Goal: Task Accomplishment & Management: Use online tool/utility

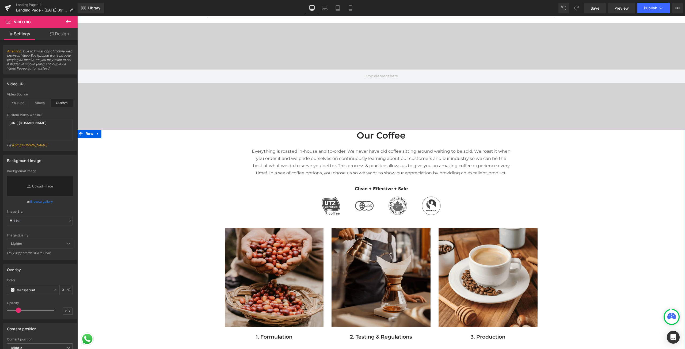
scroll to position [107, 0]
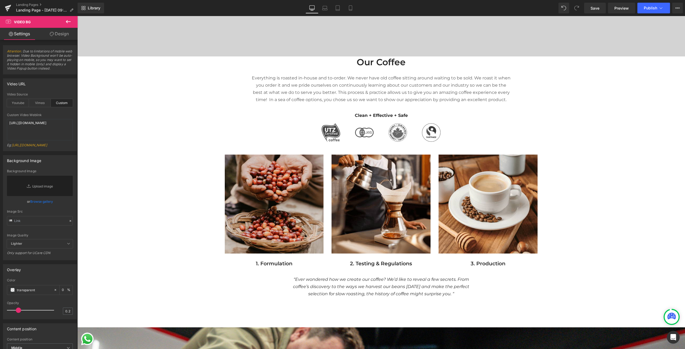
click at [67, 20] on icon at bounding box center [68, 21] width 6 height 6
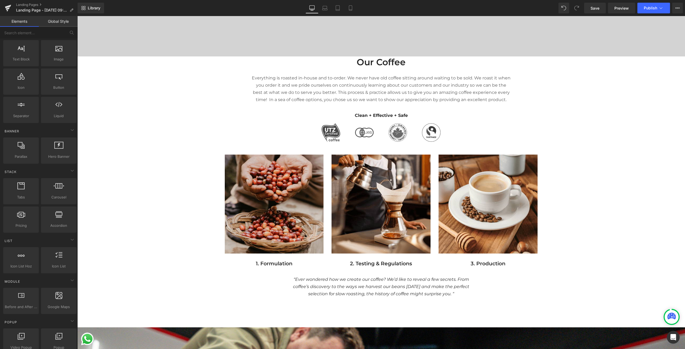
scroll to position [0, 0]
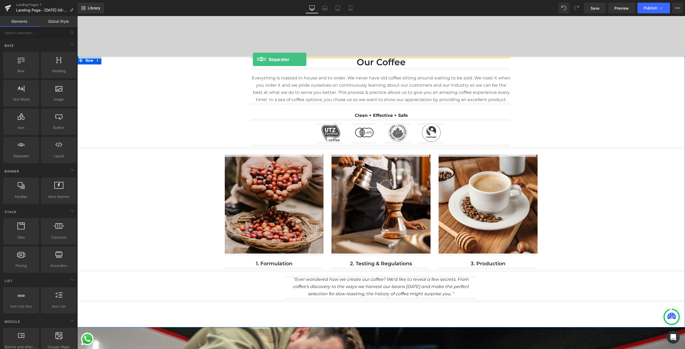
drag, startPoint x: 98, startPoint y: 165, endPoint x: 253, endPoint y: 59, distance: 187.0
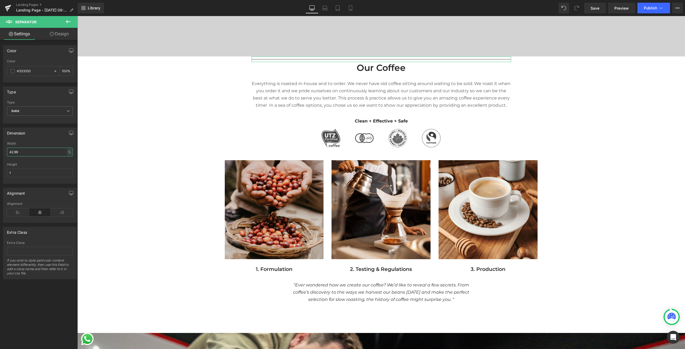
click at [29, 152] on input "42.99" at bounding box center [40, 152] width 66 height 9
drag, startPoint x: 32, startPoint y: 152, endPoint x: 1, endPoint y: 151, distance: 30.8
click at [1, 152] on div "Dimension 42.99% Width 42.99 % % px 1px Height 1" at bounding box center [40, 154] width 80 height 60
click at [31, 154] on input "42.99" at bounding box center [40, 152] width 66 height 9
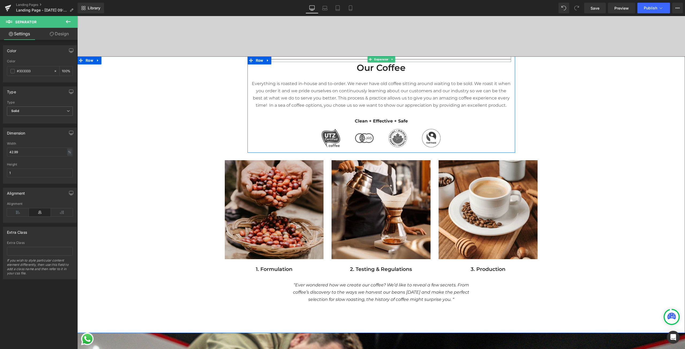
click at [288, 58] on div at bounding box center [382, 59] width 260 height 6
click at [287, 59] on hr at bounding box center [382, 60] width 260 height 3
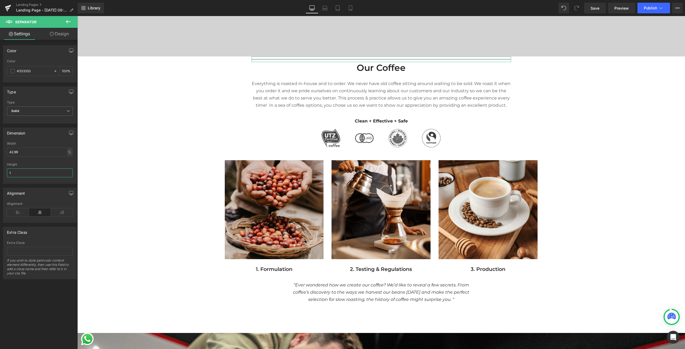
click at [27, 175] on input "1" at bounding box center [40, 173] width 66 height 9
type input "5"
click at [48, 152] on input "42.99" at bounding box center [40, 152] width 66 height 9
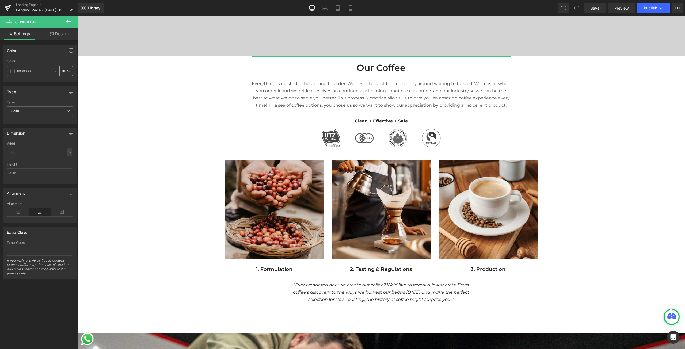
type input "200"
click at [39, 73] on input "#333333" at bounding box center [34, 71] width 34 height 6
click at [38, 75] on div "#333333" at bounding box center [30, 70] width 46 height 9
click at [35, 113] on span "Solid" at bounding box center [40, 110] width 66 height 9
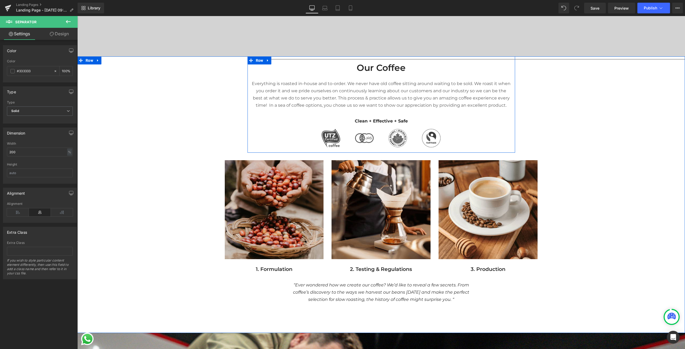
click at [252, 61] on span at bounding box center [251, 60] width 7 height 8
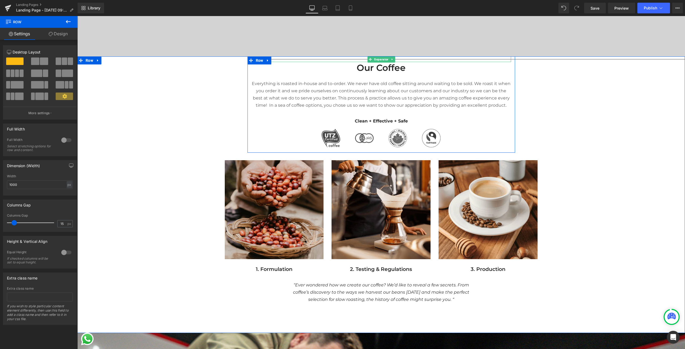
click at [295, 59] on div at bounding box center [382, 59] width 260 height 6
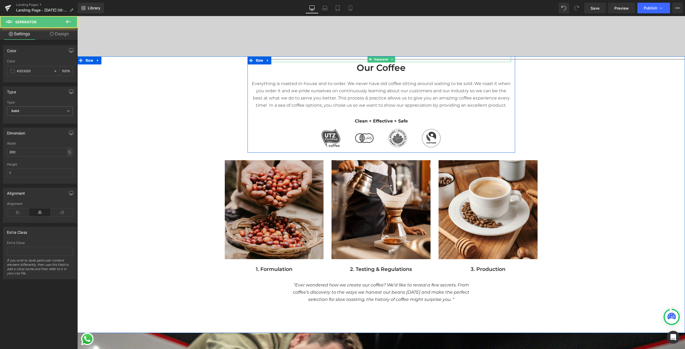
drag, startPoint x: 304, startPoint y: 59, endPoint x: 289, endPoint y: 59, distance: 14.7
click at [289, 59] on hr at bounding box center [511, 60] width 519 height 3
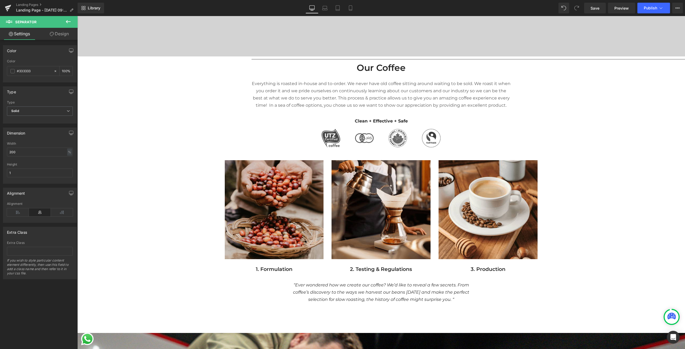
click at [67, 25] on button at bounding box center [68, 22] width 19 height 12
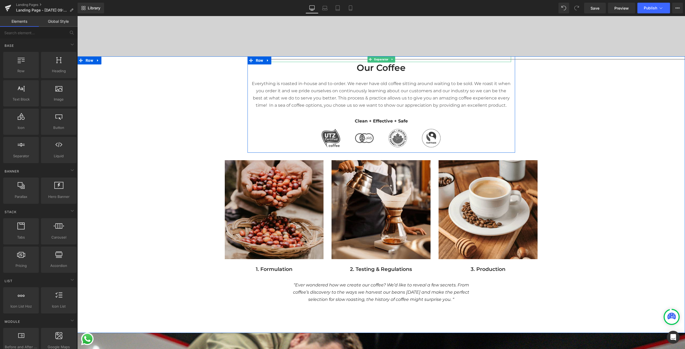
click at [276, 58] on div at bounding box center [382, 59] width 260 height 6
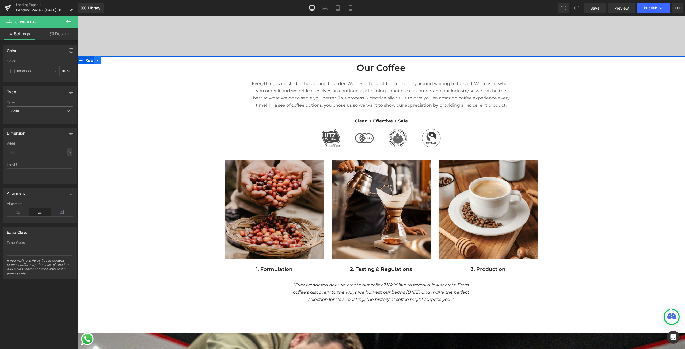
click at [97, 60] on icon at bounding box center [98, 61] width 4 height 4
click at [108, 60] on link at bounding box center [111, 60] width 7 height 8
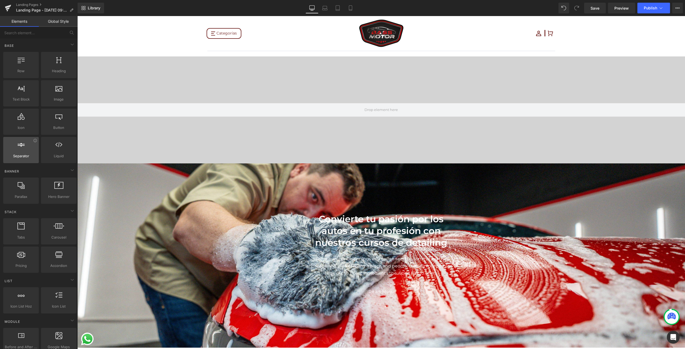
click at [17, 153] on div at bounding box center [21, 147] width 32 height 12
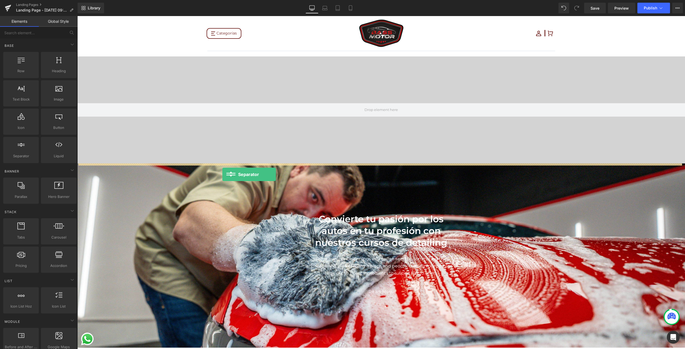
drag, startPoint x: 94, startPoint y: 169, endPoint x: 222, endPoint y: 174, distance: 128.0
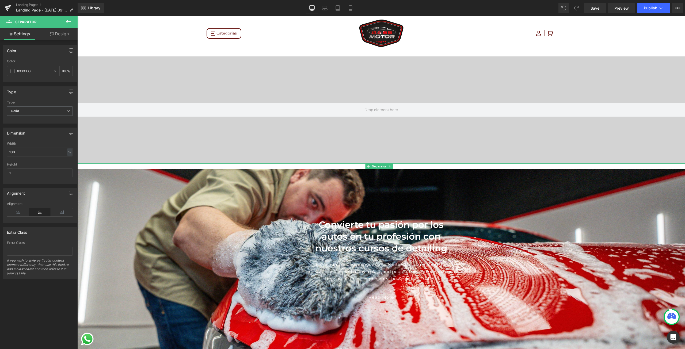
click at [144, 166] on div at bounding box center [381, 166] width 608 height 6
click at [31, 172] on input "1" at bounding box center [40, 173] width 66 height 9
click at [31, 171] on input "1" at bounding box center [40, 173] width 66 height 9
type input "7"
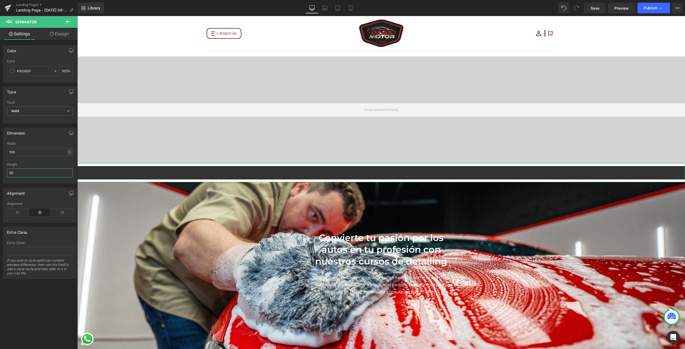
type input "5"
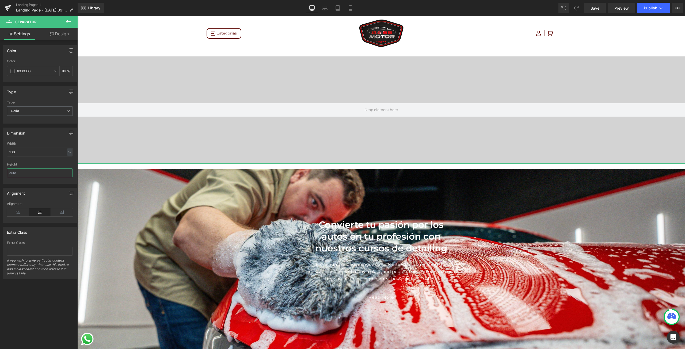
type input "5"
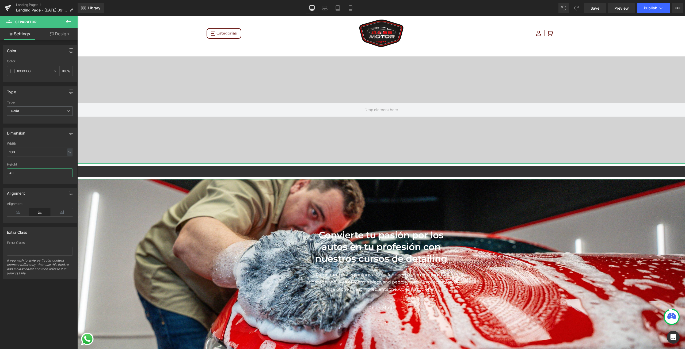
type input "4"
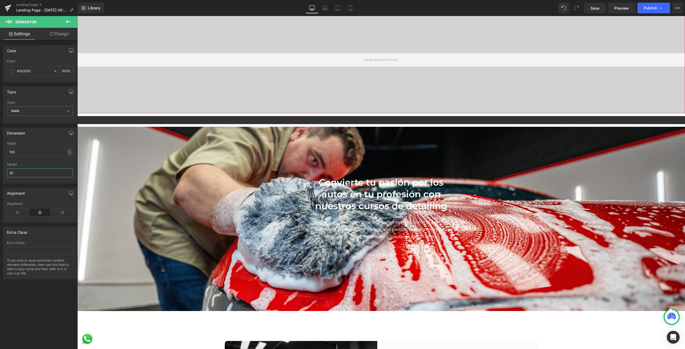
scroll to position [134, 0]
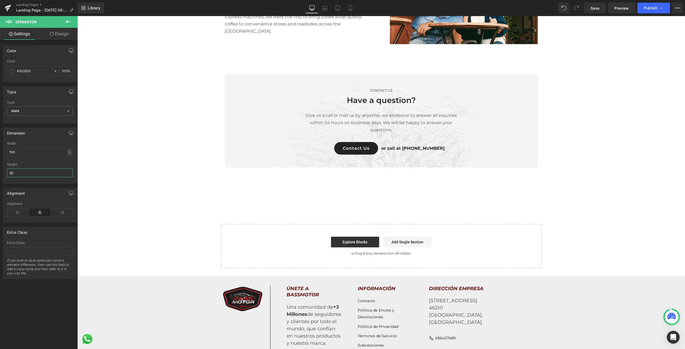
type input "3"
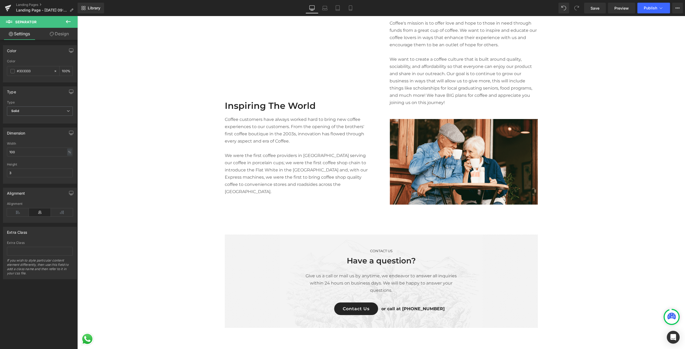
click at [136, 237] on div "CONTACT US Text Block Have a question? Heading Give us a call or mail us by any…" at bounding box center [381, 283] width 608 height 96
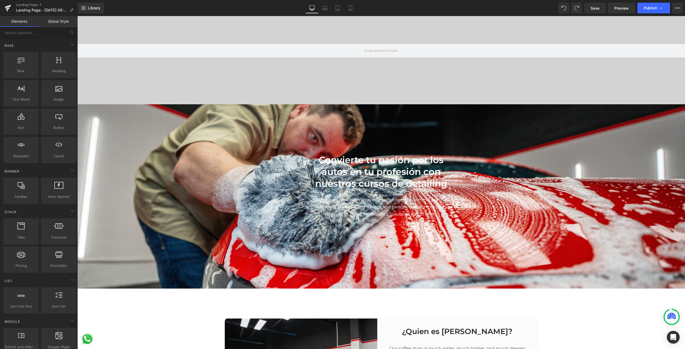
scroll to position [180, 0]
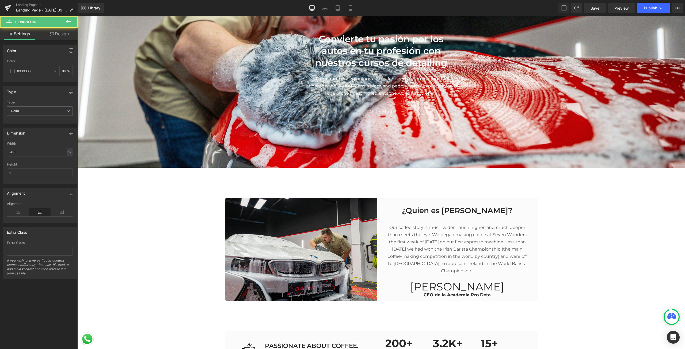
type input "42.99"
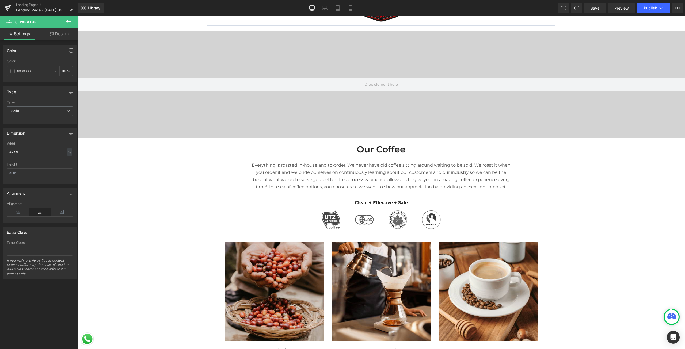
scroll to position [0, 0]
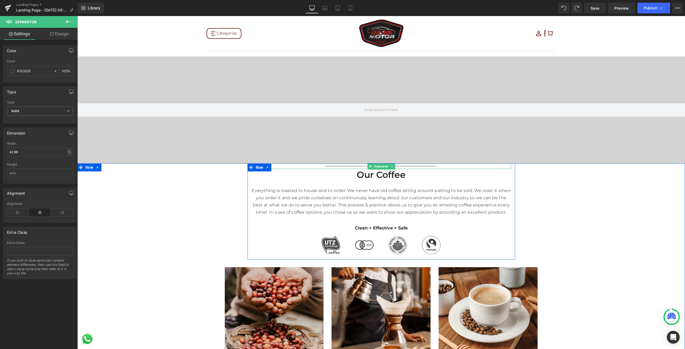
click at [341, 167] on hr at bounding box center [381, 167] width 112 height 3
click at [340, 167] on hr at bounding box center [381, 167] width 112 height 3
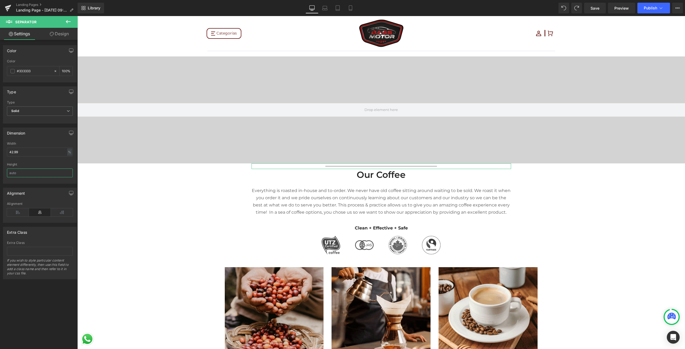
click at [21, 175] on input "text" at bounding box center [40, 173] width 66 height 9
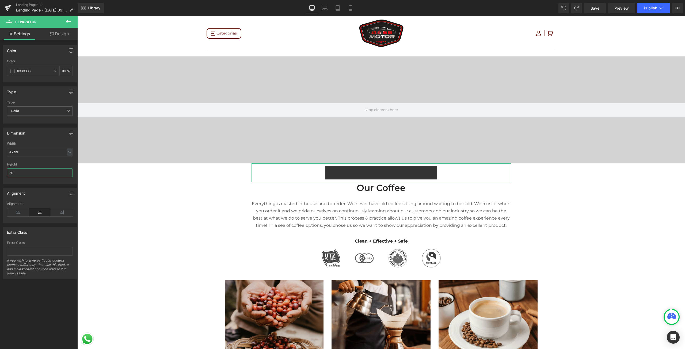
type input "5"
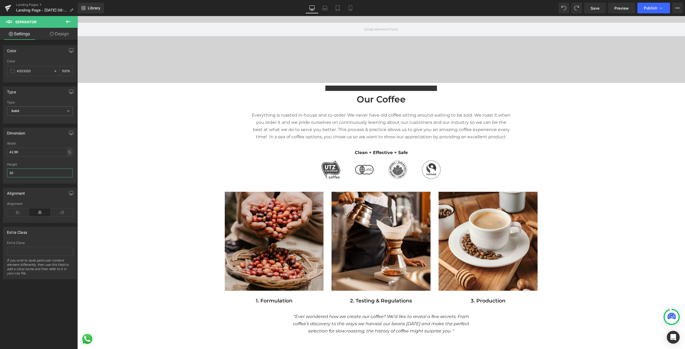
scroll to position [80, 0]
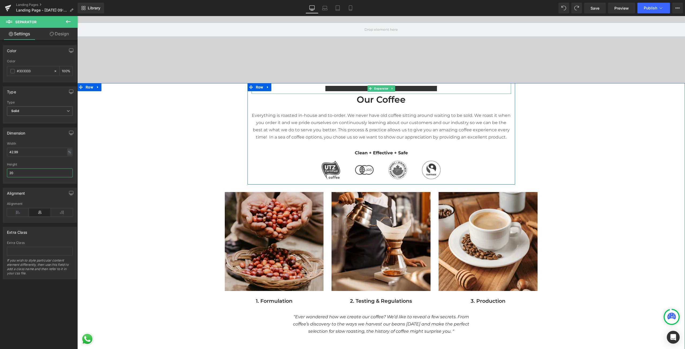
type input "20"
click at [314, 91] on div at bounding box center [382, 88] width 260 height 11
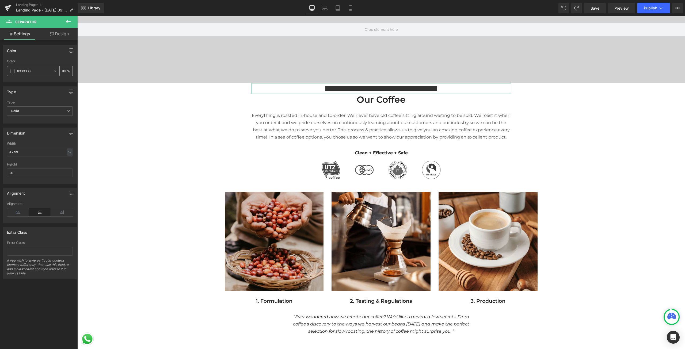
click at [34, 73] on input "#333333" at bounding box center [34, 71] width 34 height 6
click at [54, 69] on div at bounding box center [57, 70] width 6 height 9
type input "none"
type input "0"
click at [42, 86] on div "Type Solid Dashed Dotted Type Solid Solid Dashed Dotted" at bounding box center [40, 102] width 80 height 41
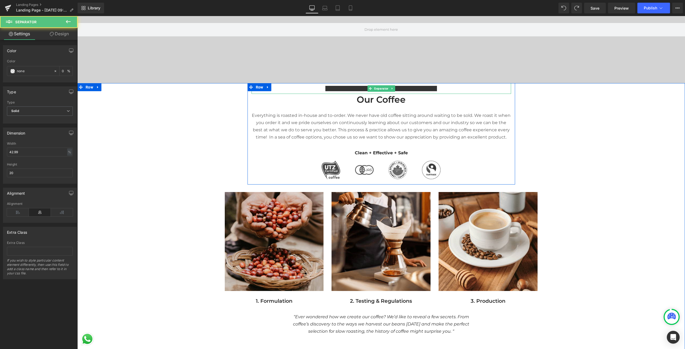
click at [358, 88] on hr at bounding box center [381, 90] width 112 height 8
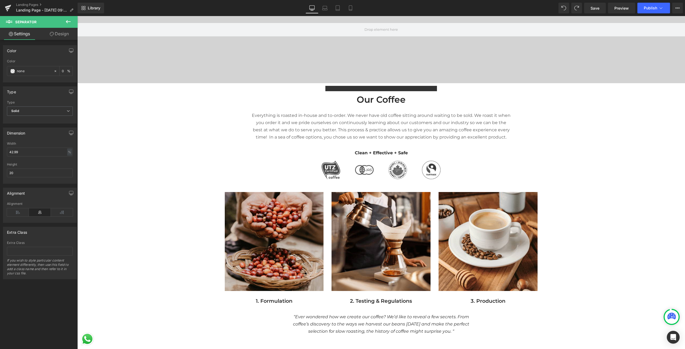
click at [71, 20] on button at bounding box center [68, 22] width 19 height 12
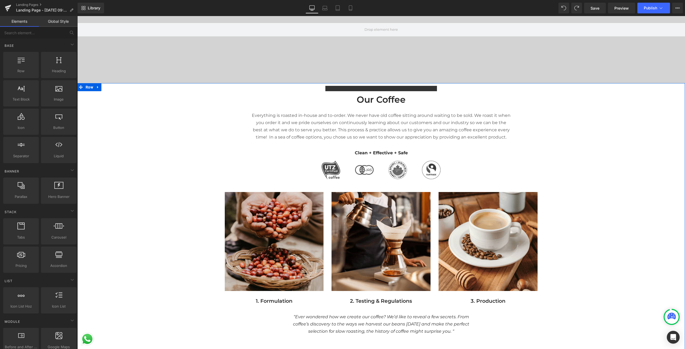
click at [340, 90] on hr at bounding box center [381, 90] width 112 height 8
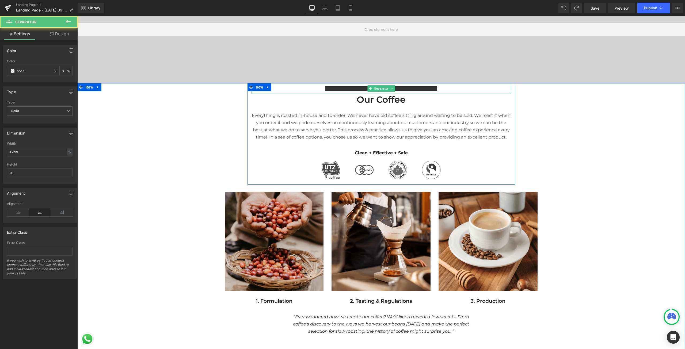
click at [339, 90] on hr at bounding box center [381, 90] width 112 height 8
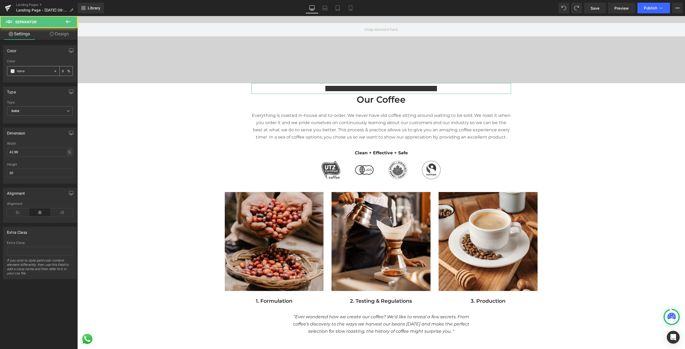
click at [43, 71] on input "none" at bounding box center [34, 71] width 34 height 6
click at [54, 69] on icon at bounding box center [56, 71] width 4 height 4
click at [23, 69] on input "none" at bounding box center [34, 71] width 34 height 6
click at [16, 70] on div "none" at bounding box center [30, 70] width 46 height 9
click at [13, 70] on span at bounding box center [12, 71] width 4 height 4
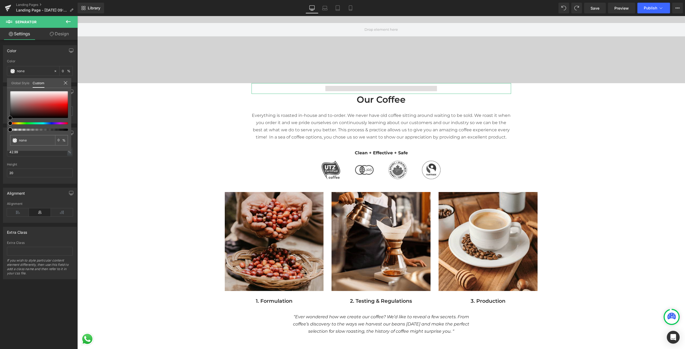
type input "#e1dede"
type input "100"
type input "#e1dede"
type input "100"
type input "#eaeaea"
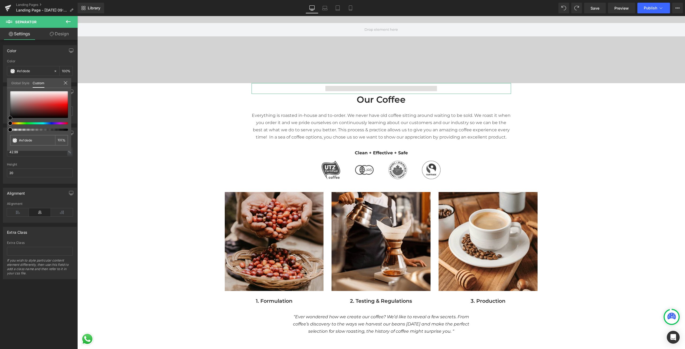
type input "#eaeaea"
type input "#efefef"
type input "#ffffff"
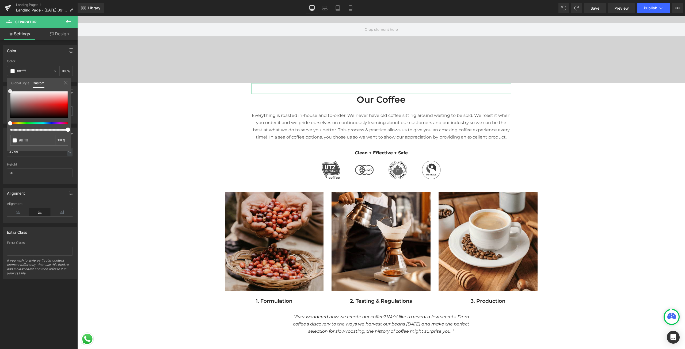
drag, startPoint x: 10, startPoint y: 93, endPoint x: 9, endPoint y: 82, distance: 10.6
click at [9, 83] on div "Global Style Custom Setup Global Style #ffffff 100 %" at bounding box center [39, 86] width 64 height 16
click at [12, 80] on link "Global Style" at bounding box center [20, 82] width 18 height 9
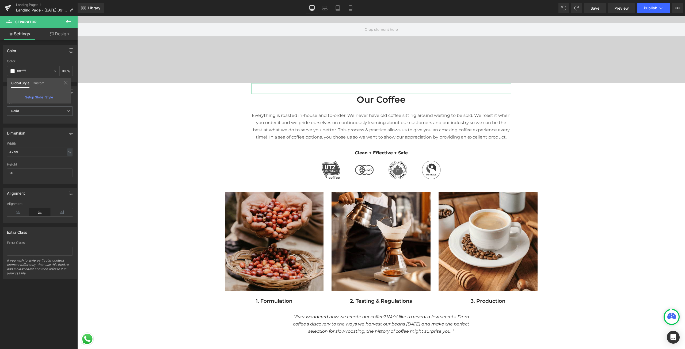
click at [64, 82] on icon at bounding box center [65, 83] width 4 height 4
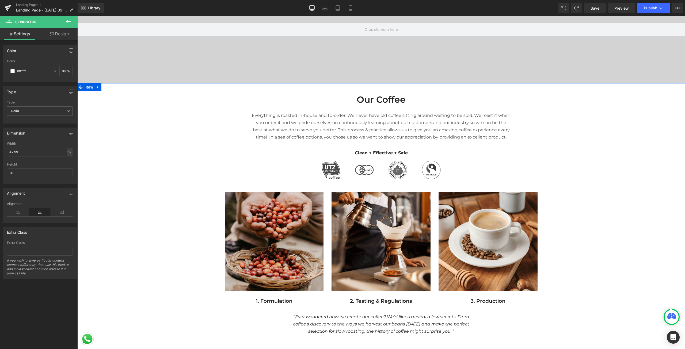
click at [140, 112] on div "Separator Our Coffee Heading Everything is roasted in-house and to-order. We ne…" at bounding box center [381, 210] width 608 height 254
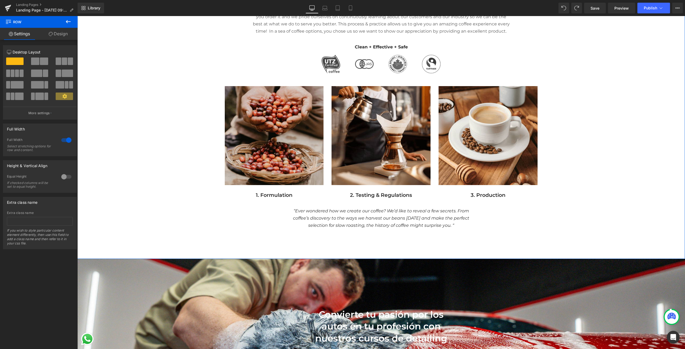
scroll to position [241, 0]
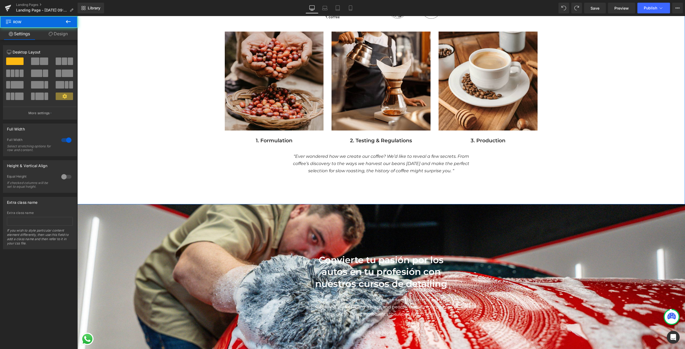
click at [383, 193] on div "Separator Our Coffee Heading Everything is roasted in-house and to-order. We ne…" at bounding box center [381, 64] width 608 height 282
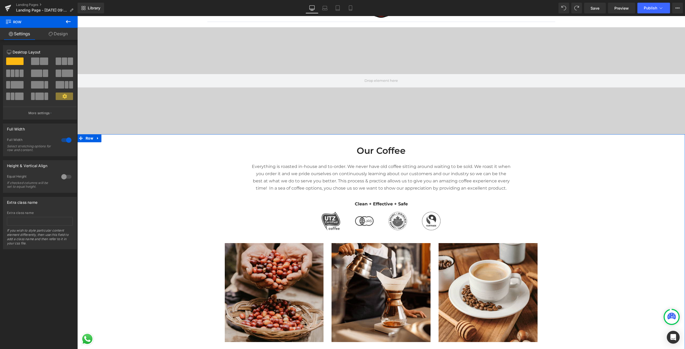
scroll to position [0, 0]
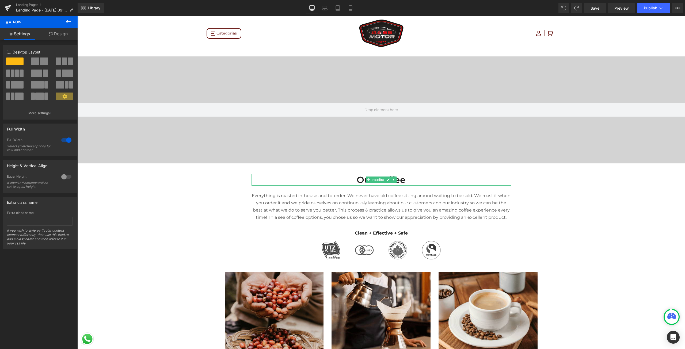
click at [70, 24] on icon at bounding box center [68, 21] width 6 height 6
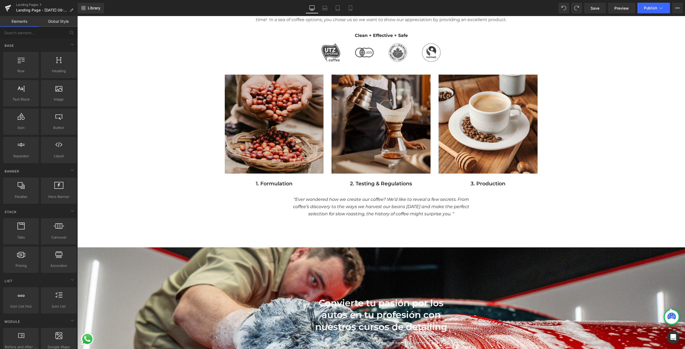
scroll to position [107, 0]
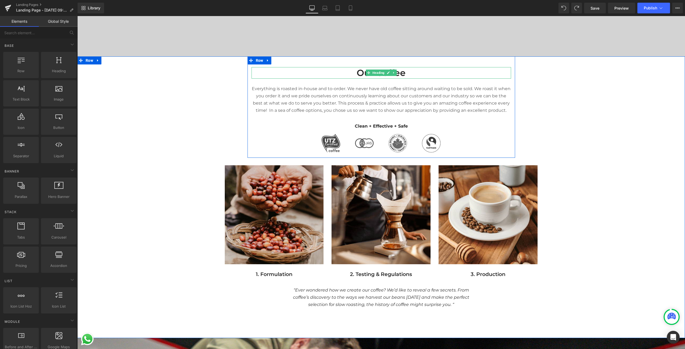
click at [400, 71] on h2 "Our Coffee" at bounding box center [382, 73] width 260 height 12
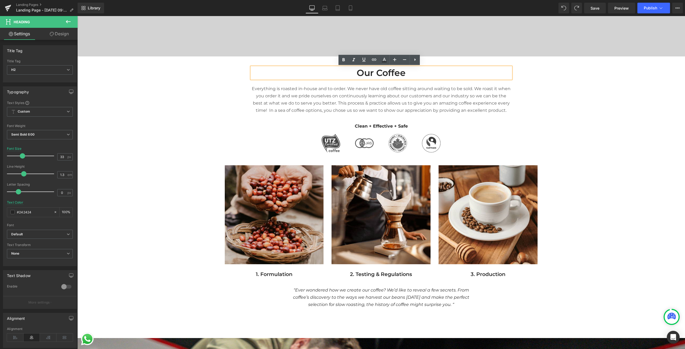
click at [404, 72] on h2 "Our Coffee" at bounding box center [382, 73] width 260 height 12
click at [360, 73] on h2 "Our Coffee" at bounding box center [382, 73] width 260 height 12
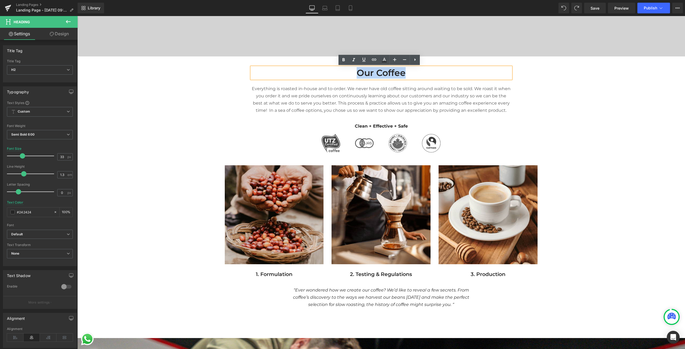
click at [387, 73] on h2 "Our Coffee" at bounding box center [382, 73] width 260 height 12
drag, startPoint x: 414, startPoint y: 70, endPoint x: 405, endPoint y: 70, distance: 9.9
click at [410, 70] on h2 "Our Coffee" at bounding box center [382, 73] width 260 height 12
drag, startPoint x: 394, startPoint y: 71, endPoint x: 390, endPoint y: 72, distance: 4.9
click at [390, 72] on h2 "Our Coffee" at bounding box center [382, 73] width 260 height 12
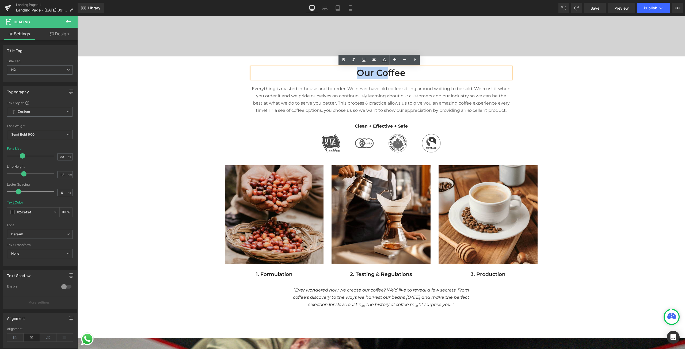
drag, startPoint x: 385, startPoint y: 72, endPoint x: 352, endPoint y: 71, distance: 32.6
click at [352, 71] on h2 "Our Coffee" at bounding box center [382, 73] width 260 height 12
click at [393, 73] on h2 "Our Coffee" at bounding box center [382, 73] width 260 height 12
drag, startPoint x: 405, startPoint y: 73, endPoint x: 347, endPoint y: 70, distance: 57.9
click at [347, 70] on h2 "Our Coffee" at bounding box center [382, 73] width 260 height 12
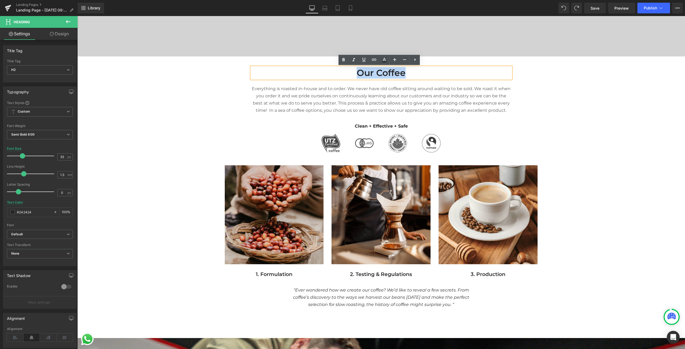
click at [366, 74] on h2 "Our Coffee" at bounding box center [382, 73] width 260 height 12
drag, startPoint x: 359, startPoint y: 72, endPoint x: 397, endPoint y: 69, distance: 38.7
click at [397, 69] on h2 "Our Coffee" at bounding box center [382, 73] width 260 height 12
click at [399, 69] on h2 "Our Coffee" at bounding box center [382, 73] width 260 height 12
drag, startPoint x: 399, startPoint y: 69, endPoint x: 361, endPoint y: 73, distance: 38.2
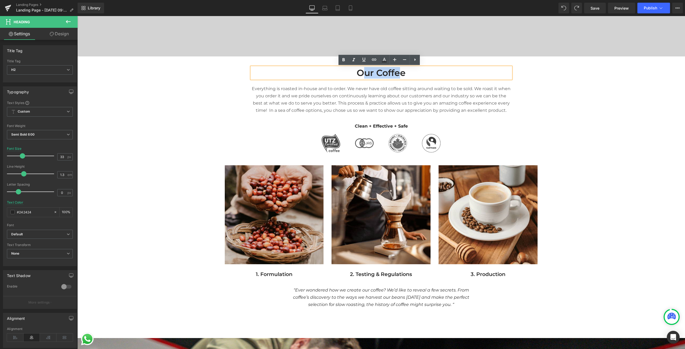
click at [361, 73] on h2 "Our Coffee" at bounding box center [382, 73] width 260 height 12
click at [398, 74] on h2 "Our Coffee" at bounding box center [382, 73] width 260 height 12
click at [433, 71] on h2 "Our Coffee" at bounding box center [382, 73] width 260 height 12
click at [404, 108] on p "Everything is roasted in-house and to-order. We never have old coffee sitting a…" at bounding box center [382, 99] width 260 height 29
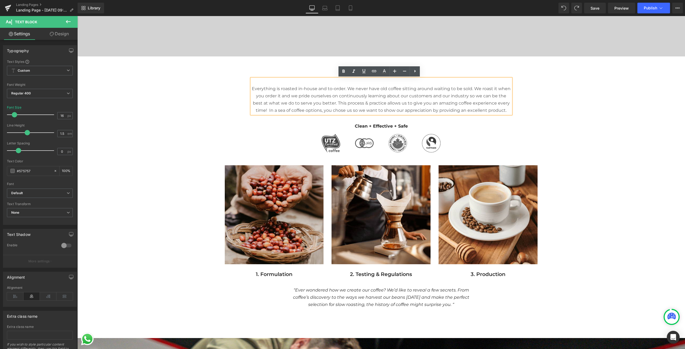
click at [560, 96] on div "Separator Our Coffee Heading Everything is roasted in-house and to-order. We ne…" at bounding box center [381, 183] width 608 height 254
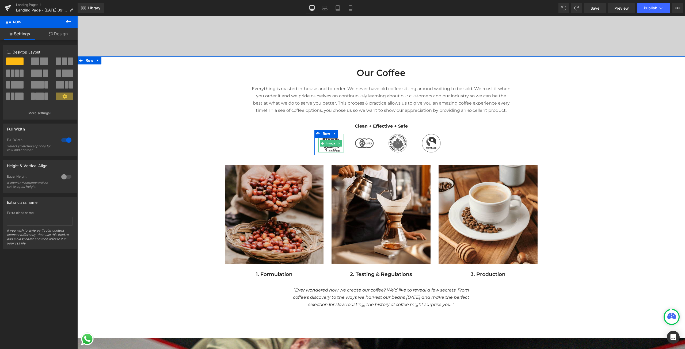
click at [338, 144] on icon at bounding box center [338, 143] width 1 height 2
click at [367, 147] on img at bounding box center [364, 143] width 19 height 18
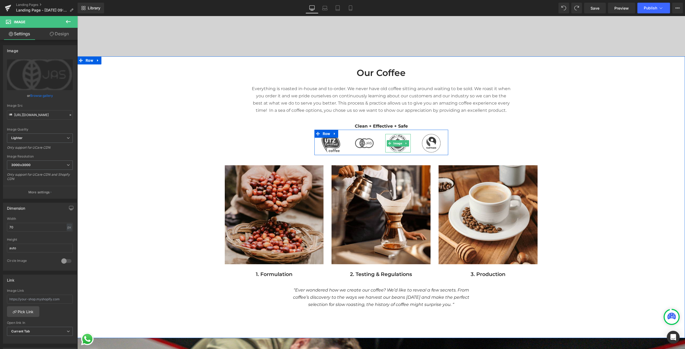
click at [403, 149] on img at bounding box center [398, 143] width 19 height 18
click at [437, 147] on img at bounding box center [431, 143] width 19 height 18
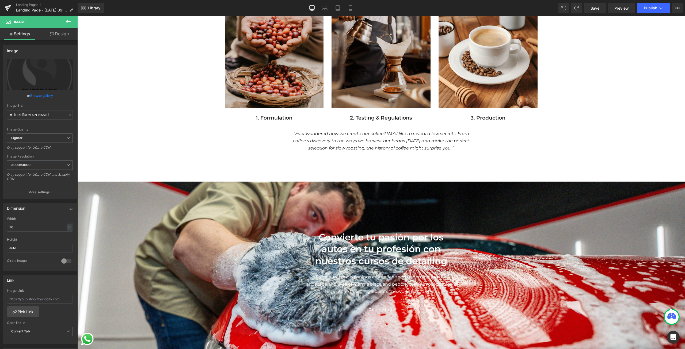
scroll to position [321, 0]
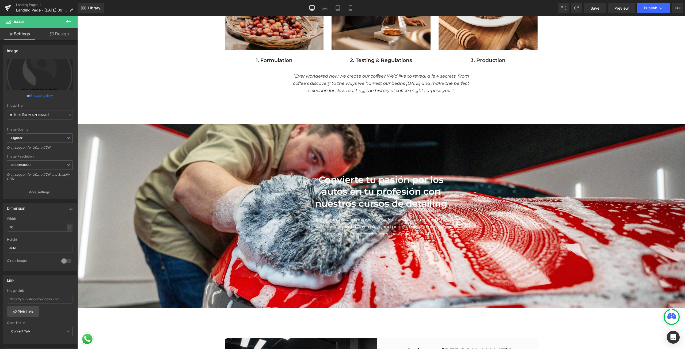
click at [373, 192] on div "Convierte tu pasión por los autos en tu profesión con nuestros cursos de detail…" at bounding box center [381, 192] width 153 height 36
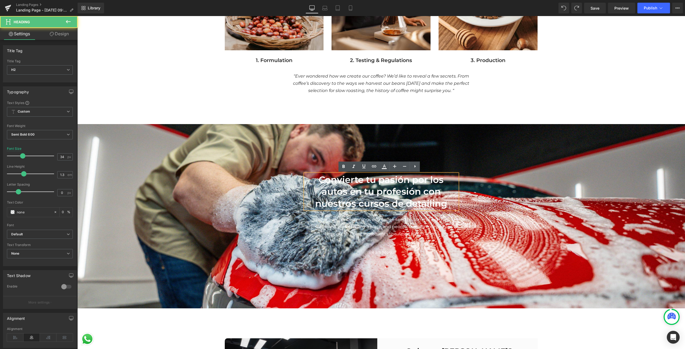
click at [373, 187] on span "Convierte tu pasión por los autos en tu profesión con nuestros cursos de detail…" at bounding box center [381, 191] width 132 height 35
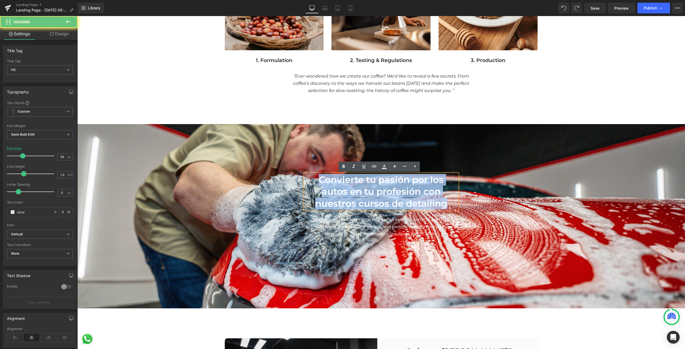
click at [373, 187] on span "Convierte tu pasión por los autos en tu profesión con nuestros cursos de detail…" at bounding box center [381, 191] width 132 height 35
copy span "Convierte tu pasión por los autos en tu profesión con nuestros cursos de detail…"
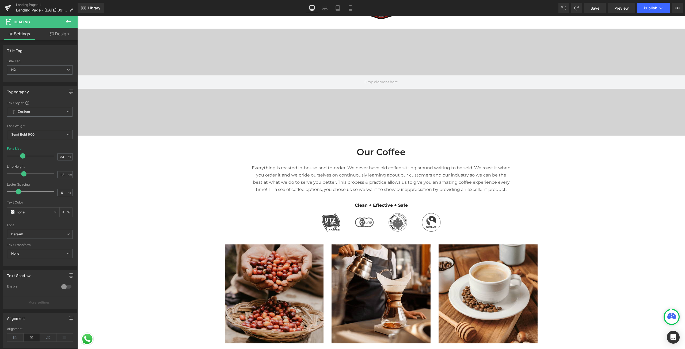
scroll to position [27, 0]
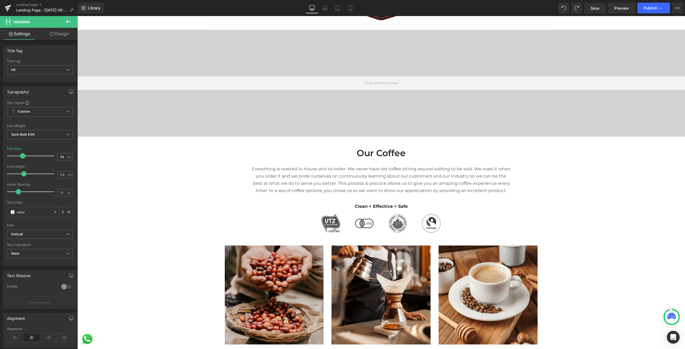
click at [370, 153] on div "Our Coffee Heading" at bounding box center [382, 153] width 260 height 12
click at [370, 153] on h2 "Our Coffee" at bounding box center [382, 153] width 260 height 12
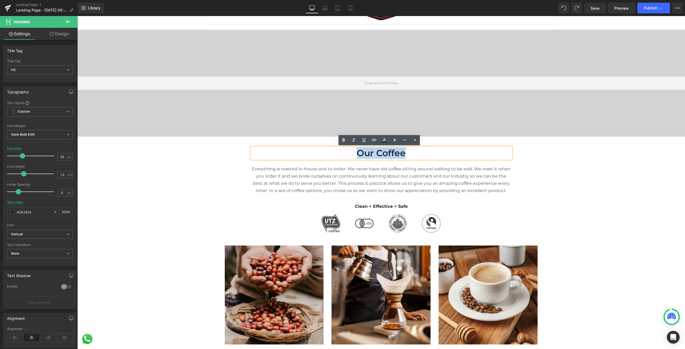
paste div
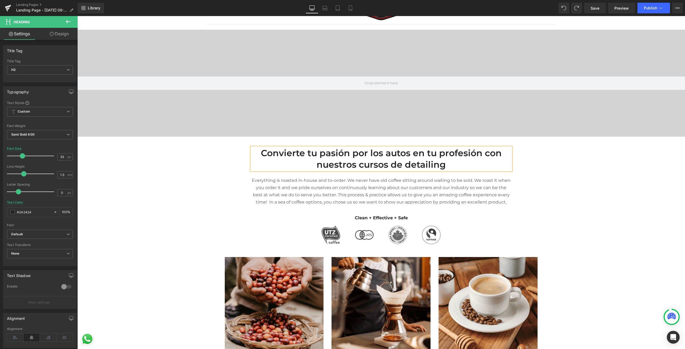
click at [280, 168] on h2 "Convierte tu pasión por los autos en tu profesión con nuestros cursos de detail…" at bounding box center [382, 158] width 260 height 23
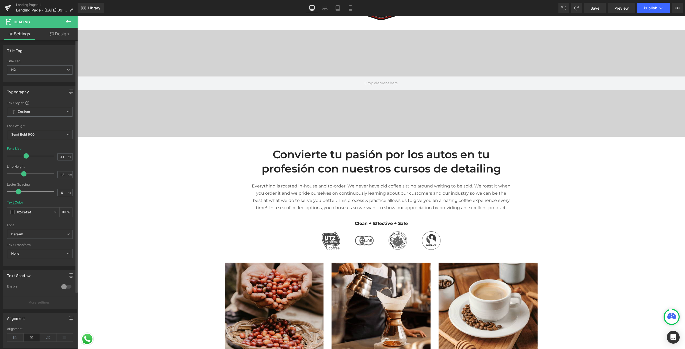
type input "40"
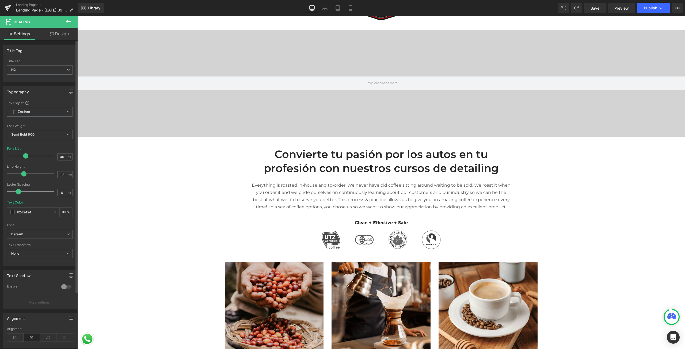
drag, startPoint x: 24, startPoint y: 156, endPoint x: 27, endPoint y: 157, distance: 3.1
click at [27, 157] on span at bounding box center [25, 155] width 5 height 5
drag, startPoint x: 22, startPoint y: 173, endPoint x: 19, endPoint y: 175, distance: 4.0
click at [19, 175] on span at bounding box center [21, 173] width 5 height 5
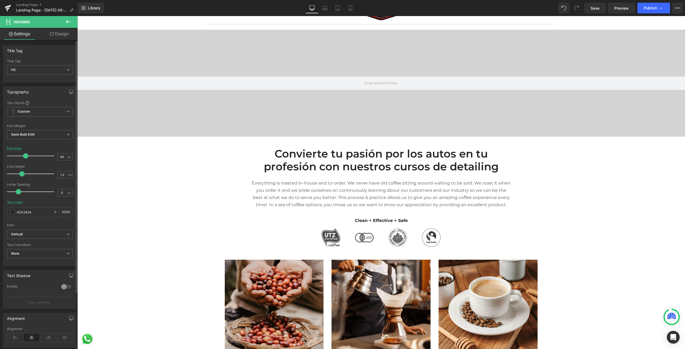
type input "1.1"
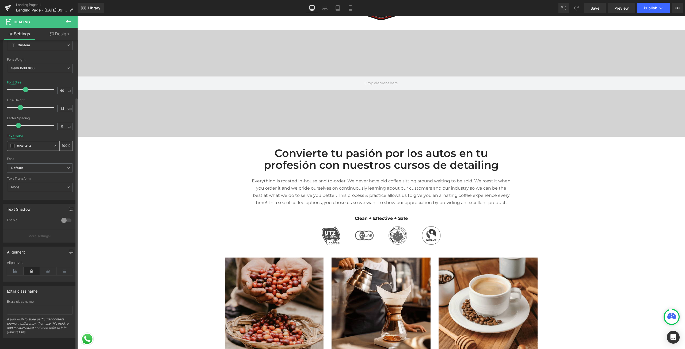
scroll to position [0, 0]
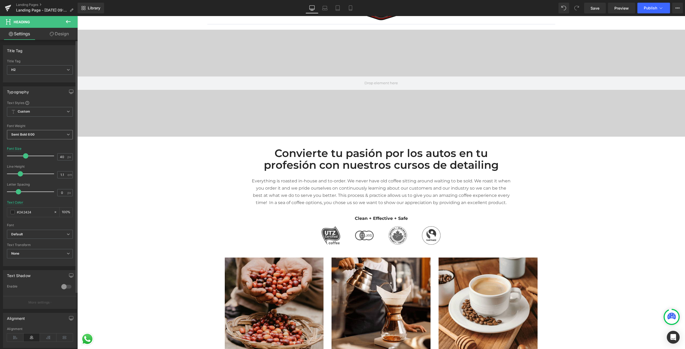
click at [38, 134] on span "Semi Bold 600" at bounding box center [40, 134] width 66 height 9
click at [38, 134] on span "Semi Bold 600" at bounding box center [39, 134] width 64 height 9
click at [47, 115] on span "Custom Setup Global Style" at bounding box center [40, 112] width 66 height 10
click at [47, 116] on span "Custom Setup Global Style" at bounding box center [39, 112] width 64 height 10
drag, startPoint x: 62, startPoint y: 31, endPoint x: 54, endPoint y: 58, distance: 28.6
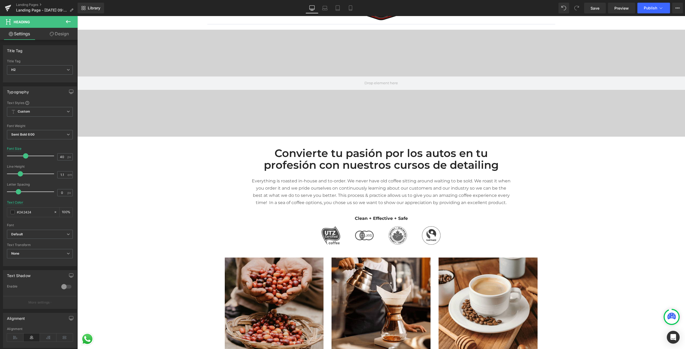
click at [62, 31] on link "Design" at bounding box center [59, 34] width 39 height 12
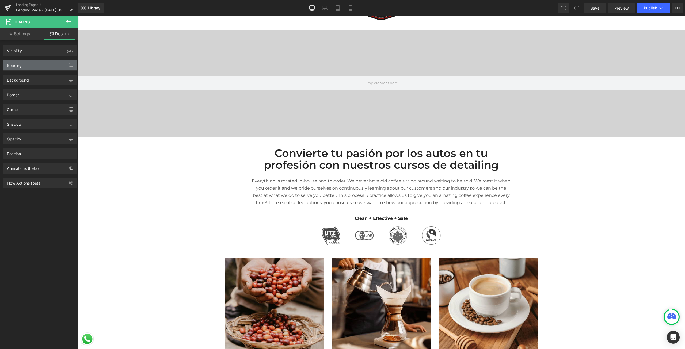
click at [52, 64] on div "Spacing" at bounding box center [39, 65] width 73 height 10
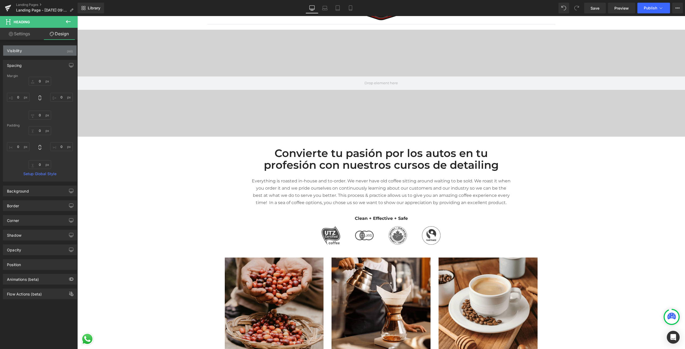
click at [33, 54] on div "Visibility (All)" at bounding box center [39, 50] width 73 height 10
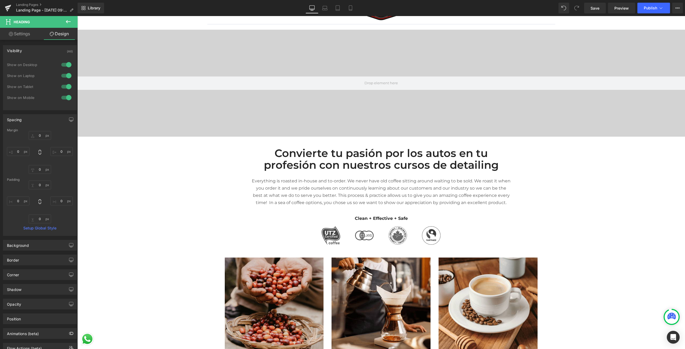
click at [35, 49] on div "Visibility (All)" at bounding box center [39, 50] width 73 height 10
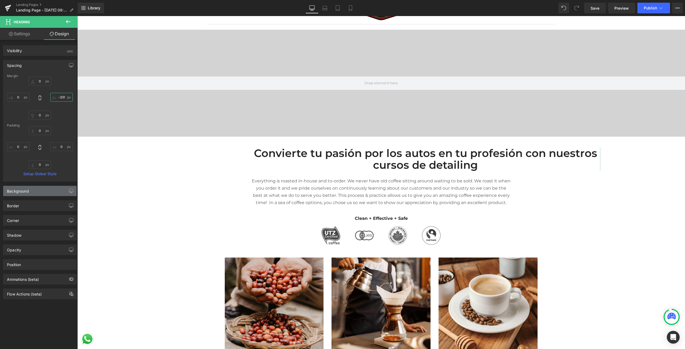
type input "-332"
click at [34, 187] on div "Background" at bounding box center [39, 191] width 73 height 10
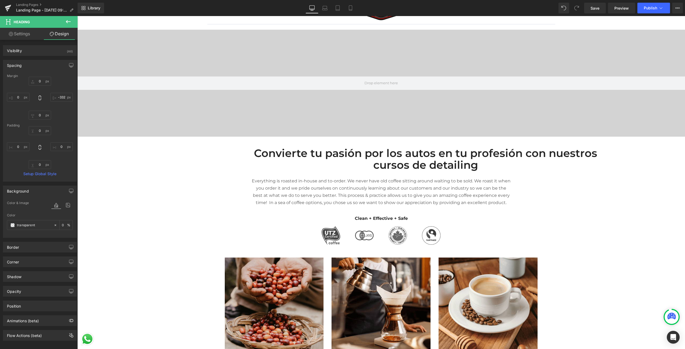
click at [31, 194] on div "Background" at bounding box center [39, 191] width 73 height 10
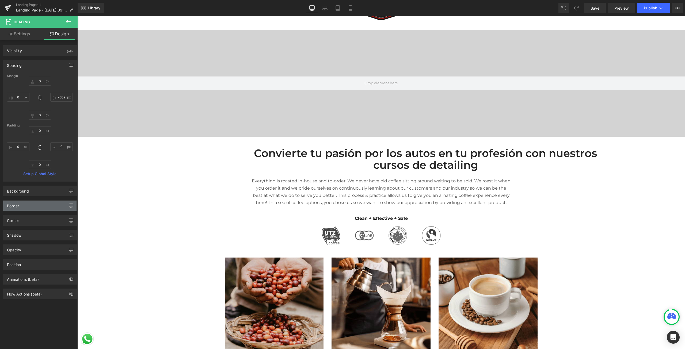
click at [16, 207] on div "Border" at bounding box center [13, 204] width 12 height 7
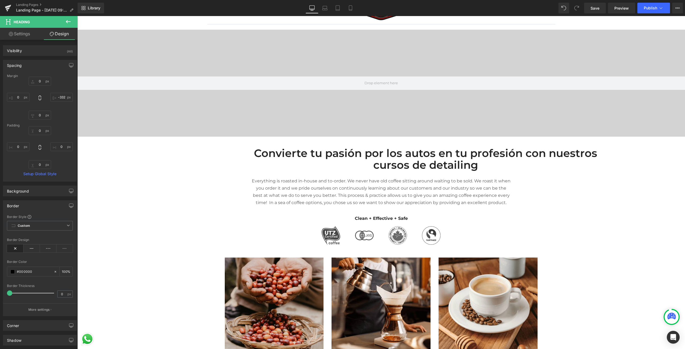
click at [17, 206] on div "Border" at bounding box center [13, 204] width 12 height 7
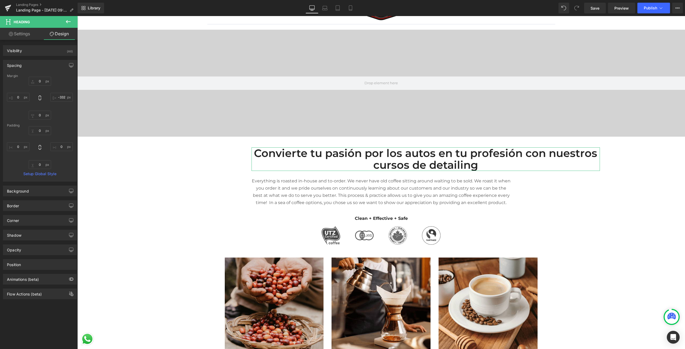
click at [22, 37] on link "Settings" at bounding box center [19, 34] width 39 height 12
type input "100"
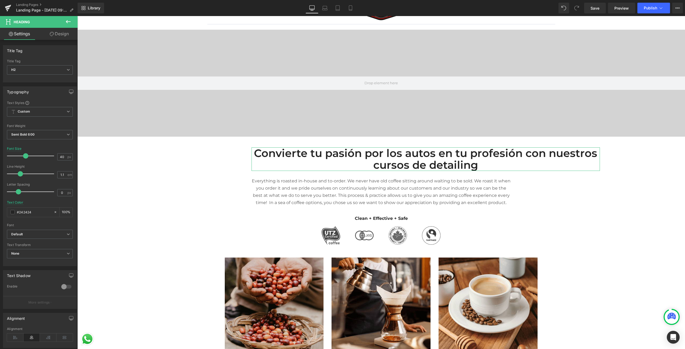
click at [51, 34] on icon at bounding box center [52, 34] width 4 height 4
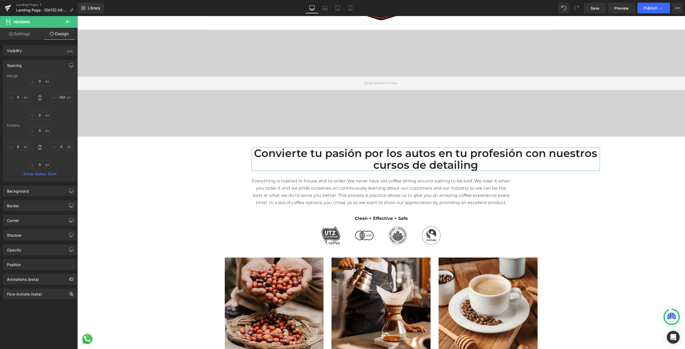
type input "0"
type input "-332"
type input "0"
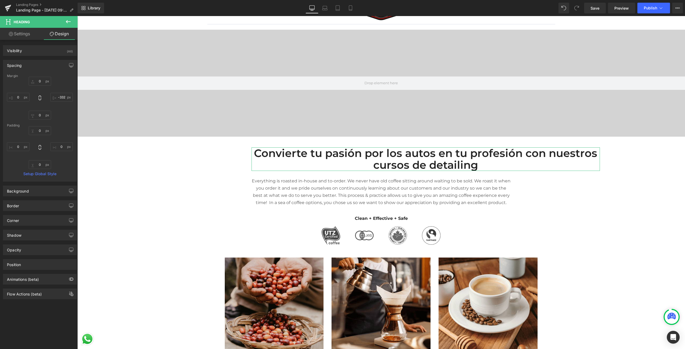
type input "0"
drag, startPoint x: 14, startPoint y: 96, endPoint x: 17, endPoint y: 96, distance: 2.7
click at [14, 96] on input "0" at bounding box center [18, 97] width 22 height 9
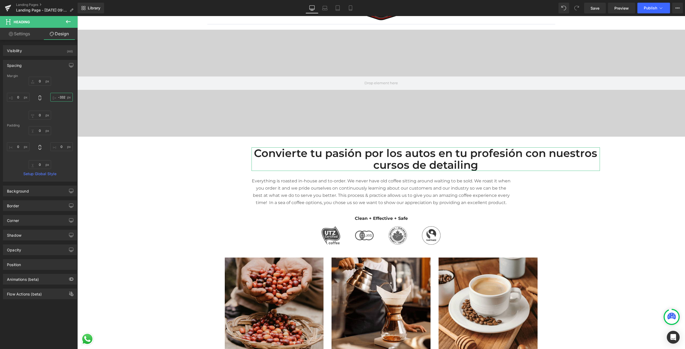
click at [59, 98] on input "-332" at bounding box center [61, 97] width 22 height 9
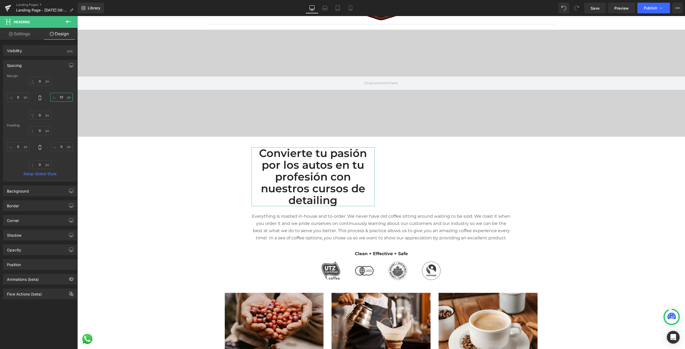
type input "5"
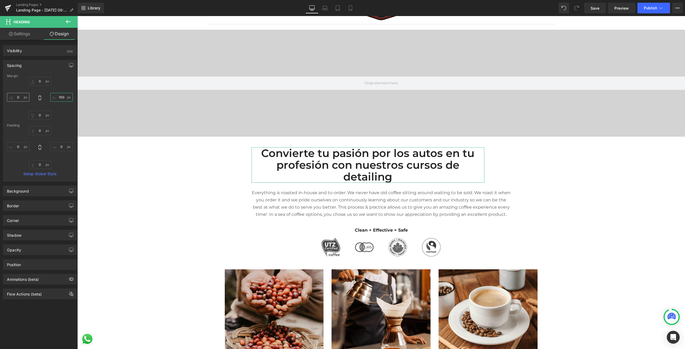
type input "100"
click at [19, 98] on input "0" at bounding box center [18, 97] width 22 height 9
type input "1"
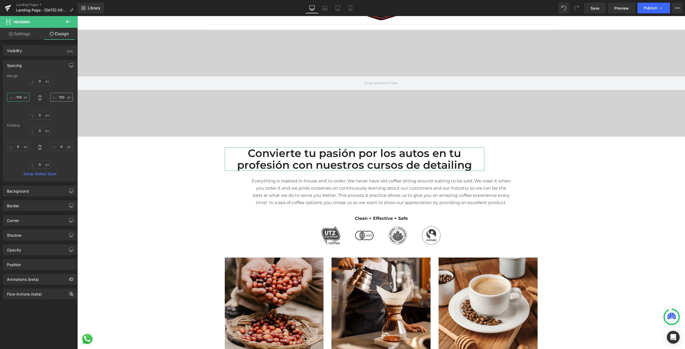
type input "-100"
click at [57, 98] on input "100" at bounding box center [61, 97] width 22 height 9
click at [58, 98] on input "100" at bounding box center [61, 97] width 22 height 9
type input "-100"
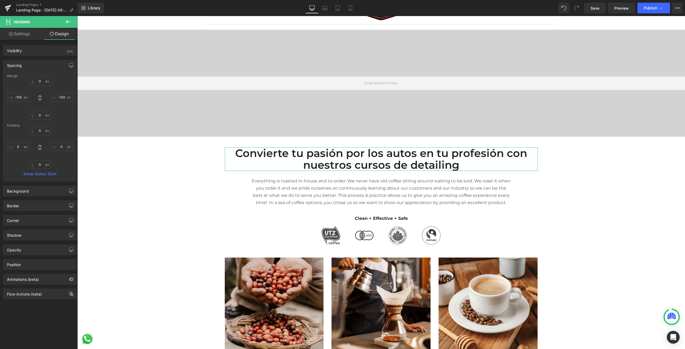
click at [20, 32] on link "Settings" at bounding box center [19, 34] width 39 height 12
type input "100"
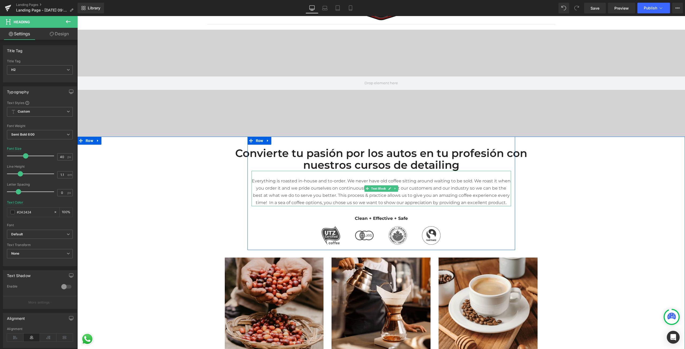
click at [396, 186] on p "Everything is roasted in-house and to-order. We never have old coffee sitting a…" at bounding box center [382, 191] width 260 height 29
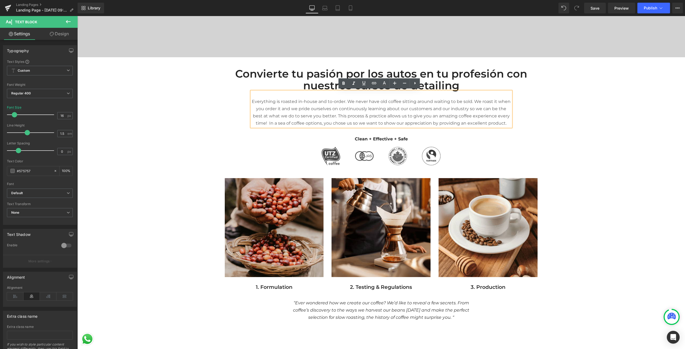
scroll to position [107, 0]
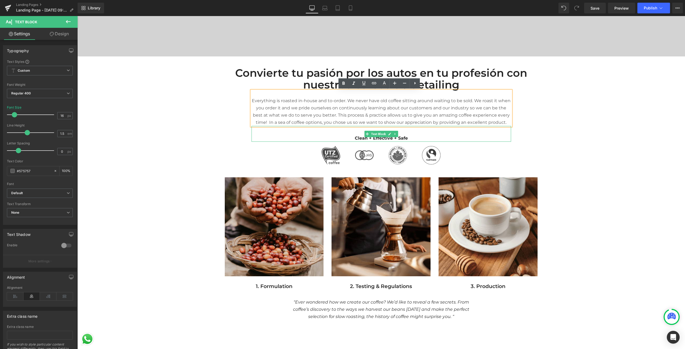
click at [363, 139] on p "Clean + Effective + Safe" at bounding box center [382, 138] width 260 height 7
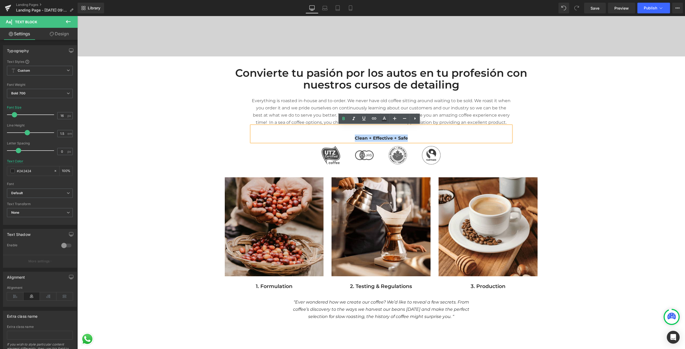
click at [417, 140] on p "Clean + Effective + Safe" at bounding box center [382, 138] width 260 height 7
click at [410, 73] on h2 "Convierte tu pasión por los autos en tu profesión con nuestros cursos de detail…" at bounding box center [381, 79] width 313 height 24
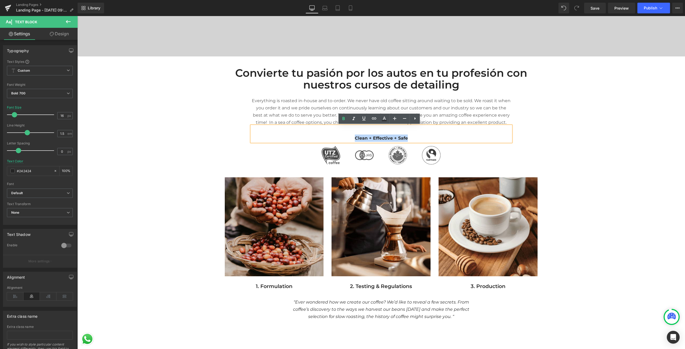
click at [410, 73] on h2 "Convierte tu pasión por los autos en tu profesión con nuestros cursos de detail…" at bounding box center [381, 79] width 313 height 24
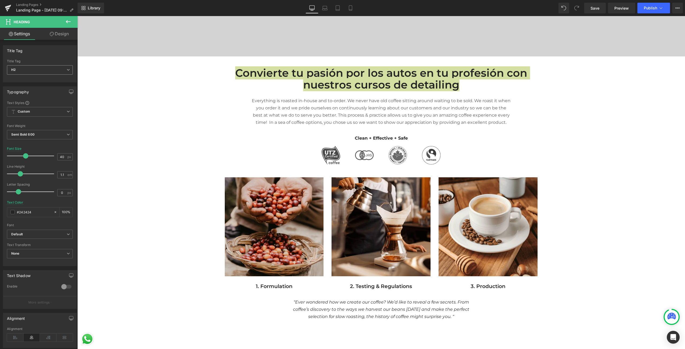
click at [23, 69] on span "H2" at bounding box center [40, 69] width 66 height 9
click at [29, 98] on li "H3" at bounding box center [40, 95] width 66 height 8
type input "18"
type input "1.3"
type input "0.6"
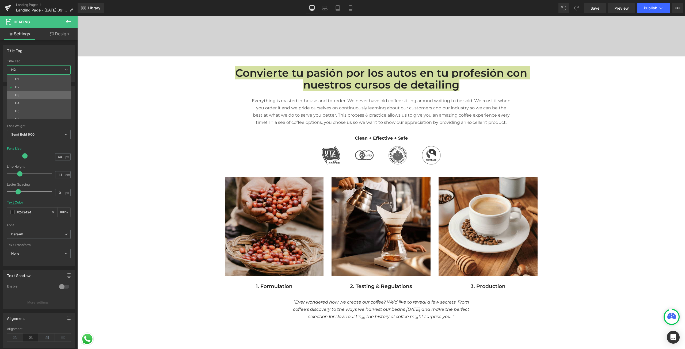
type input "#661411"
type input "100"
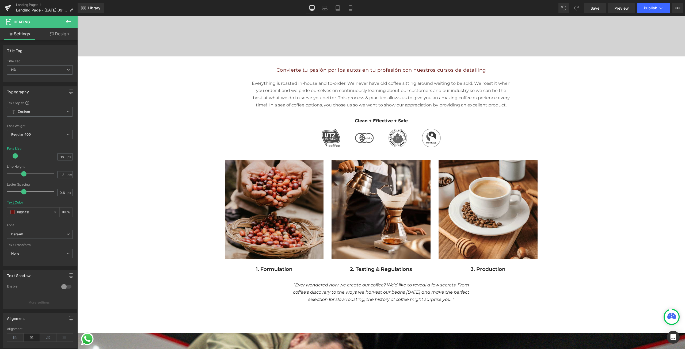
click at [32, 63] on div "Title Tag H3 H1 H2 H3 H4 H5 H6" at bounding box center [40, 69] width 66 height 21
click at [31, 66] on span "H3" at bounding box center [40, 69] width 66 height 9
click at [21, 85] on li "H2" at bounding box center [40, 87] width 66 height 8
type input "40"
type input "1.1"
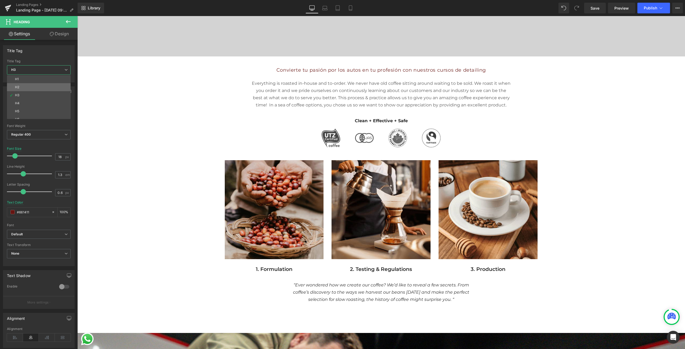
type input "0"
type input "#242424"
type input "100"
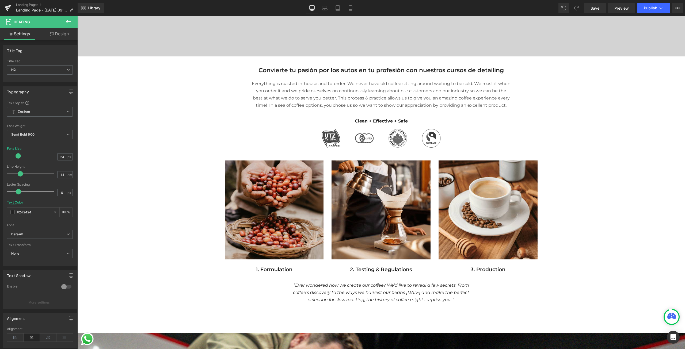
type input "25"
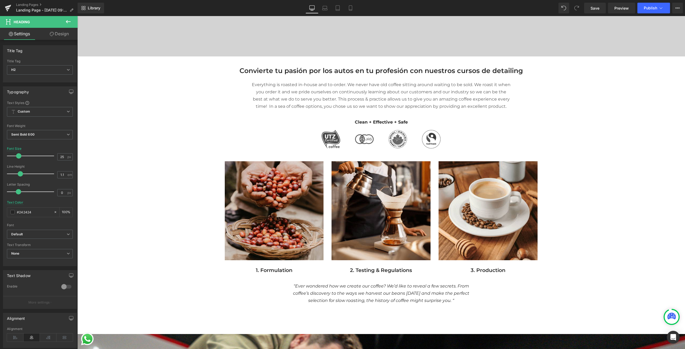
drag, startPoint x: 23, startPoint y: 157, endPoint x: 19, endPoint y: 160, distance: 5.3
click at [19, 160] on div at bounding box center [32, 156] width 44 height 11
click at [349, 120] on p "Clean + Effective + Safe" at bounding box center [382, 122] width 260 height 7
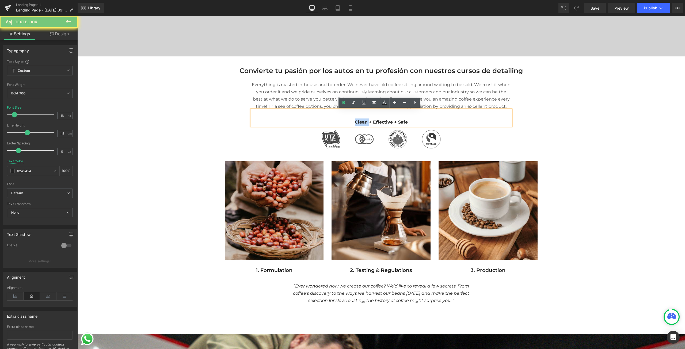
click at [354, 121] on p "Clean + Effective + Safe" at bounding box center [382, 122] width 260 height 7
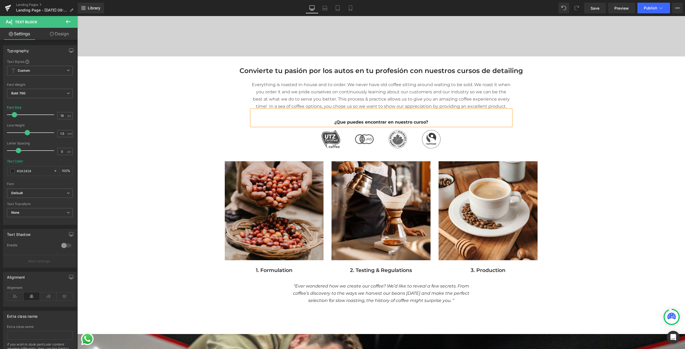
click at [339, 119] on p "¿Que puedes encontrar en nuestro curso?" at bounding box center [382, 122] width 260 height 7
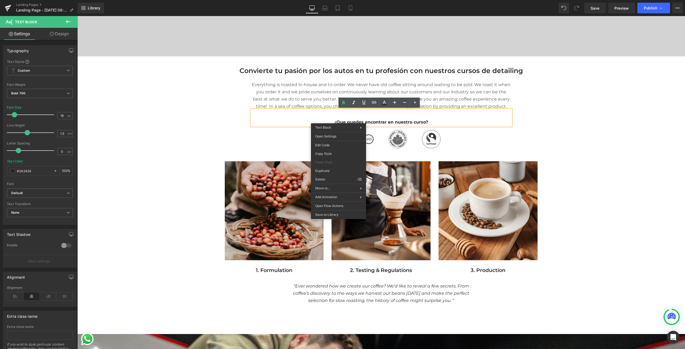
click at [330, 120] on p "¿Que puedes encontrar en nuestro curso?" at bounding box center [382, 122] width 260 height 7
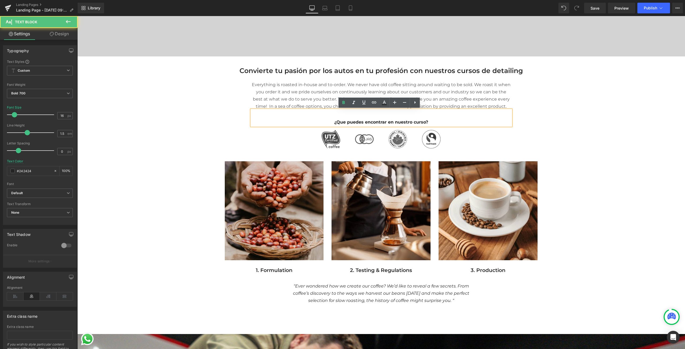
click at [340, 123] on p "¿Que puedes encontrar en nuestro curso?" at bounding box center [382, 122] width 260 height 7
click at [346, 120] on p "¿Que puedes encontrar en nuestro curso?" at bounding box center [382, 122] width 260 height 7
click at [343, 120] on p "¿Que puedes encontrar en nuestro curso?" at bounding box center [382, 122] width 260 height 7
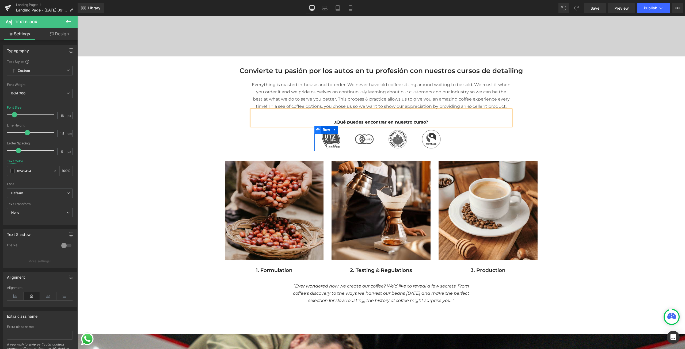
click at [316, 132] on span at bounding box center [317, 130] width 7 height 8
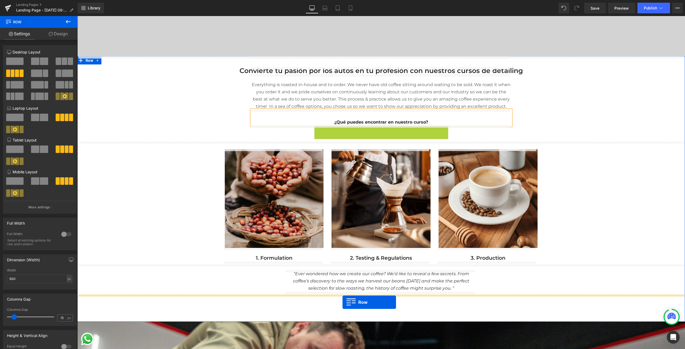
drag, startPoint x: 316, startPoint y: 129, endPoint x: 343, endPoint y: 302, distance: 175.4
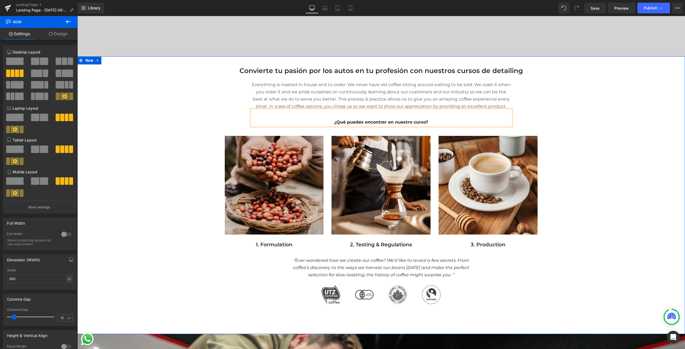
click at [401, 119] on p "¿Qué puedes encontrar en nuestro curso?" at bounding box center [382, 122] width 260 height 7
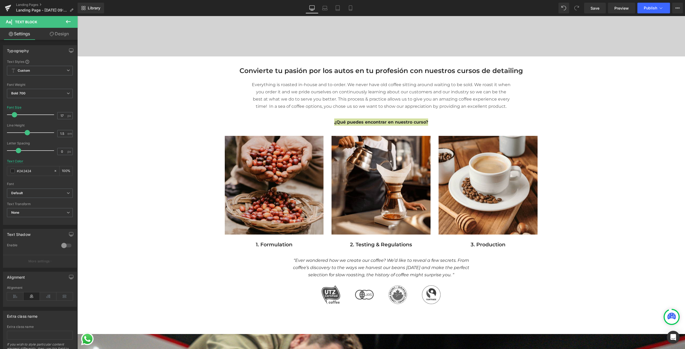
type input "21"
drag, startPoint x: 14, startPoint y: 116, endPoint x: 16, endPoint y: 114, distance: 2.9
click at [16, 114] on span at bounding box center [16, 114] width 5 height 5
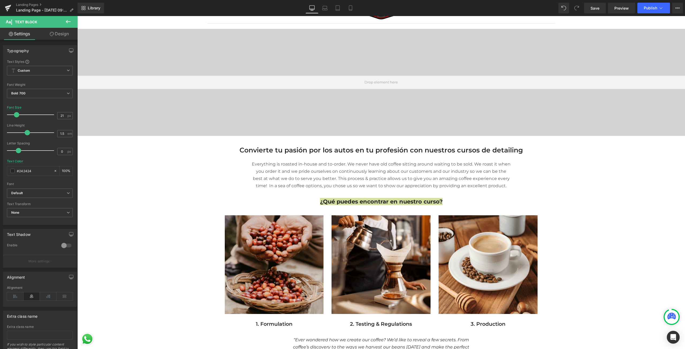
scroll to position [27, 0]
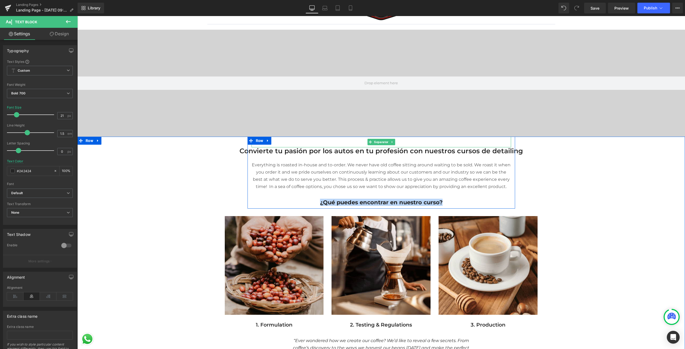
click at [391, 146] on hr at bounding box center [381, 143] width 112 height 8
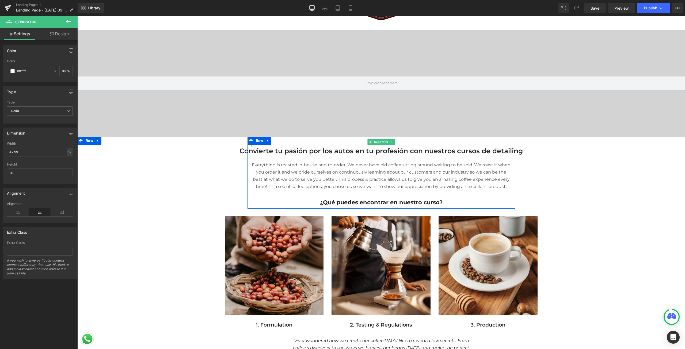
click at [409, 142] on hr at bounding box center [381, 143] width 112 height 8
click at [289, 142] on div at bounding box center [382, 142] width 260 height 11
click at [267, 142] on icon at bounding box center [268, 141] width 4 height 4
click at [273, 140] on icon at bounding box center [275, 141] width 4 height 4
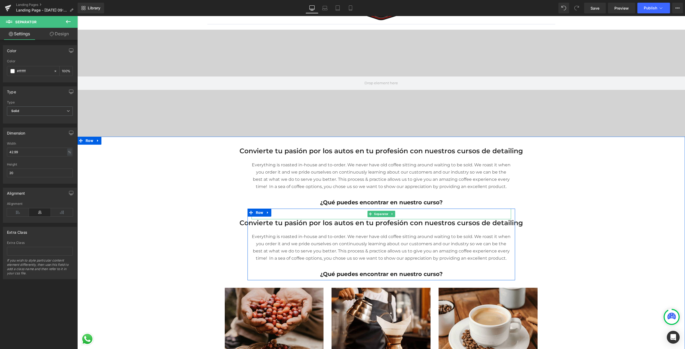
click at [301, 212] on div at bounding box center [382, 214] width 260 height 11
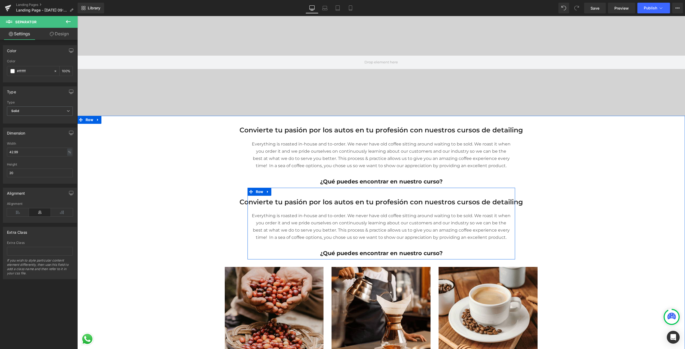
scroll to position [80, 0]
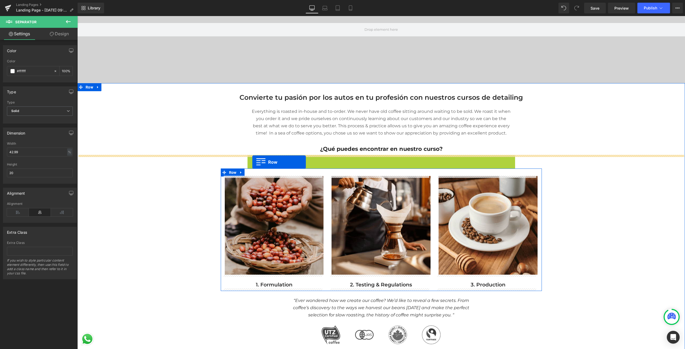
drag, startPoint x: 249, startPoint y: 160, endPoint x: 252, endPoint y: 162, distance: 4.0
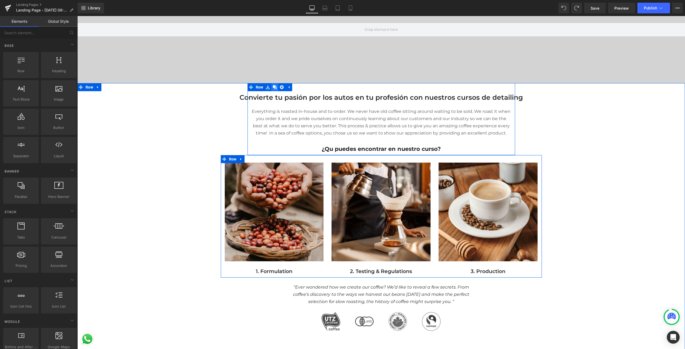
click at [273, 88] on icon at bounding box center [275, 87] width 4 height 4
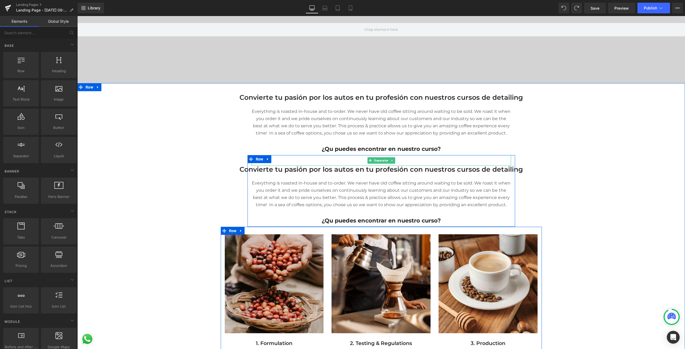
click at [332, 160] on hr at bounding box center [381, 162] width 112 height 8
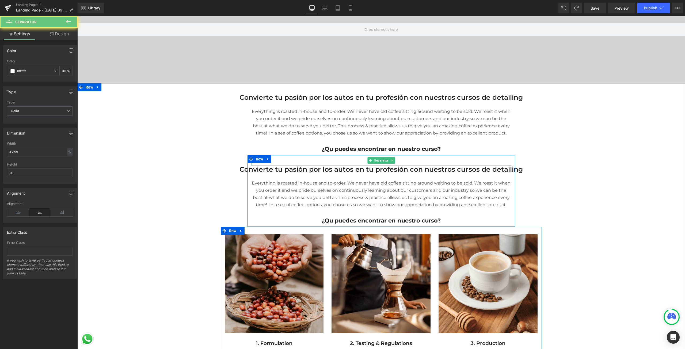
click at [332, 160] on hr at bounding box center [381, 162] width 112 height 8
click at [324, 192] on p "Everything is roasted in-house and to-order. We never have old coffee sitting a…" at bounding box center [382, 194] width 260 height 29
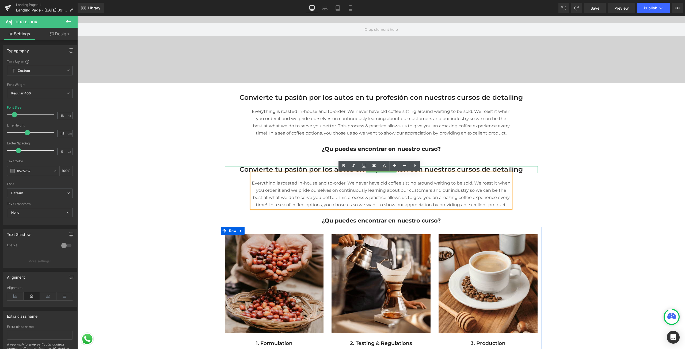
click at [269, 164] on div "Separator" at bounding box center [382, 160] width 260 height 11
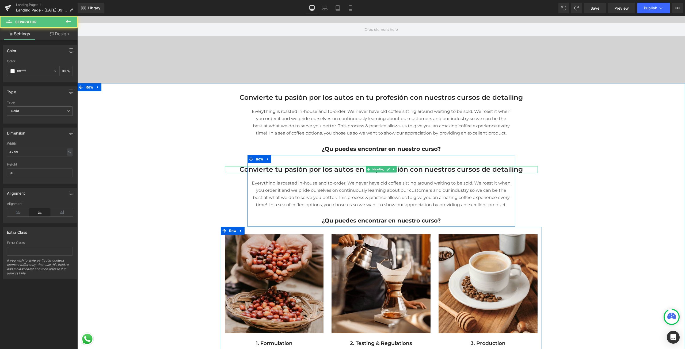
click at [267, 167] on div at bounding box center [381, 166] width 313 height 1
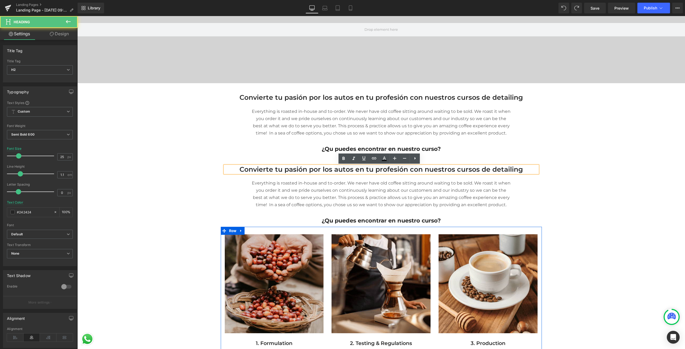
click at [237, 166] on div "Convierte tu pasión por los autos en tu profesión con nuestros cursos de detail…" at bounding box center [381, 169] width 313 height 7
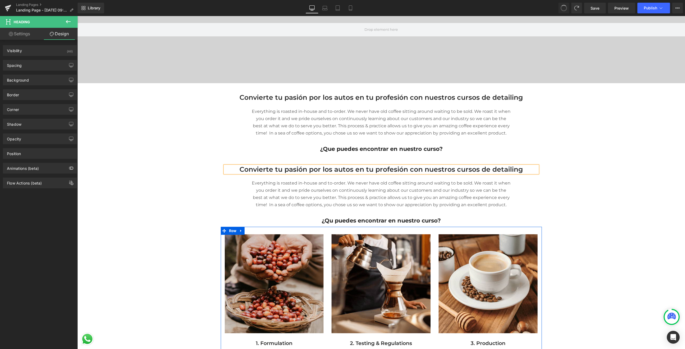
click at [305, 152] on div "¿Que puedes encontrar en nuestro curso? Text Block" at bounding box center [382, 145] width 260 height 16
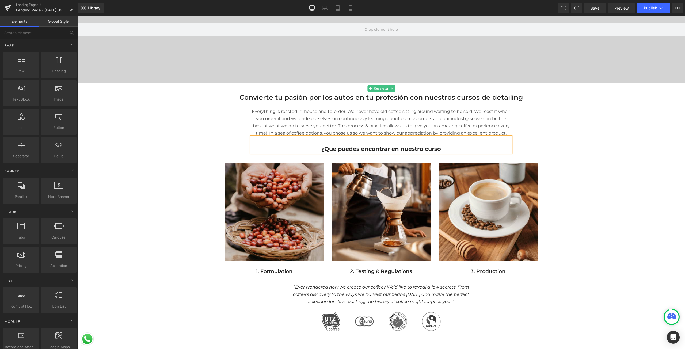
click at [350, 89] on hr at bounding box center [381, 90] width 112 height 8
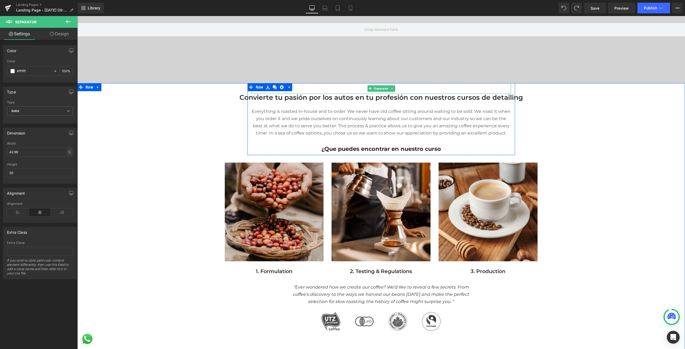
click at [300, 89] on div at bounding box center [382, 88] width 260 height 11
click at [99, 89] on link at bounding box center [97, 87] width 7 height 8
click at [103, 88] on icon at bounding box center [105, 87] width 4 height 4
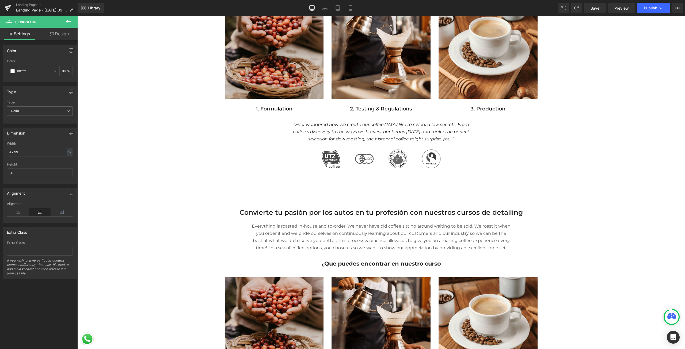
scroll to position [243, 0]
click at [265, 227] on p "Everything is roasted in-house and to-order. We never have old coffee sitting a…" at bounding box center [382, 236] width 260 height 29
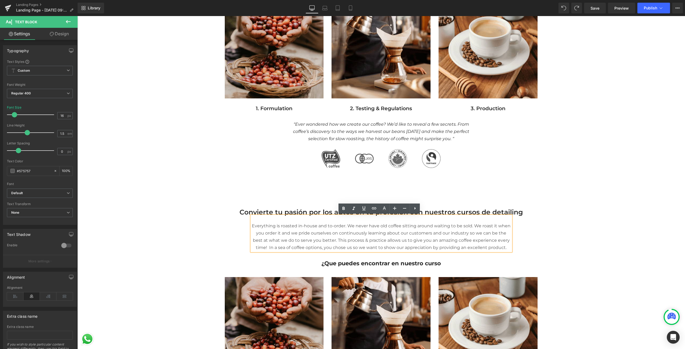
click at [243, 213] on h2 "Convierte tu pasión por los autos en tu profesión con nuestros cursos de detail…" at bounding box center [381, 212] width 313 height 7
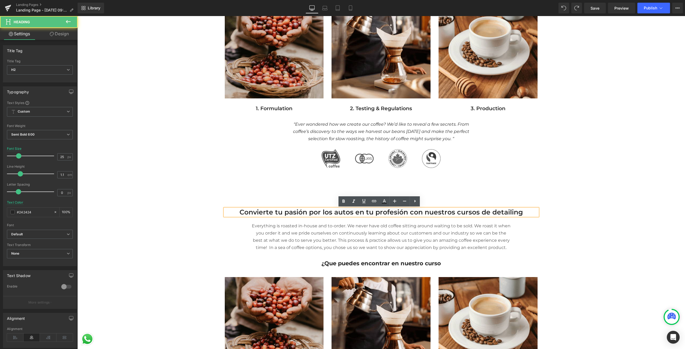
click at [232, 223] on div "Separator Convierte tu pasión por los autos en tu profesión con nuestros cursos…" at bounding box center [381, 323] width 608 height 250
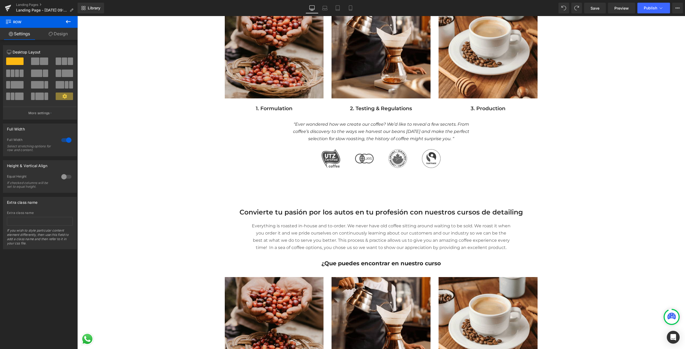
click at [245, 223] on div "Separator Convierte tu pasión por los autos en tu profesión con nuestros cursos…" at bounding box center [381, 323] width 608 height 250
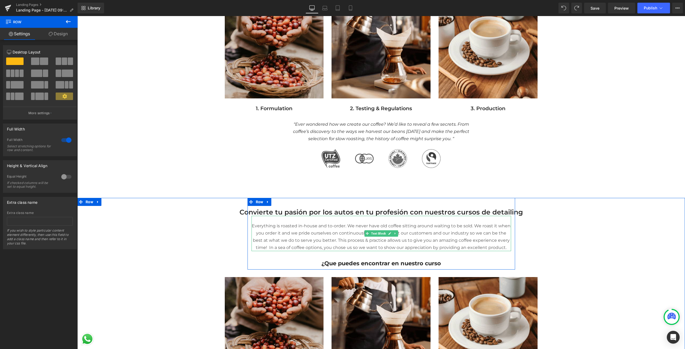
click at [253, 225] on p "Everything is roasted in-house and to-order. We never have old coffee sitting a…" at bounding box center [382, 236] width 260 height 29
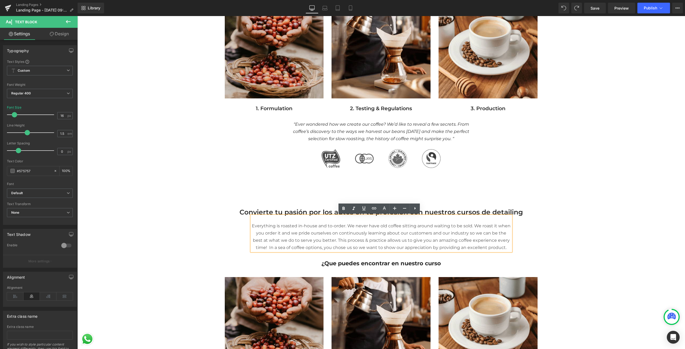
click at [96, 203] on div "Separator Convierte tu pasión por los autos en tu profesión con nuestros cursos…" at bounding box center [381, 323] width 608 height 250
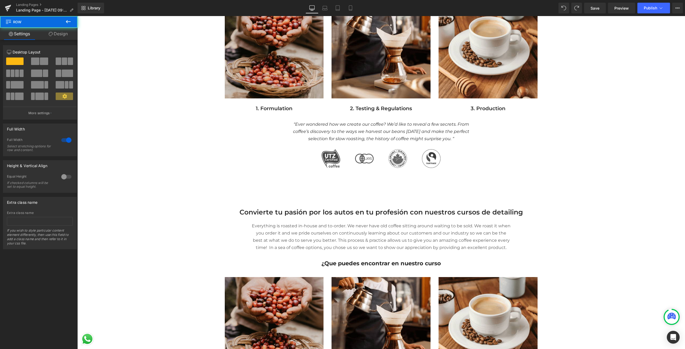
click at [232, 210] on div "Convierte tu pasión por los autos en tu profesión con nuestros cursos de detail…" at bounding box center [381, 212] width 313 height 7
click at [237, 205] on div "Separator Convierte tu pasión por los autos en tu profesión con nuestros cursos…" at bounding box center [381, 323] width 608 height 250
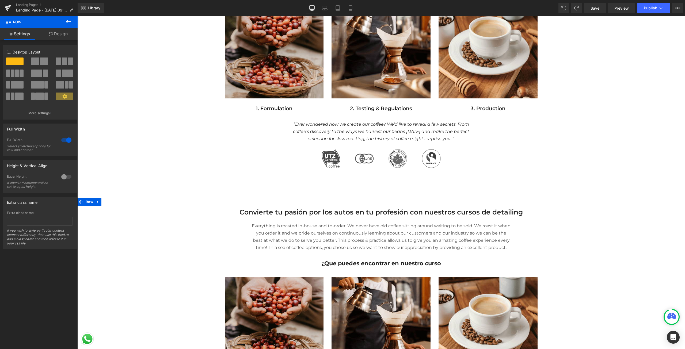
click at [239, 200] on div "Separator Convierte tu pasión por los autos en tu profesión con nuestros cursos…" at bounding box center [381, 323] width 608 height 250
click at [97, 203] on icon at bounding box center [97, 202] width 1 height 2
click at [109, 204] on link at bounding box center [111, 202] width 7 height 8
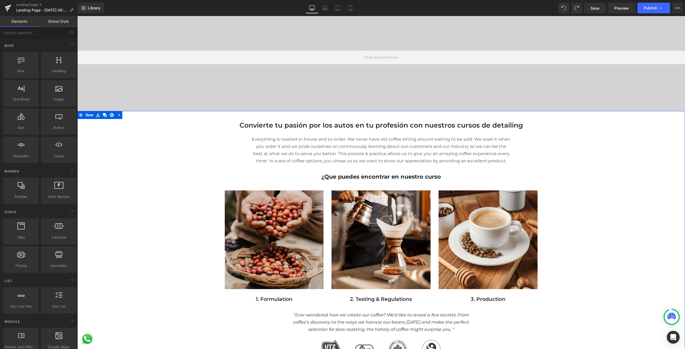
scroll to position [2, 0]
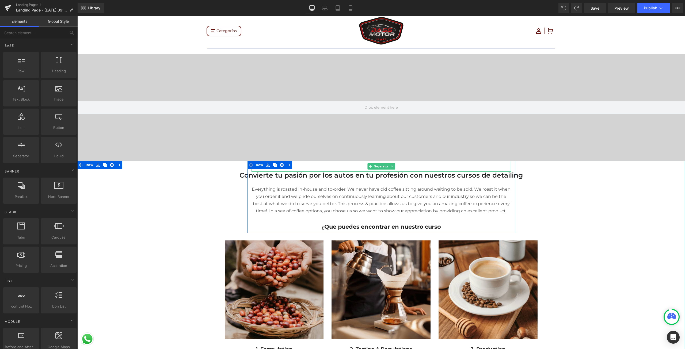
click at [329, 168] on hr at bounding box center [381, 168] width 112 height 8
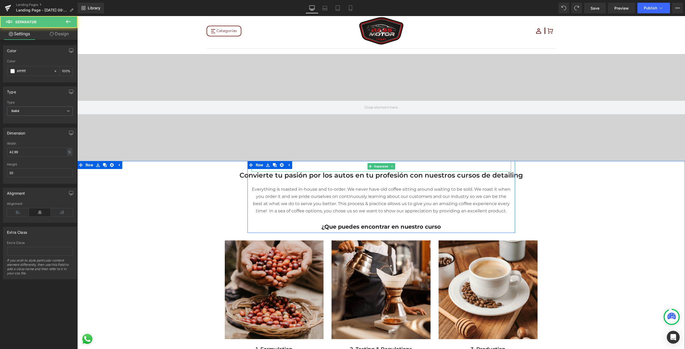
click at [329, 168] on hr at bounding box center [381, 168] width 112 height 8
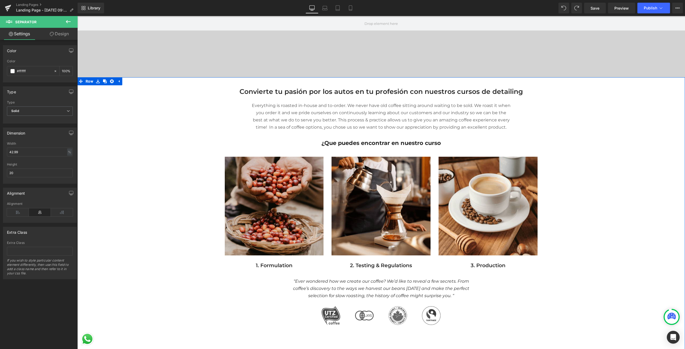
scroll to position [83, 0]
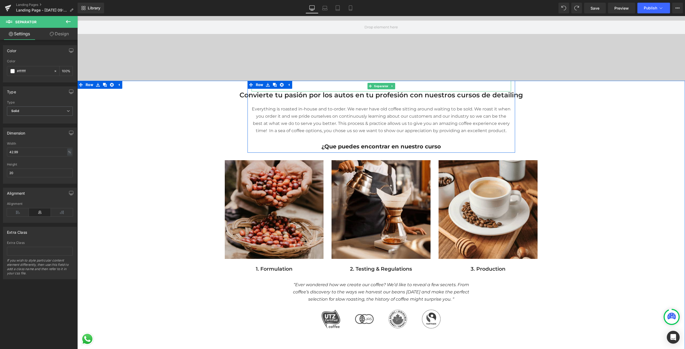
click at [336, 86] on hr at bounding box center [381, 87] width 112 height 8
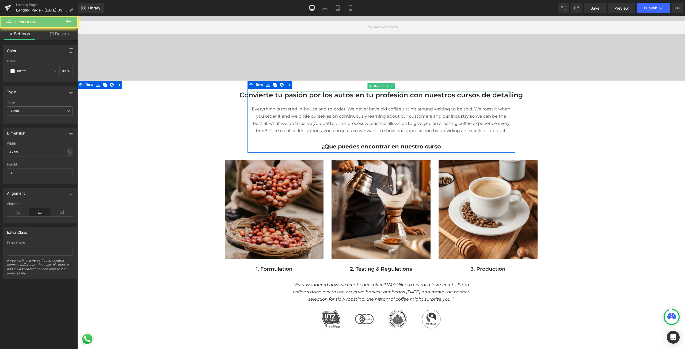
click at [336, 86] on hr at bounding box center [381, 87] width 112 height 8
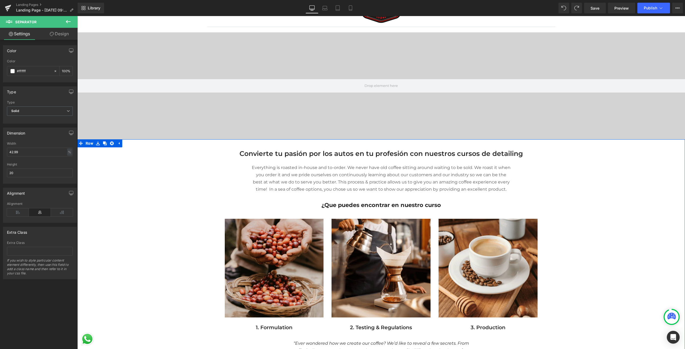
scroll to position [80, 0]
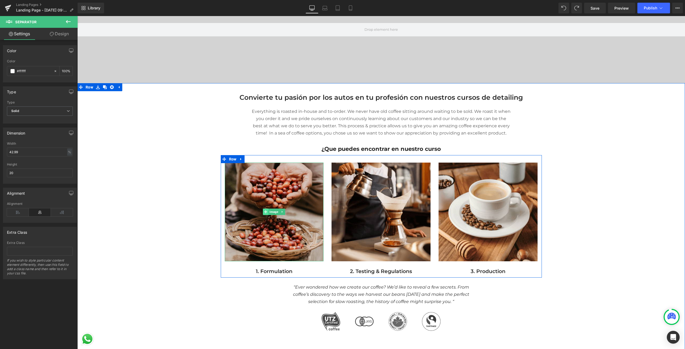
click at [263, 215] on span at bounding box center [266, 212] width 6 height 6
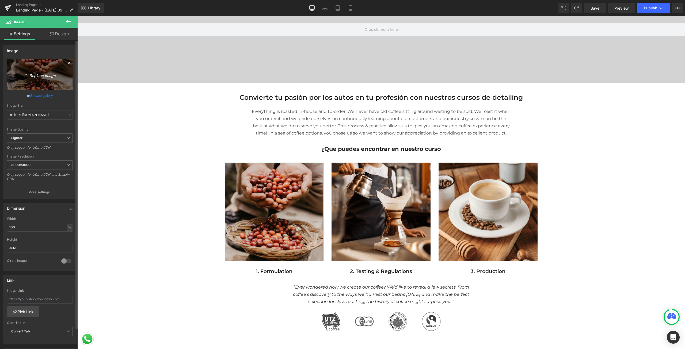
click at [46, 60] on link "Replace Image" at bounding box center [40, 74] width 66 height 31
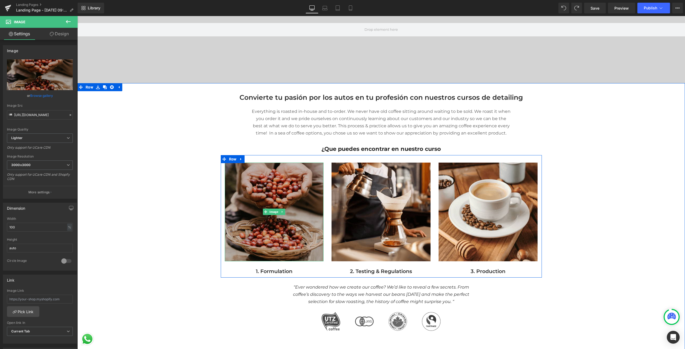
click at [269, 193] on img at bounding box center [274, 212] width 99 height 99
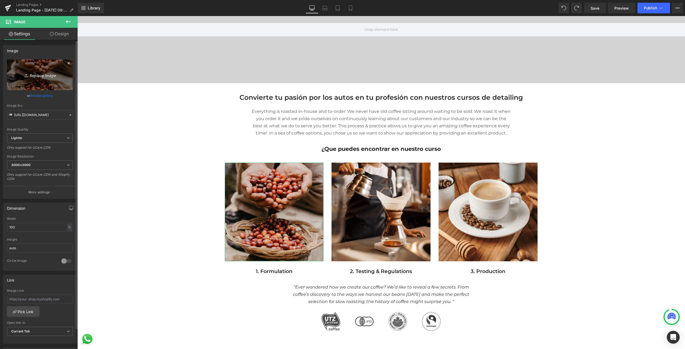
click at [35, 79] on link "Replace Image" at bounding box center [40, 74] width 66 height 31
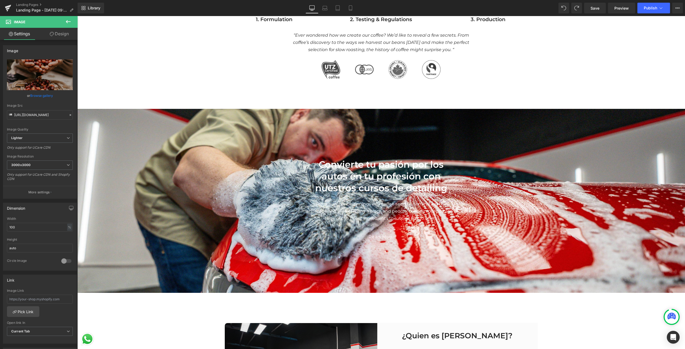
scroll to position [401, 0]
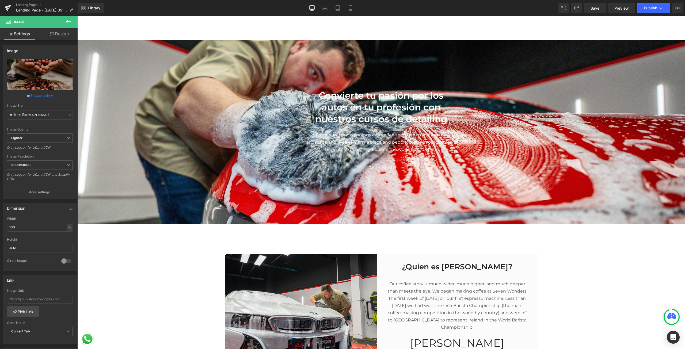
drag, startPoint x: 630, startPoint y: 117, endPoint x: 616, endPoint y: 117, distance: 14.7
click at [630, 117] on span "Convierte tu pasión por los autos en tu profesión con nuestros cursos de detail…" at bounding box center [381, 130] width 608 height 96
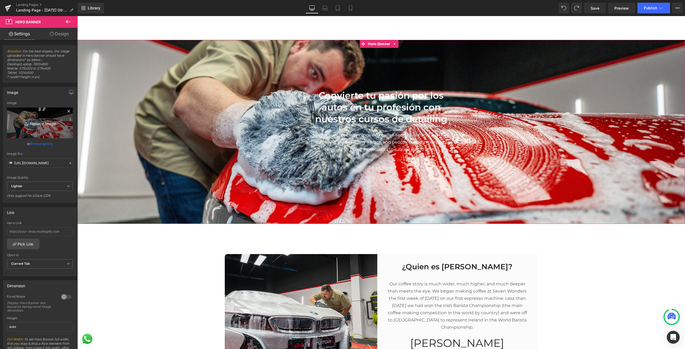
click at [36, 128] on link "Replace Image" at bounding box center [40, 123] width 66 height 31
type input "C:\fakepath\[PERSON_NAME] 2 2mb.jpg"
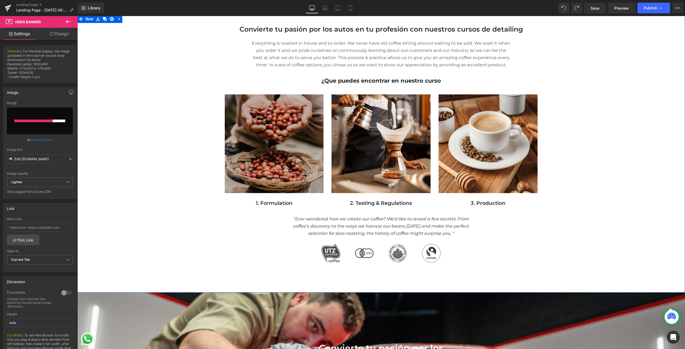
scroll to position [134, 0]
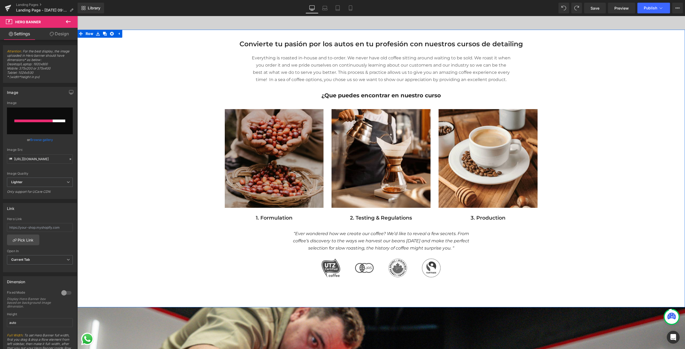
click at [276, 145] on img at bounding box center [274, 158] width 99 height 99
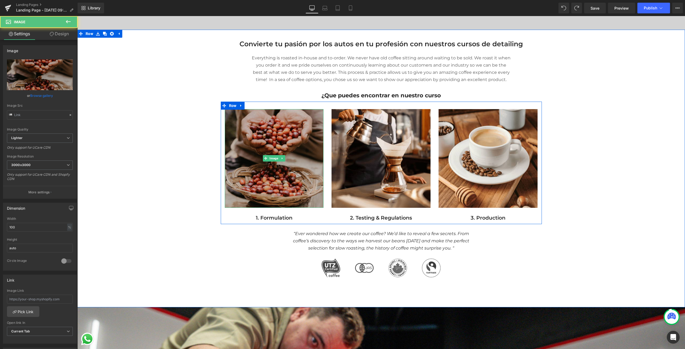
type input "[URL][DOMAIN_NAME]"
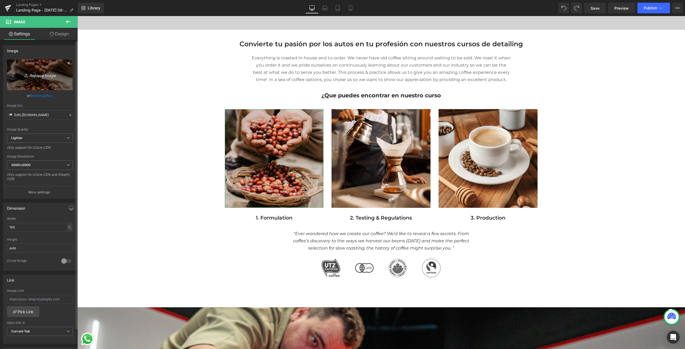
click at [30, 72] on icon "Replace Image" at bounding box center [39, 74] width 43 height 7
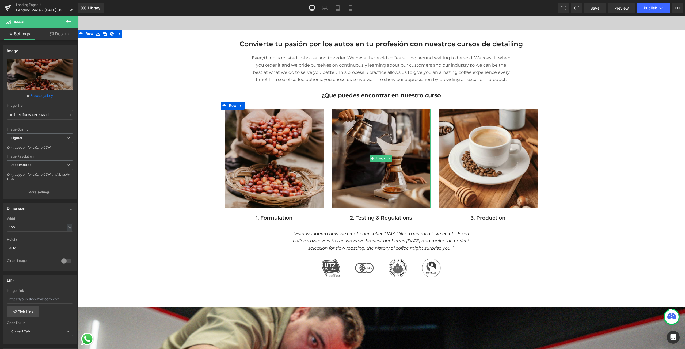
click at [399, 165] on img at bounding box center [381, 158] width 99 height 99
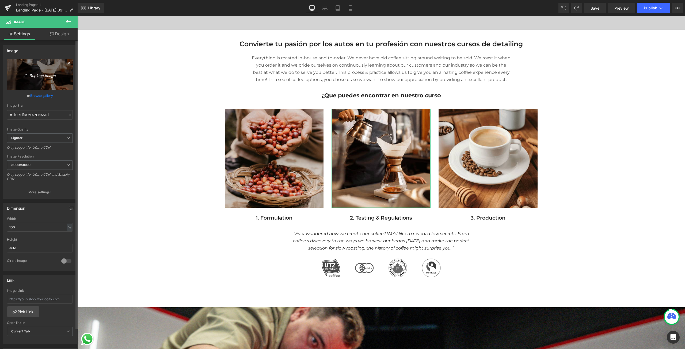
click at [26, 66] on link "Replace Image" at bounding box center [40, 74] width 66 height 31
type input "C:\fakepath\[PERSON_NAME] I8, horizontal-1.jpg"
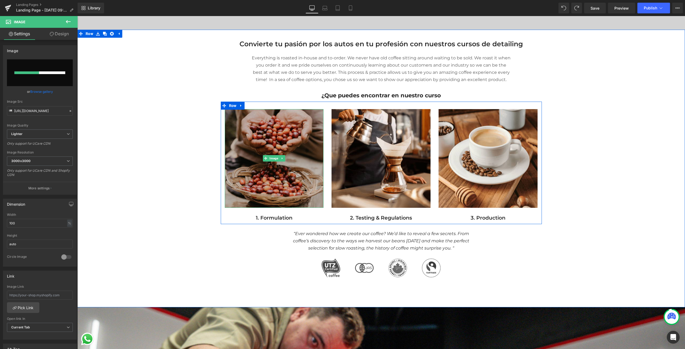
click at [270, 139] on img at bounding box center [274, 158] width 99 height 99
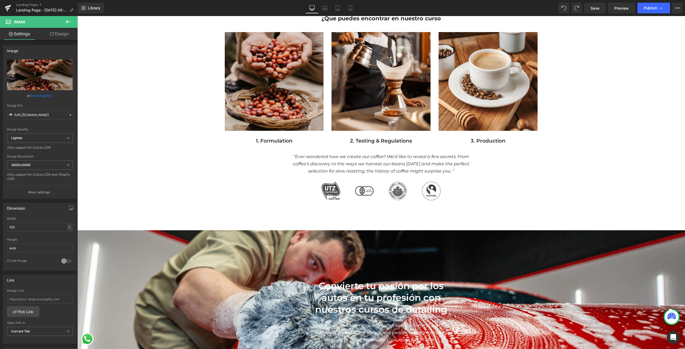
scroll to position [321, 0]
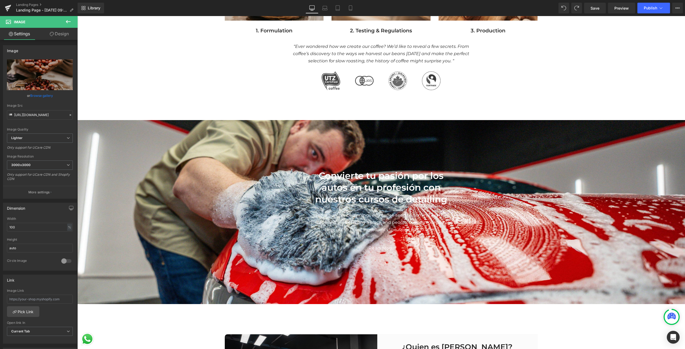
click at [210, 164] on span "Convierte tu pasión por los autos en tu profesión con nuestros cursos de detail…" at bounding box center [381, 210] width 608 height 96
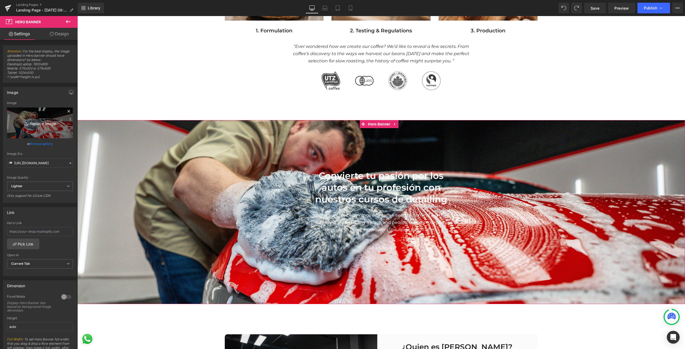
click at [35, 119] on link "Replace Image" at bounding box center [40, 123] width 66 height 31
type input "C:\fakepath\[PERSON_NAME] 2 2mb.jpg"
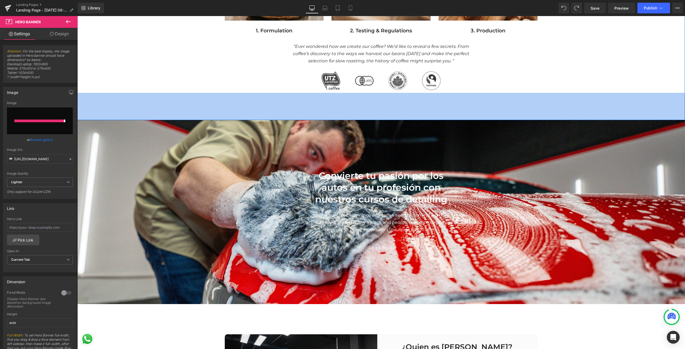
type input "[URL][DOMAIN_NAME]"
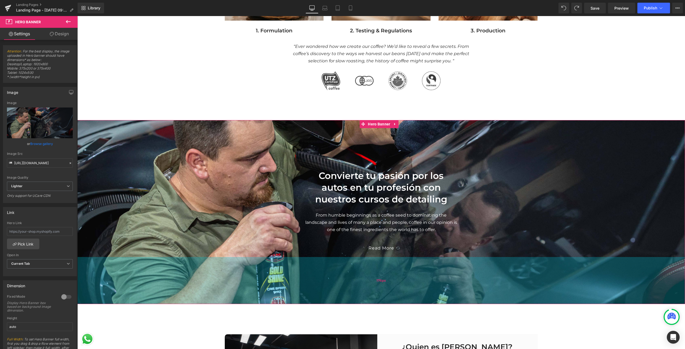
scroll to position [134, 0]
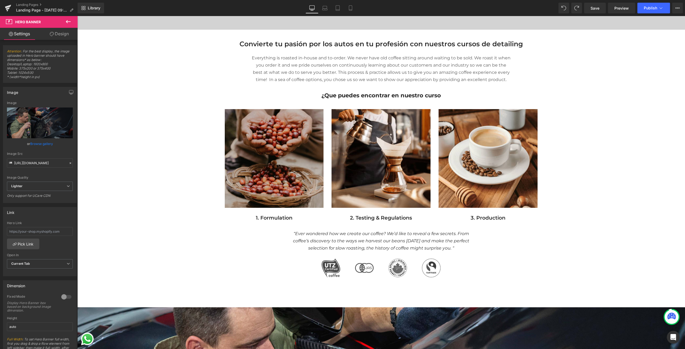
drag, startPoint x: 263, startPoint y: 120, endPoint x: 260, endPoint y: 124, distance: 4.5
click at [263, 120] on img at bounding box center [274, 158] width 99 height 99
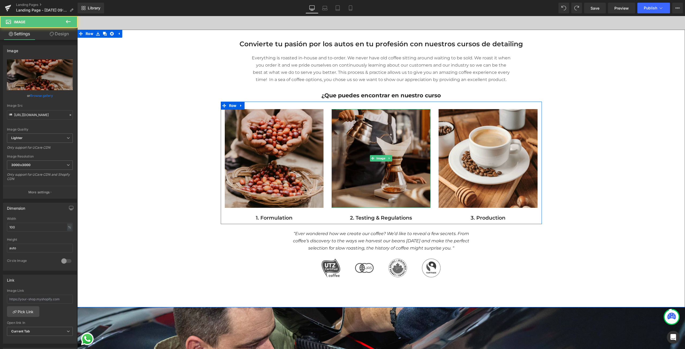
click at [414, 131] on img at bounding box center [381, 158] width 99 height 99
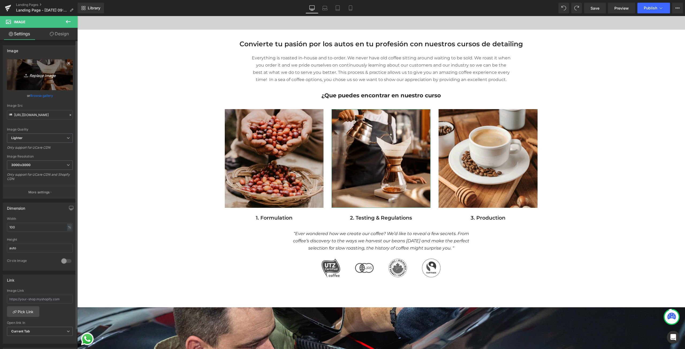
click at [44, 67] on link "Replace Image" at bounding box center [40, 74] width 66 height 31
type input "C:\fakepath\[PERSON_NAME] I8, horizontal-1.jpg"
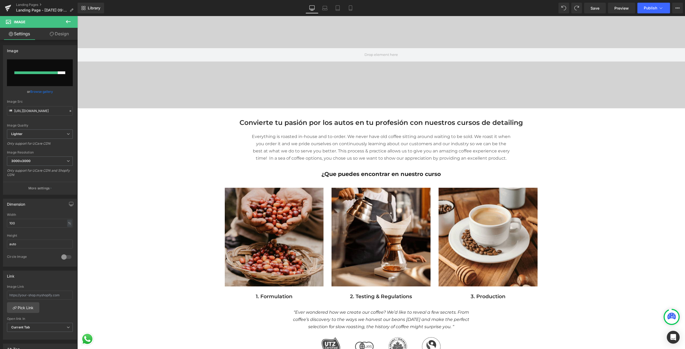
scroll to position [0, 0]
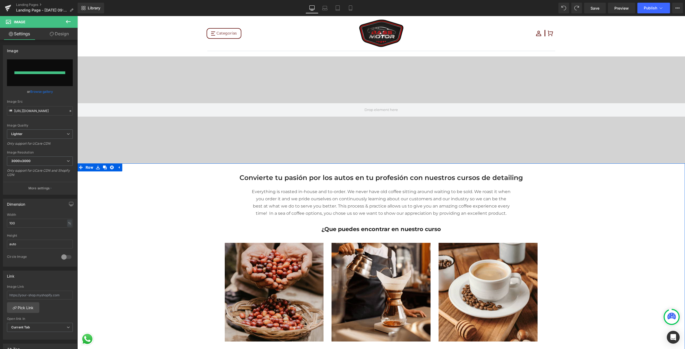
type input "[URL][DOMAIN_NAME]"
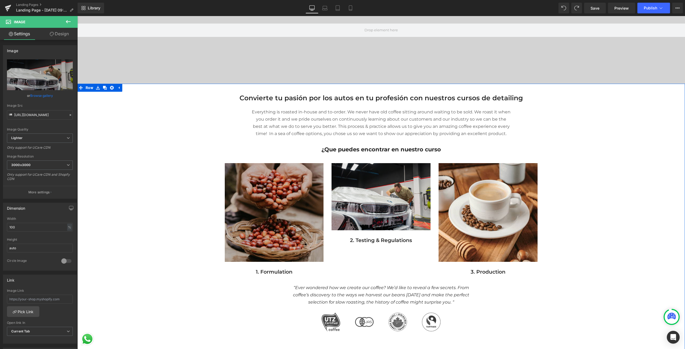
scroll to position [80, 0]
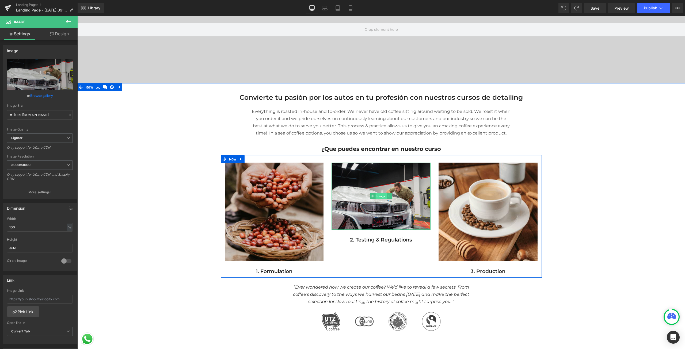
click at [380, 196] on span "Image" at bounding box center [381, 196] width 11 height 6
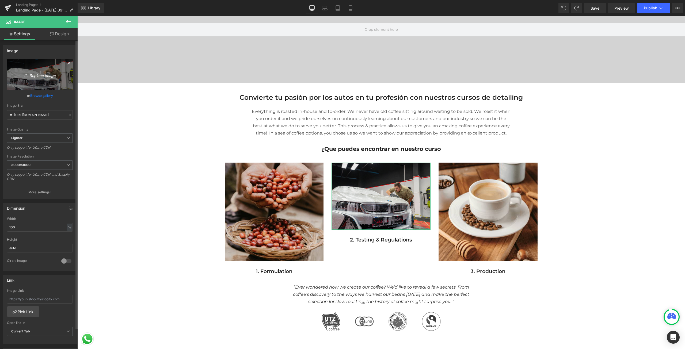
click at [33, 71] on icon "Replace Image" at bounding box center [39, 74] width 43 height 7
type input "C:\fakepath\[PERSON_NAME] aclarando, vertical.jpg"
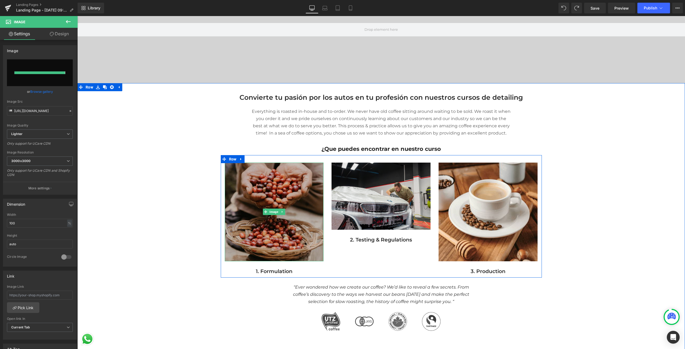
type input "[URL][DOMAIN_NAME]"
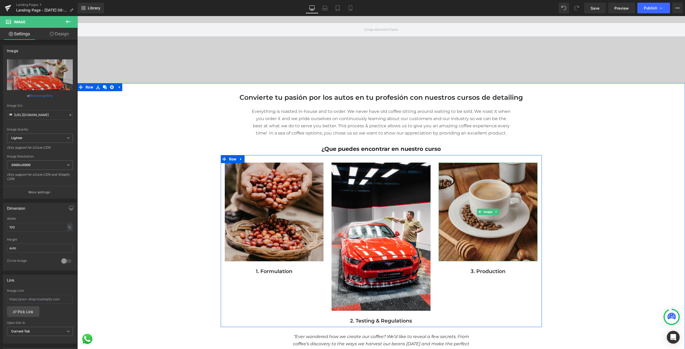
click at [497, 230] on img at bounding box center [488, 212] width 99 height 99
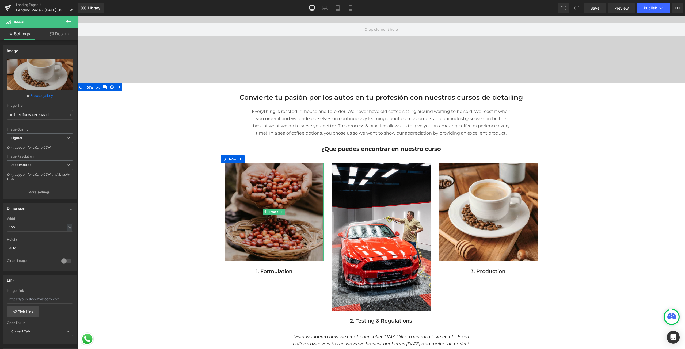
click at [288, 191] on img at bounding box center [274, 212] width 99 height 99
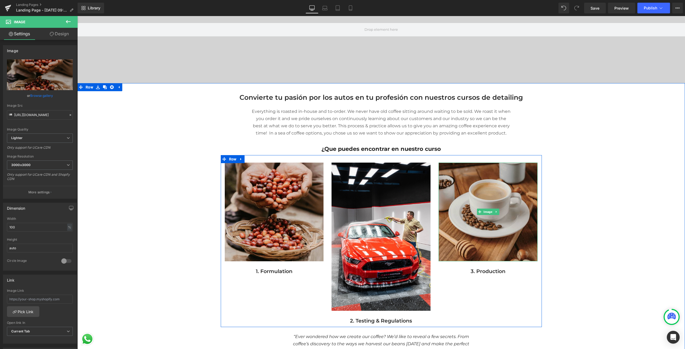
click at [488, 193] on img at bounding box center [488, 212] width 99 height 99
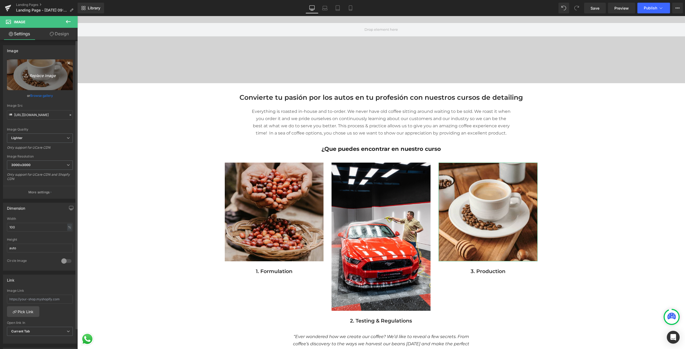
click at [37, 69] on link "Replace Image" at bounding box center [40, 74] width 66 height 31
type input "C:\fakepath\Leandro I8, horizontal-1-3.jpg"
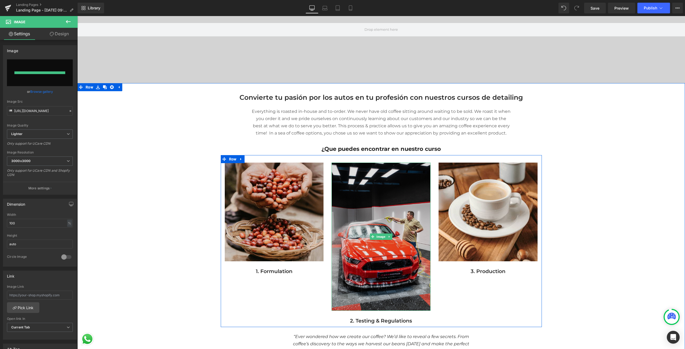
type input "[URL][DOMAIN_NAME]"
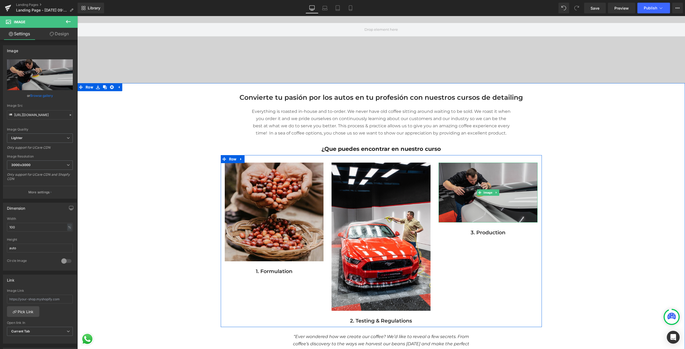
click at [502, 193] on img at bounding box center [488, 193] width 99 height 60
click at [484, 212] on img at bounding box center [488, 193] width 99 height 60
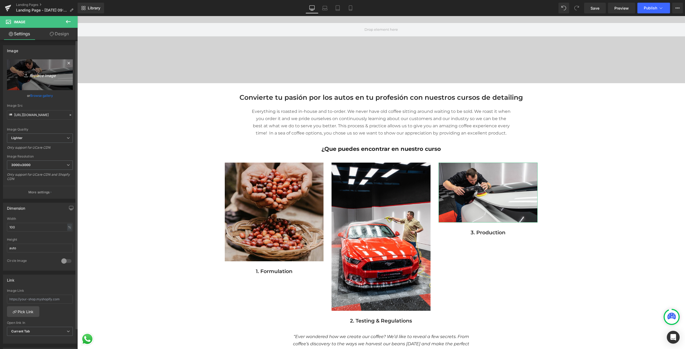
click at [25, 70] on link "Replace Image" at bounding box center [40, 74] width 66 height 31
type input "C:\fakepath\[PERSON_NAME] grabando [PERSON_NAME]-1-2.jpg"
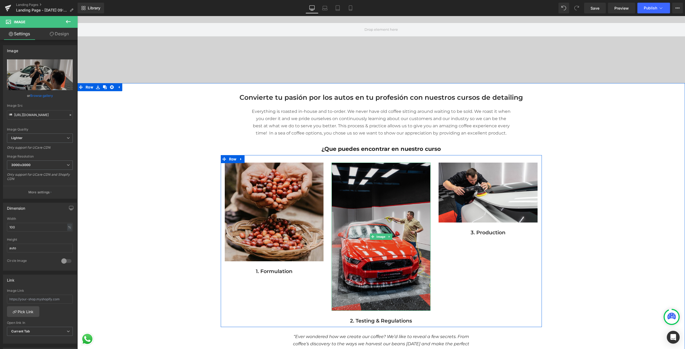
type input "[URL][DOMAIN_NAME][PERSON_NAME]"
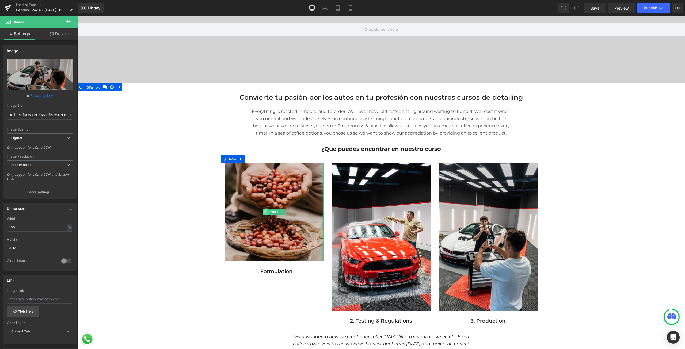
click at [265, 212] on icon at bounding box center [265, 212] width 3 height 3
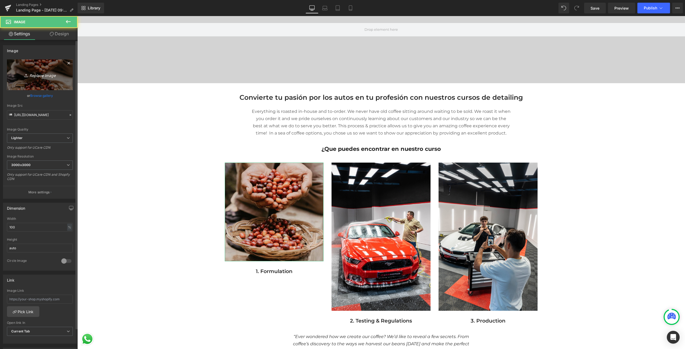
click at [29, 74] on icon "Replace Image" at bounding box center [39, 74] width 43 height 7
type input "C:\fakepath\[PERSON_NAME] -1-3.jpg"
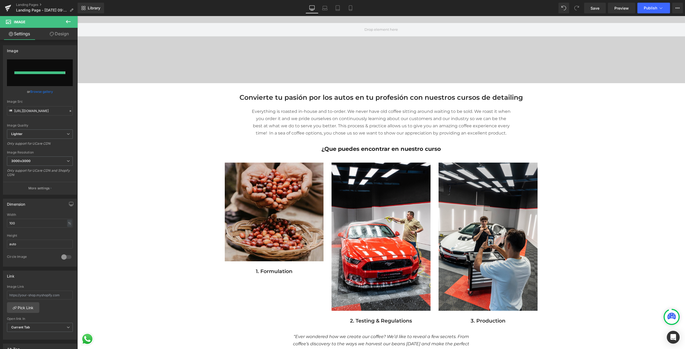
type input "[URL][DOMAIN_NAME]"
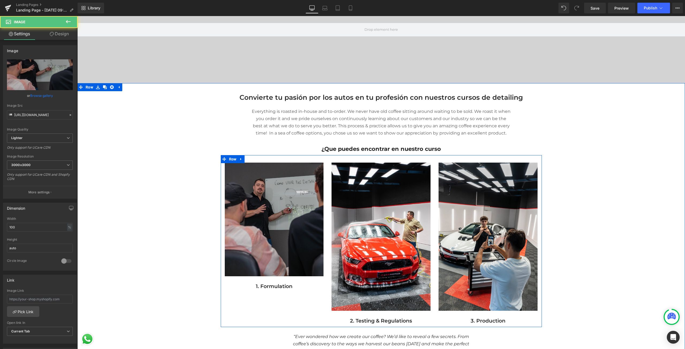
click at [273, 243] on img at bounding box center [274, 220] width 99 height 114
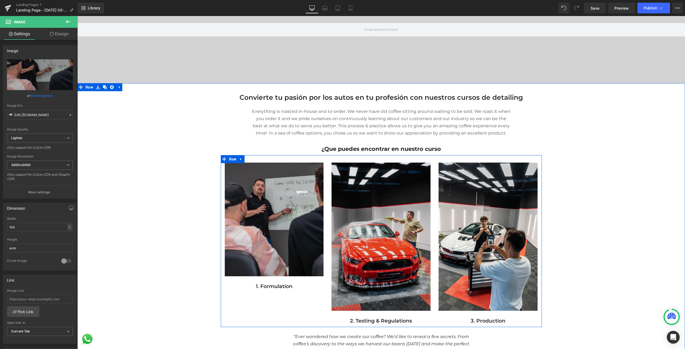
click at [350, 182] on img at bounding box center [381, 237] width 99 height 149
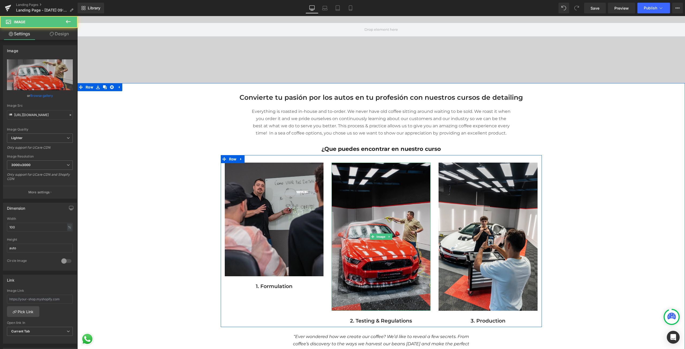
click at [355, 182] on img at bounding box center [381, 237] width 99 height 149
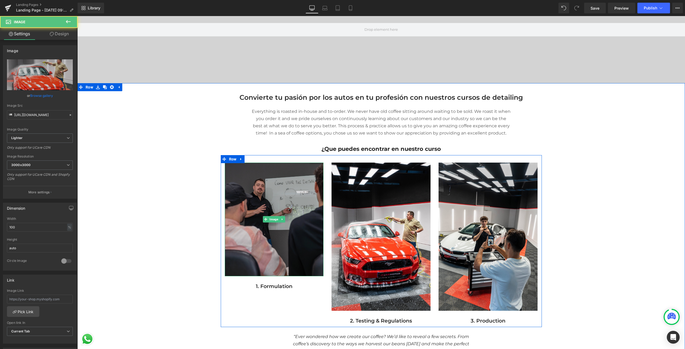
click at [267, 194] on img at bounding box center [274, 220] width 99 height 114
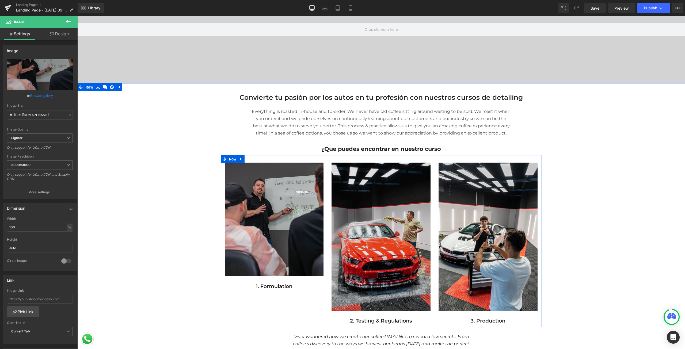
click at [344, 204] on img at bounding box center [381, 237] width 99 height 149
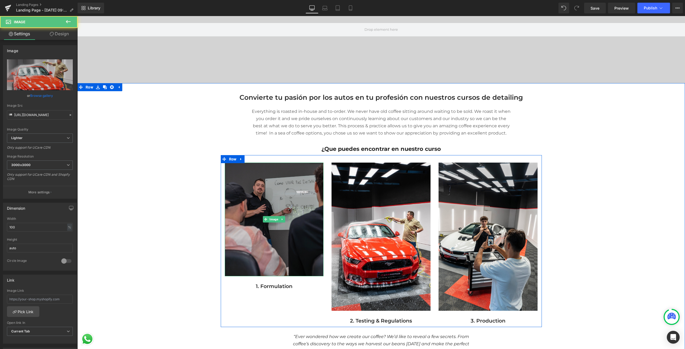
click at [256, 208] on img at bounding box center [274, 220] width 99 height 114
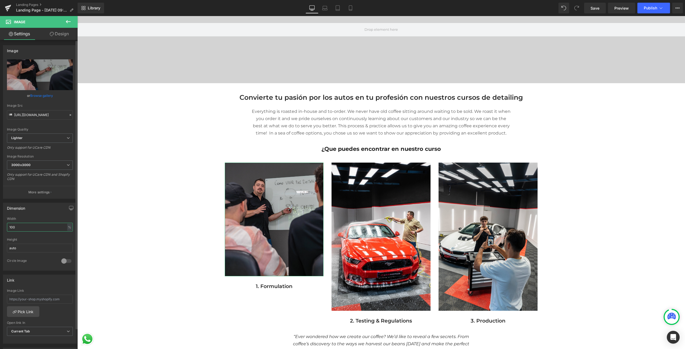
click at [30, 226] on input "100" at bounding box center [40, 227] width 66 height 9
type input "1"
type input "2"
type input "3"
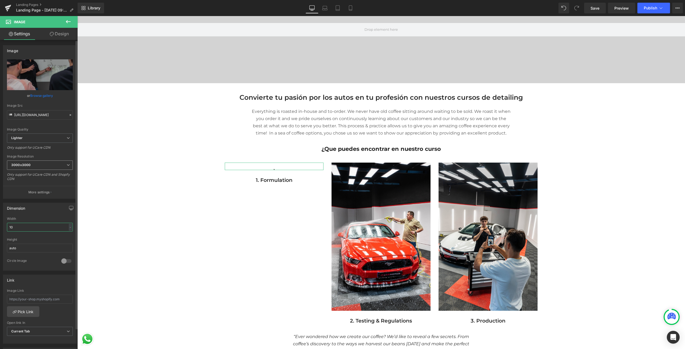
type input "100"
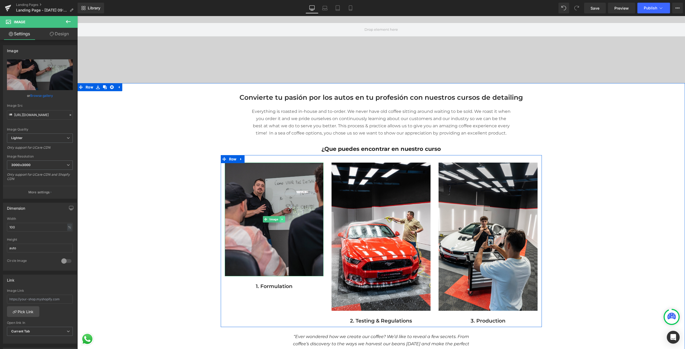
click at [281, 222] on link at bounding box center [283, 219] width 6 height 6
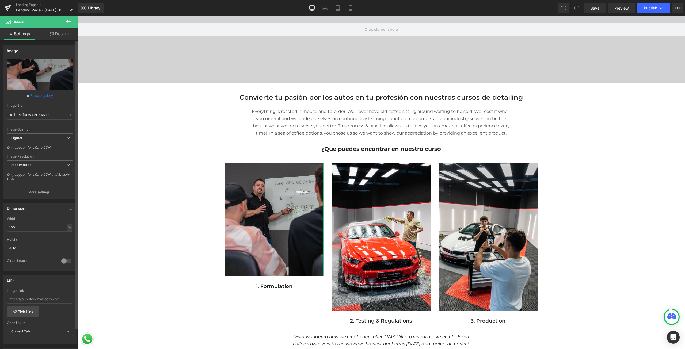
click at [49, 251] on input "auto" at bounding box center [40, 248] width 66 height 9
drag, startPoint x: 49, startPoint y: 251, endPoint x: 0, endPoint y: 241, distance: 49.6
click at [0, 241] on div "Dimension 100% Width 100 % % px auto Height auto 0 Circle Image" at bounding box center [40, 235] width 80 height 72
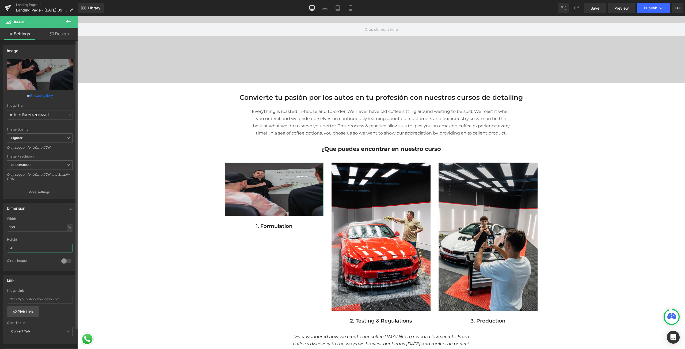
type input "2"
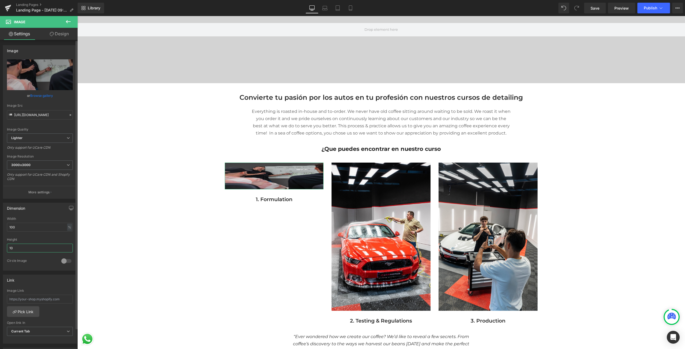
type input "1"
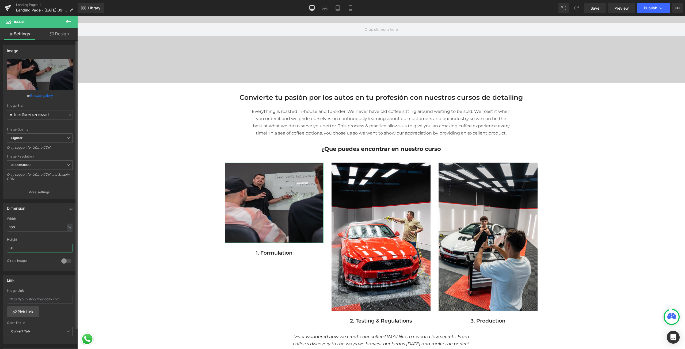
type input "3"
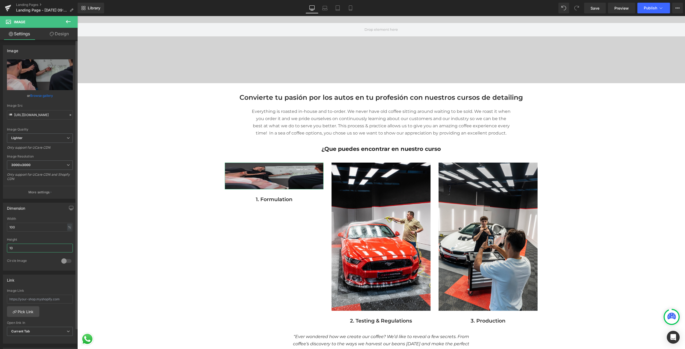
type input "1"
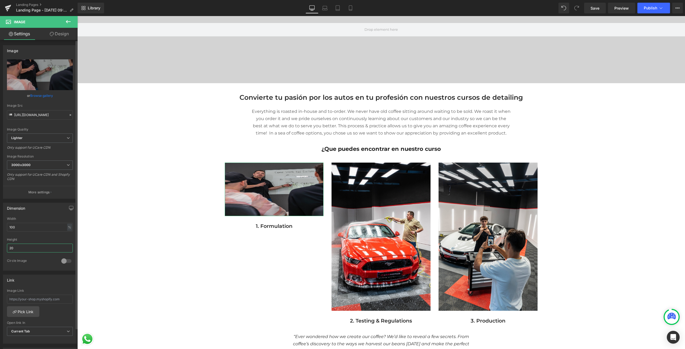
type input "2"
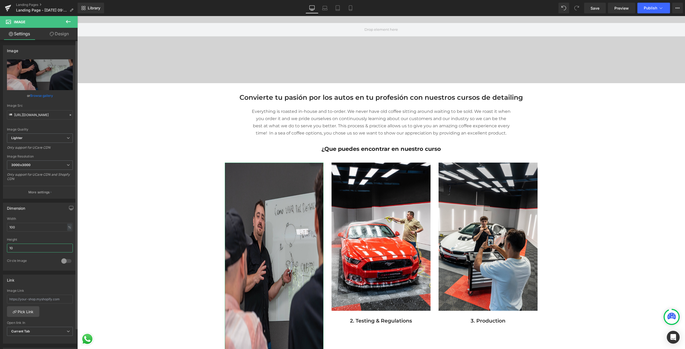
type input "1"
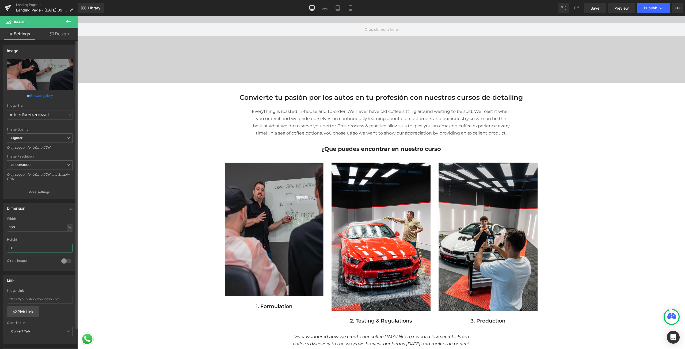
type input "5"
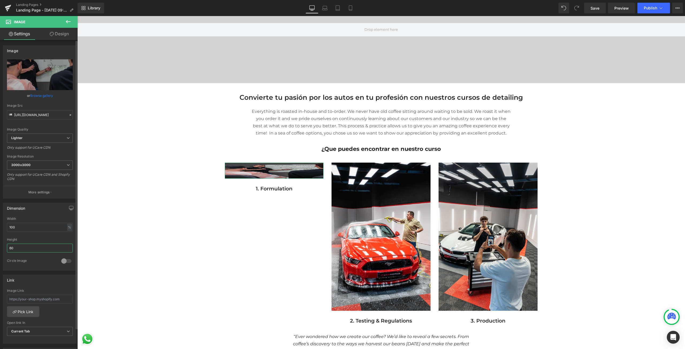
type input "6"
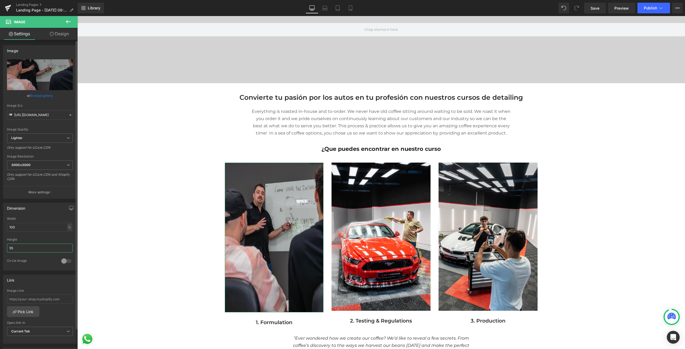
type input "555"
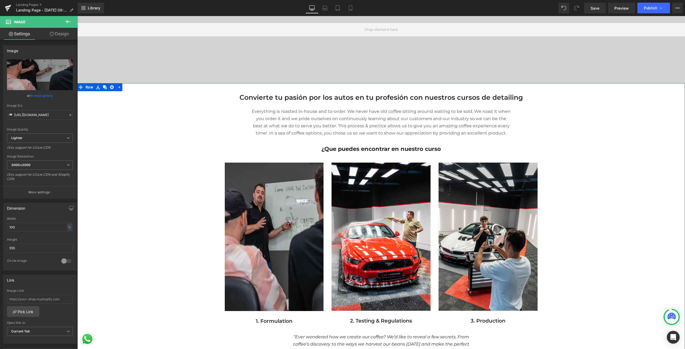
click at [565, 273] on div "Separator Convierte tu pasión por los autos en tu profesión con nuestros cursos…" at bounding box center [381, 233] width 608 height 300
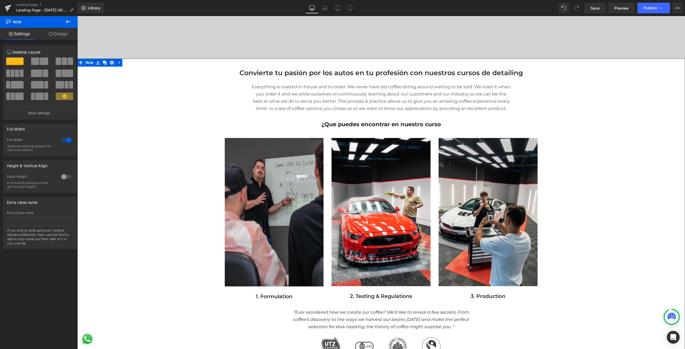
scroll to position [187, 0]
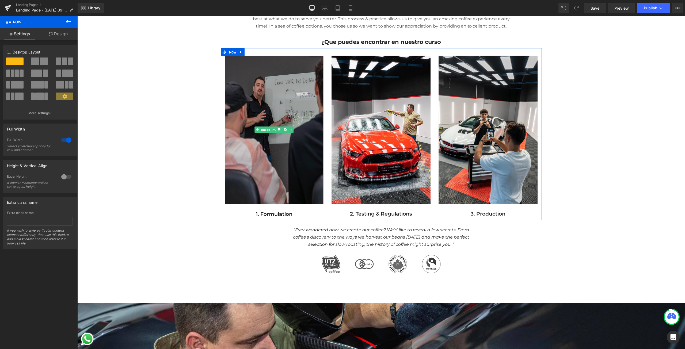
click at [279, 194] on img at bounding box center [274, 130] width 99 height 149
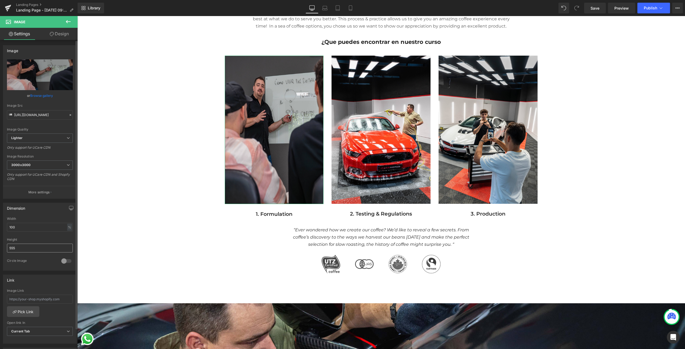
click at [24, 246] on input "555" at bounding box center [40, 248] width 66 height 9
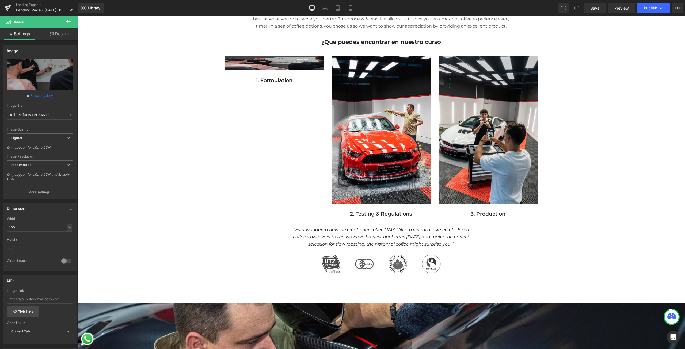
type input "554"
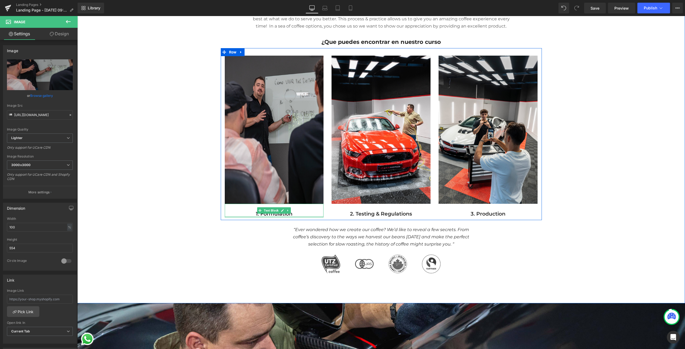
click at [274, 215] on p "1. Formulation" at bounding box center [274, 213] width 99 height 7
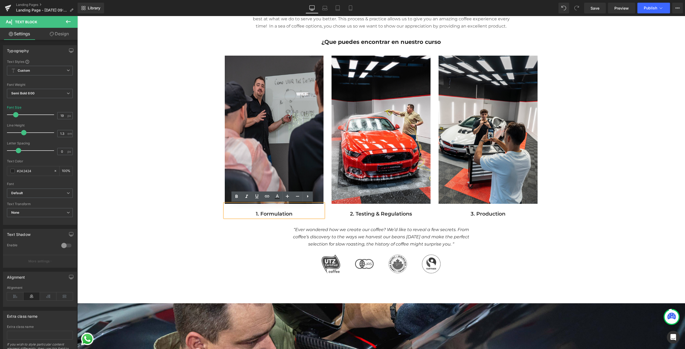
click at [315, 212] on p "1. Formulation" at bounding box center [274, 213] width 99 height 7
click at [362, 212] on p "2. Testing & Regulations" at bounding box center [381, 213] width 99 height 7
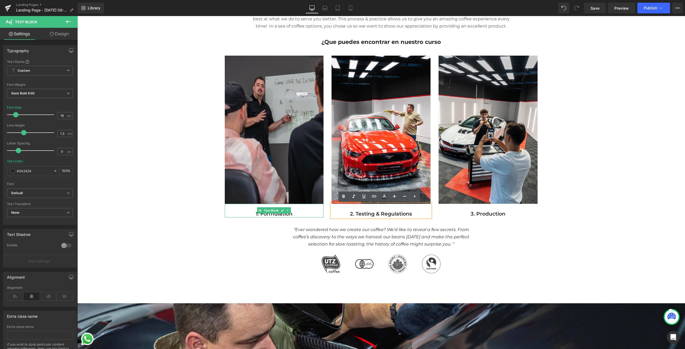
click at [226, 207] on div "1. Formulation" at bounding box center [274, 211] width 99 height 14
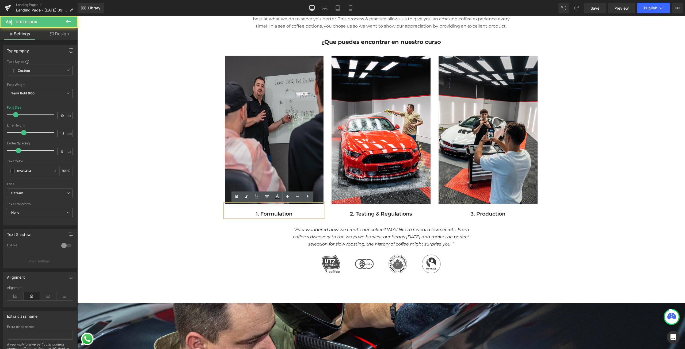
click at [235, 211] on p "1. Formulation" at bounding box center [274, 213] width 99 height 7
click at [307, 213] on p "1. Formulation" at bounding box center [274, 213] width 99 height 7
click at [295, 215] on p "1. Formulation" at bounding box center [274, 213] width 99 height 7
drag, startPoint x: 295, startPoint y: 212, endPoint x: 258, endPoint y: 216, distance: 37.4
click at [258, 216] on p "1. Formulation" at bounding box center [274, 213] width 99 height 7
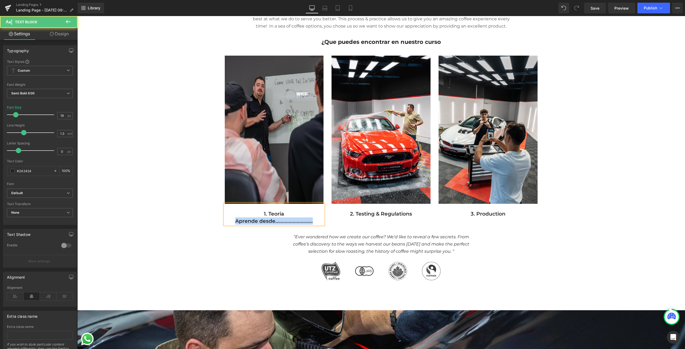
drag, startPoint x: 234, startPoint y: 220, endPoint x: 317, endPoint y: 219, distance: 82.2
click at [317, 219] on p "Aprende desde............................" at bounding box center [274, 221] width 99 height 7
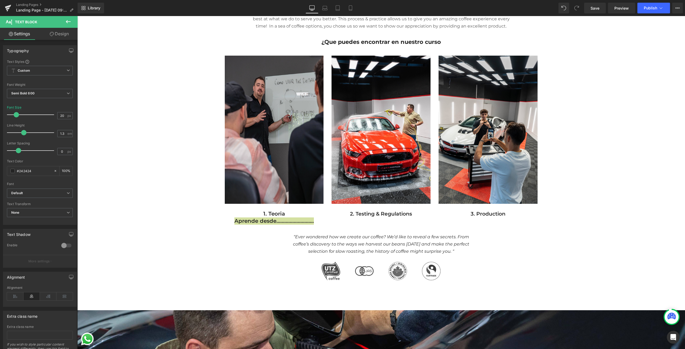
type input "18"
click at [14, 114] on span at bounding box center [15, 114] width 5 height 5
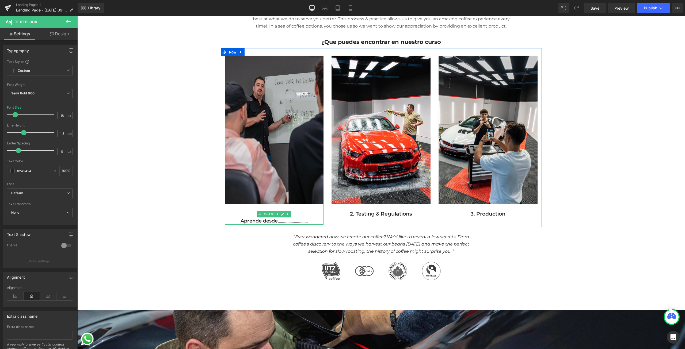
click at [301, 215] on p "1. Teoria" at bounding box center [274, 213] width 99 height 7
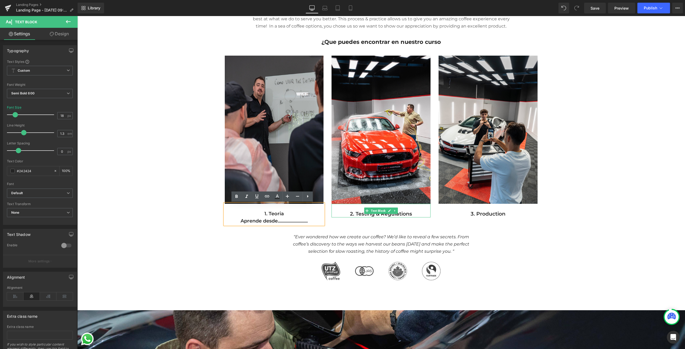
click at [350, 213] on p "2. Testing & Regulations" at bounding box center [381, 213] width 99 height 7
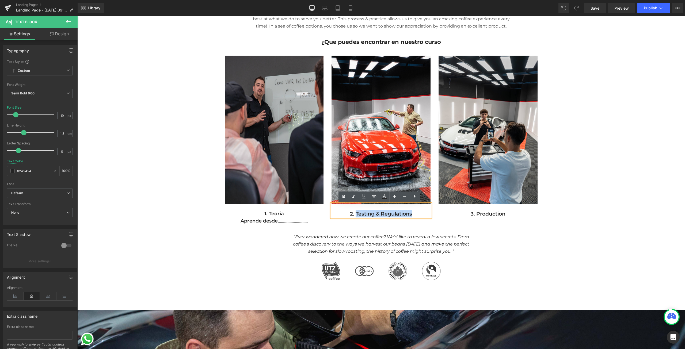
drag, startPoint x: 420, startPoint y: 212, endPoint x: 355, endPoint y: 216, distance: 65.4
click at [355, 216] on p "2. Testing & Regulations" at bounding box center [381, 213] width 99 height 7
click at [488, 212] on span "Text Block" at bounding box center [485, 211] width 17 height 6
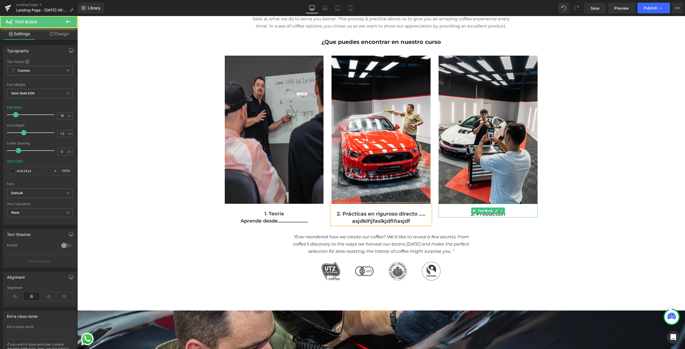
click at [515, 214] on p "3. Production" at bounding box center [488, 213] width 99 height 7
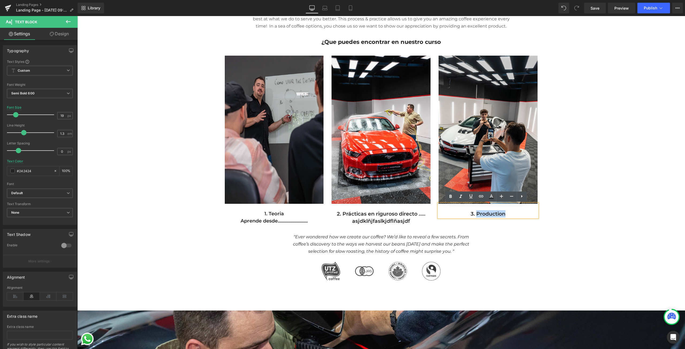
drag, startPoint x: 512, startPoint y: 212, endPoint x: 474, endPoint y: 216, distance: 38.4
click at [474, 216] on p "3. Production" at bounding box center [488, 213] width 99 height 7
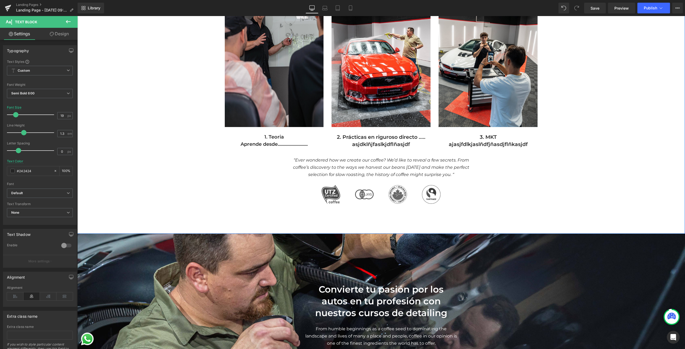
scroll to position [268, 0]
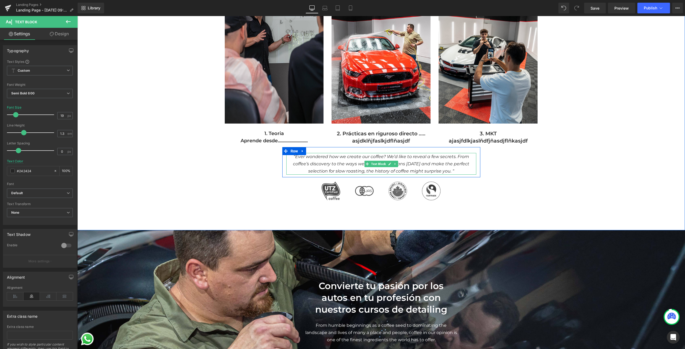
click at [348, 163] on span "“Ever wondered how we create our coffee? We’d like to reveal a few secrets. Fro…" at bounding box center [381, 164] width 176 height 20
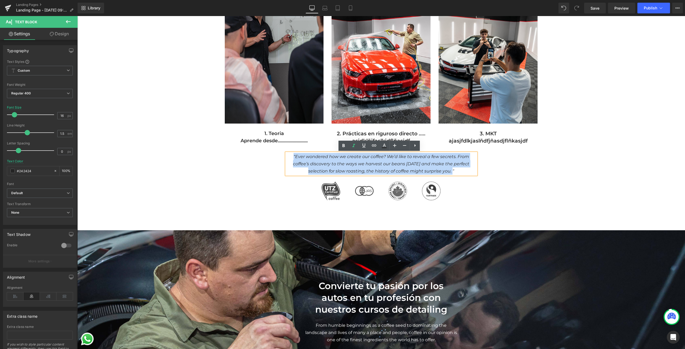
drag, startPoint x: 419, startPoint y: 170, endPoint x: 285, endPoint y: 159, distance: 133.7
click at [286, 159] on p "“Ever wondered how we create our coffee? We’d like to reveal a few secrets. Fro…" at bounding box center [381, 164] width 190 height 22
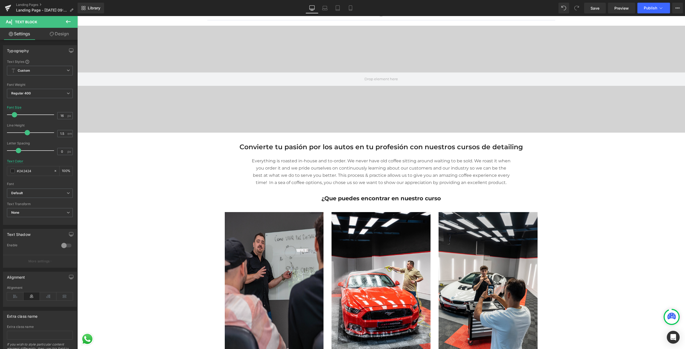
scroll to position [107, 0]
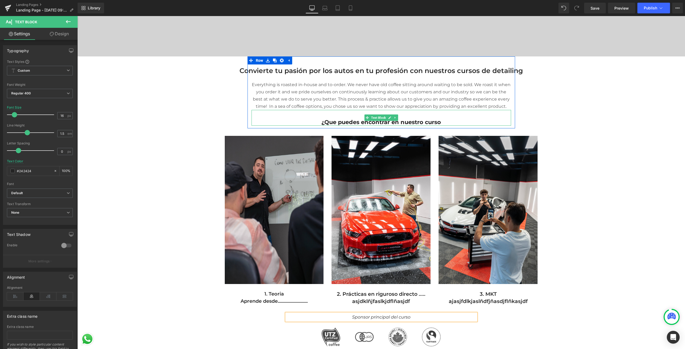
click at [366, 123] on p "¿Que puedes encontrar en nuestro curso" at bounding box center [382, 122] width 260 height 7
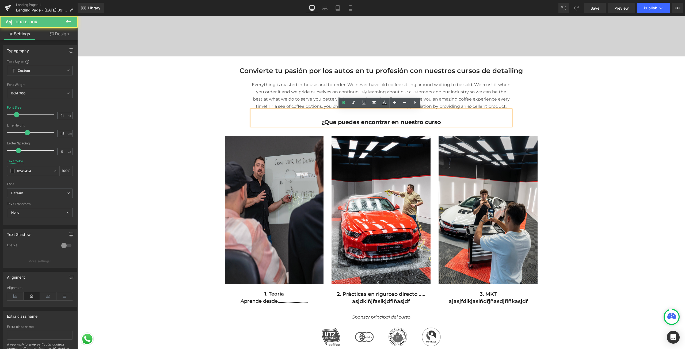
click at [445, 123] on p "¿Que puedes encontrar en nuestro curso" at bounding box center [382, 122] width 260 height 7
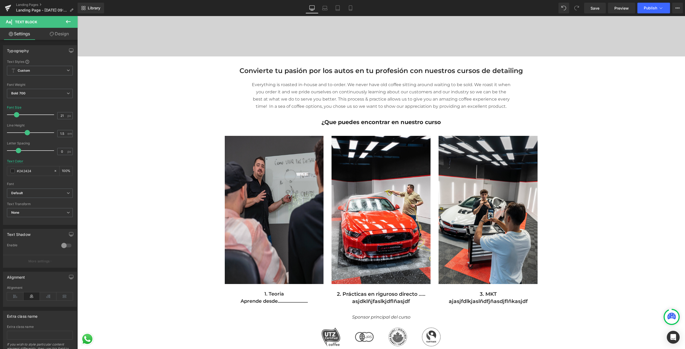
click at [68, 21] on icon at bounding box center [68, 21] width 6 height 6
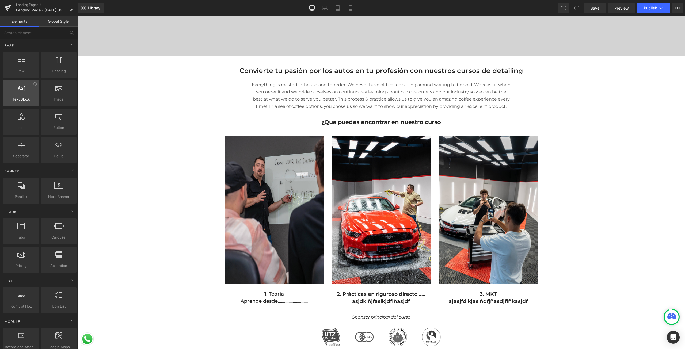
click at [25, 90] on div at bounding box center [21, 91] width 32 height 12
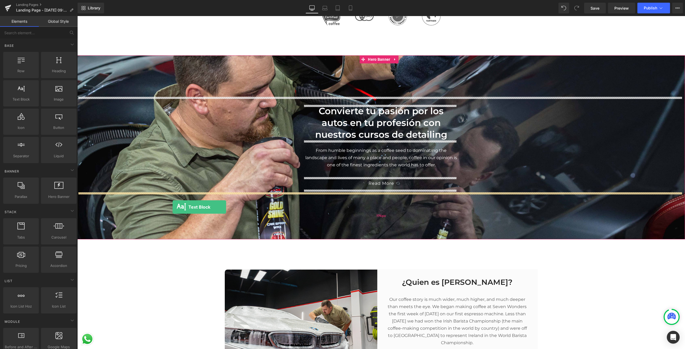
scroll to position [508, 0]
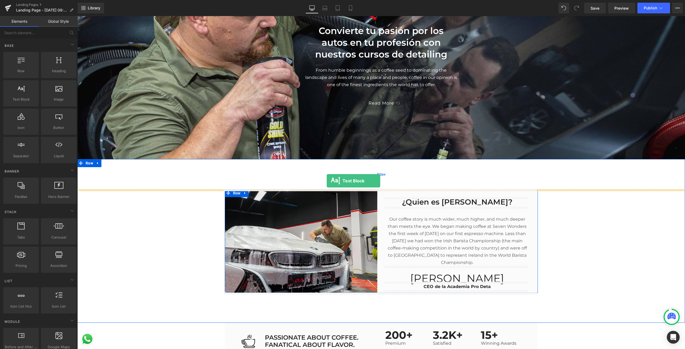
drag, startPoint x: 99, startPoint y: 116, endPoint x: 327, endPoint y: 181, distance: 236.7
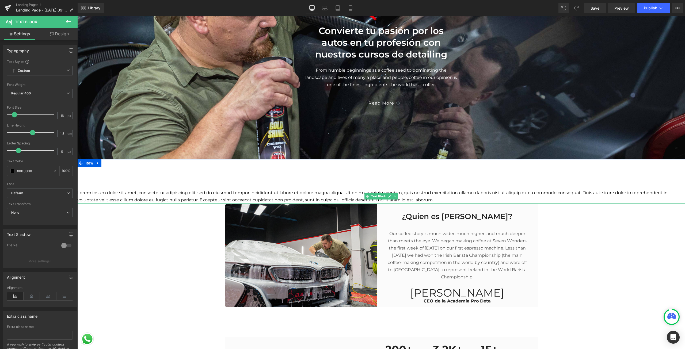
click at [354, 198] on p "Lorem ipsum dolor sit amet, consectetur adipiscing elit, sed do eiusmod tempor …" at bounding box center [381, 196] width 608 height 14
type input "1.8"
click at [31, 134] on span at bounding box center [32, 132] width 5 height 5
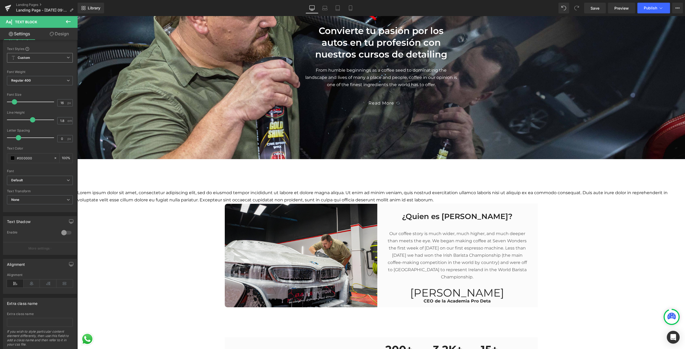
scroll to position [0, 0]
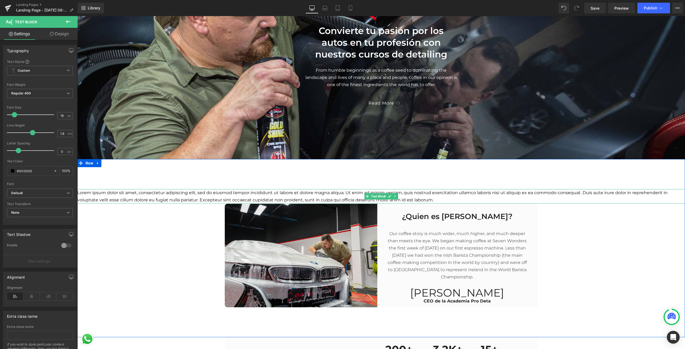
click at [187, 199] on p "Lorem ipsum dolor sit amet, consectetur adipiscing elit, sed do eiusmod tempor …" at bounding box center [381, 196] width 608 height 14
click at [416, 181] on icon at bounding box center [415, 181] width 6 height 6
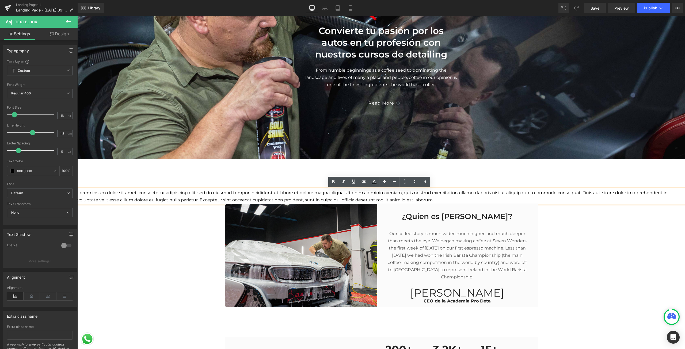
click at [234, 197] on p "Lorem ipsum dolor sit amet, consectetur adipiscing elit, sed do eiusmod tempor …" at bounding box center [381, 196] width 608 height 14
click at [86, 193] on p "Lorem ipsum dolor sit amet, consectetur adipiscing elit, sed do eiusmod tempor …" at bounding box center [381, 196] width 608 height 14
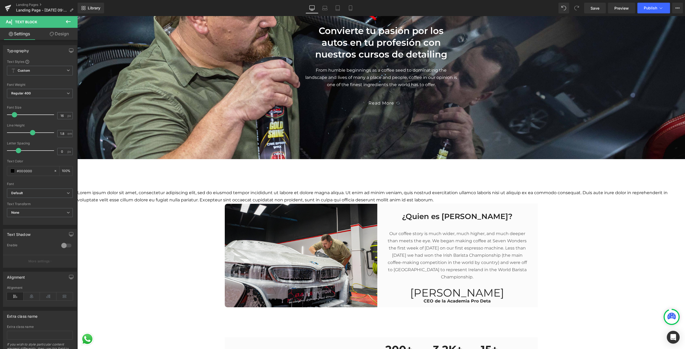
drag, startPoint x: 17, startPoint y: 22, endPoint x: 45, endPoint y: 24, distance: 28.7
click at [17, 22] on span "Text Block" at bounding box center [26, 22] width 22 height 4
click at [67, 20] on icon at bounding box center [68, 21] width 6 height 6
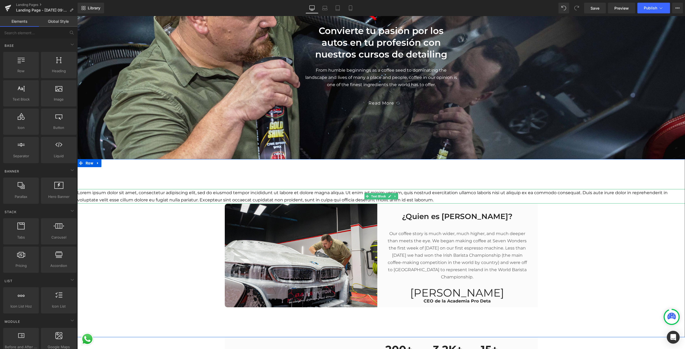
click at [92, 199] on p "Lorem ipsum dolor sit amet, consectetur adipiscing elit, sed do eiusmod tempor …" at bounding box center [381, 196] width 608 height 14
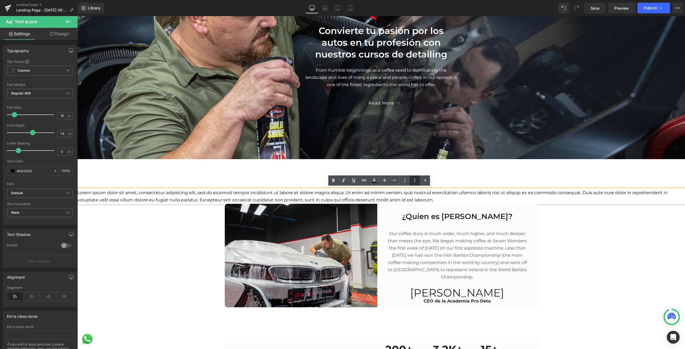
click at [419, 182] on link at bounding box center [415, 181] width 10 height 10
click at [424, 181] on icon at bounding box center [425, 180] width 6 height 6
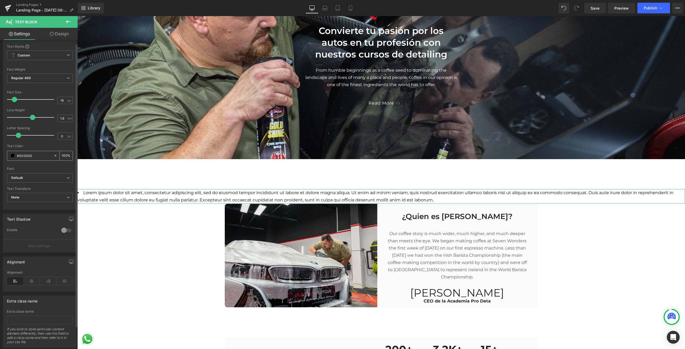
scroll to position [29, 0]
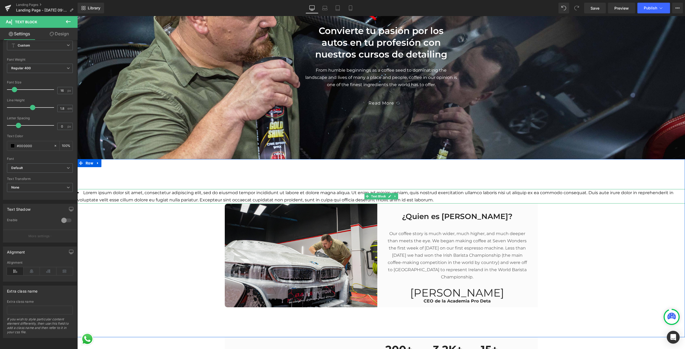
click at [169, 255] on div "Lorem ipsum dolor sit amet, consectetur adipiscing elit, sed do eiusmod tempor …" at bounding box center [381, 248] width 608 height 118
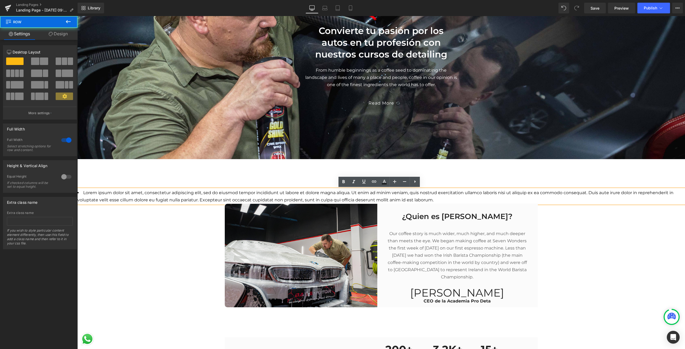
click at [135, 198] on li "Lorem ipsum dolor sit amet, consectetur adipiscing elit, sed do eiusmod tempor …" at bounding box center [381, 196] width 608 height 14
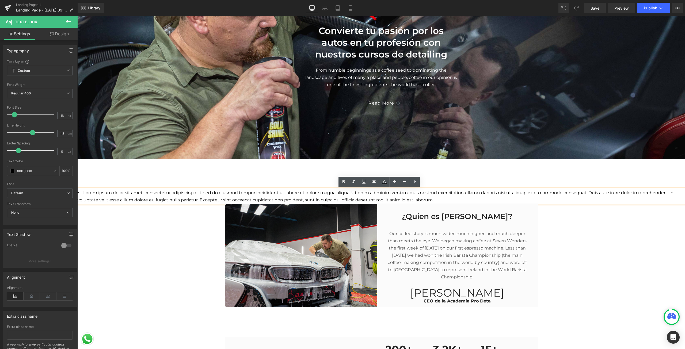
click at [81, 193] on li "Lorem ipsum dolor sit amet, consectetur adipiscing elit, sed do eiusmod tempor …" at bounding box center [381, 196] width 608 height 14
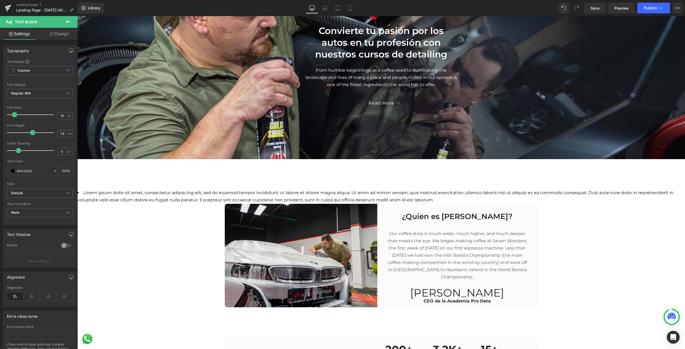
click at [51, 24] on span "Text Block" at bounding box center [32, 22] width 54 height 12
drag, startPoint x: 70, startPoint y: 22, endPoint x: 48, endPoint y: 39, distance: 28.1
click at [48, 39] on div "Text Block Settings Design Typography Text Styles Custom Custom Setup Global St…" at bounding box center [39, 184] width 78 height 336
click at [522, 197] on li "Lorem ipsum dolor sit amet, consectetur adipiscing elit, sed do eiusmod tempor …" at bounding box center [381, 196] width 608 height 14
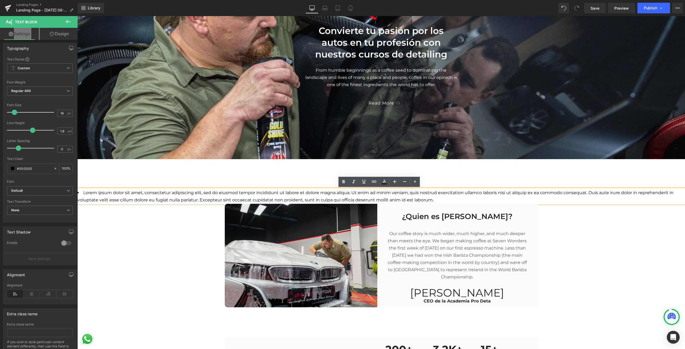
click at [131, 311] on div "Lorem ipsum dolor sit amet, consectetur adipiscing elit, sed do eiusmod tempor …" at bounding box center [381, 248] width 608 height 178
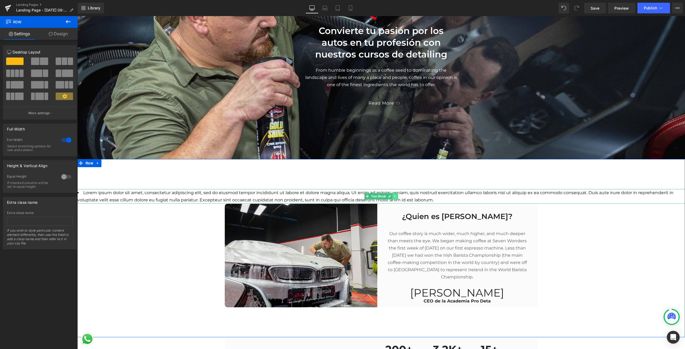
click at [394, 198] on icon at bounding box center [395, 196] width 3 height 3
click at [398, 197] on link at bounding box center [398, 196] width 6 height 6
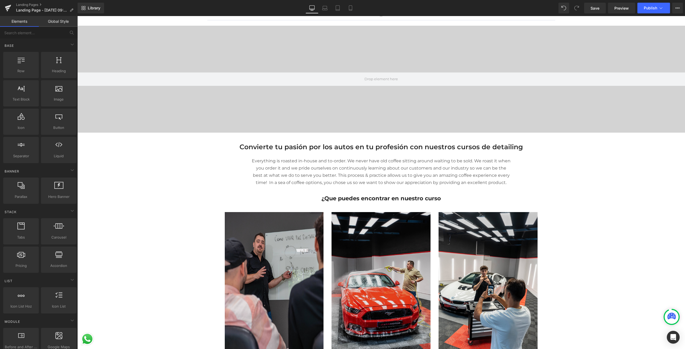
scroll to position [0, 0]
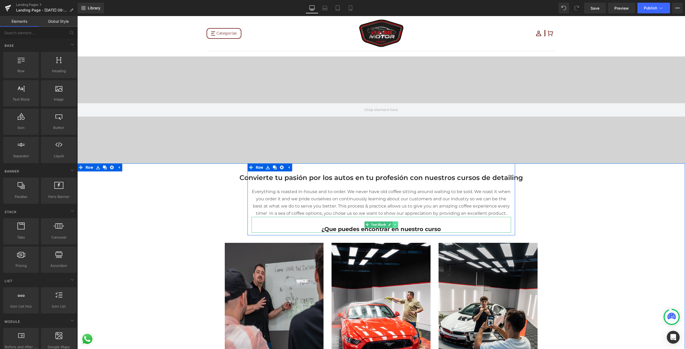
click at [394, 225] on icon at bounding box center [395, 224] width 3 height 3
click at [395, 225] on link at bounding box center [398, 225] width 6 height 6
click at [394, 225] on icon at bounding box center [394, 225] width 1 height 2
click at [391, 225] on icon at bounding box center [392, 224] width 3 height 3
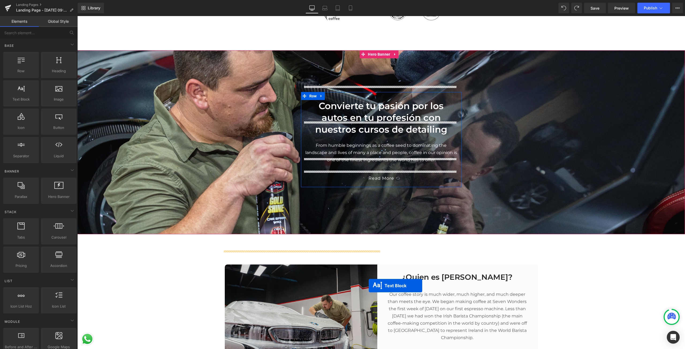
scroll to position [508, 0]
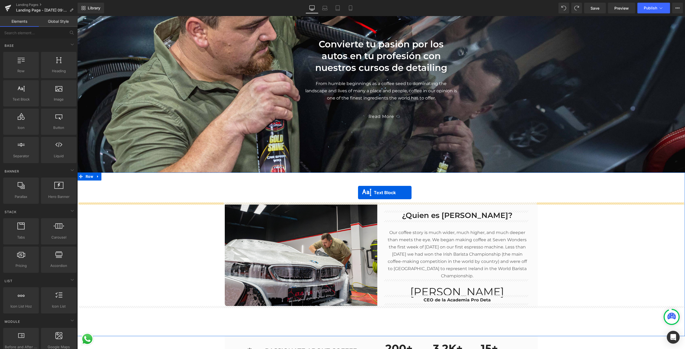
drag, startPoint x: 366, startPoint y: 240, endPoint x: 358, endPoint y: 193, distance: 47.8
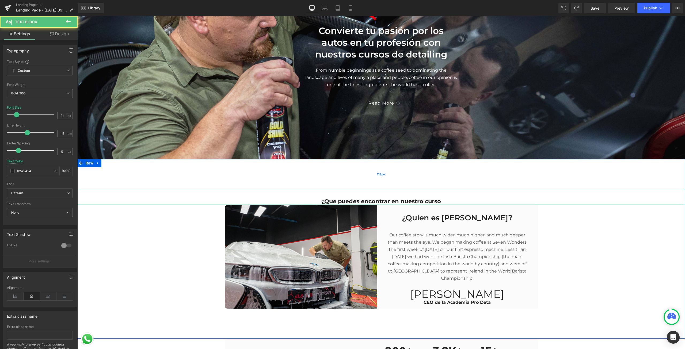
scroll to position [495, 0]
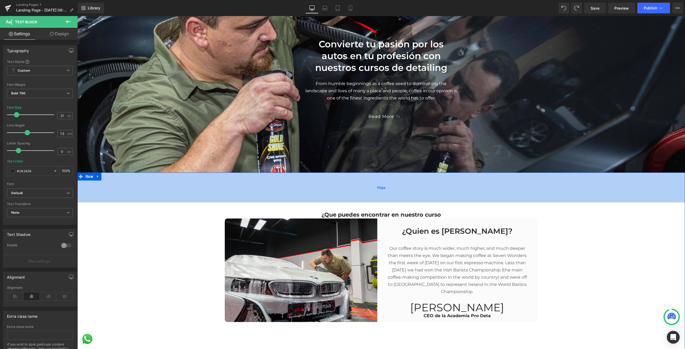
drag, startPoint x: 381, startPoint y: 195, endPoint x: 369, endPoint y: 188, distance: 13.8
click at [381, 195] on div "112px" at bounding box center [381, 188] width 608 height 30
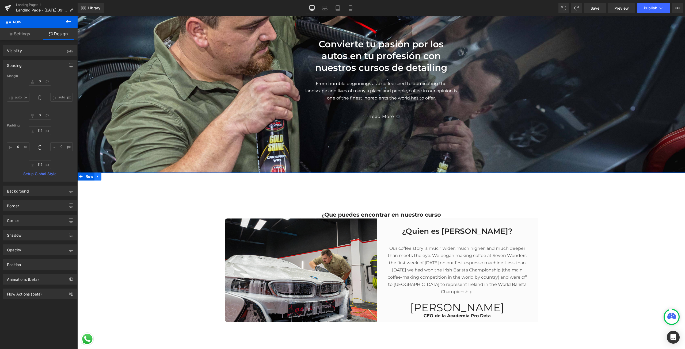
click at [96, 175] on icon at bounding box center [98, 177] width 4 height 4
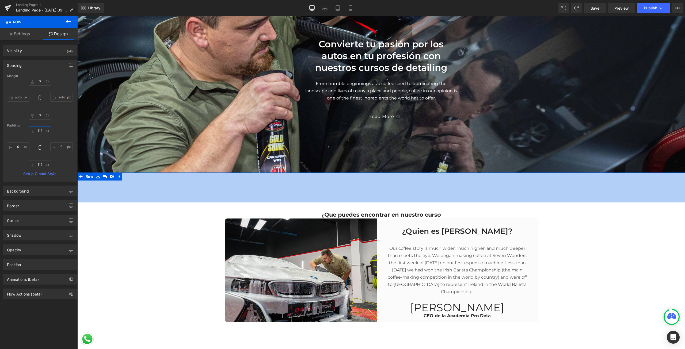
click at [40, 131] on input "112" at bounding box center [40, 130] width 22 height 9
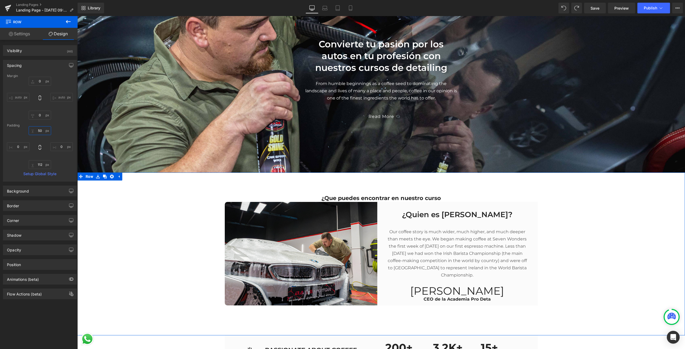
type input "5"
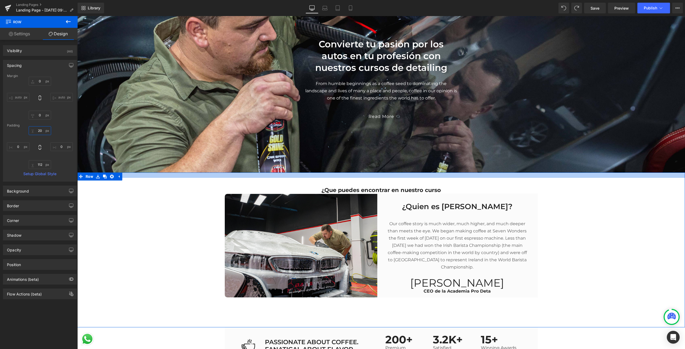
click at [141, 178] on div at bounding box center [381, 175] width 608 height 5
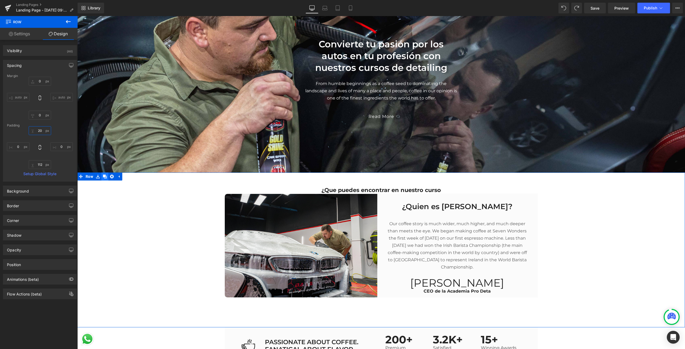
type input "20"
click at [105, 178] on icon at bounding box center [105, 177] width 4 height 4
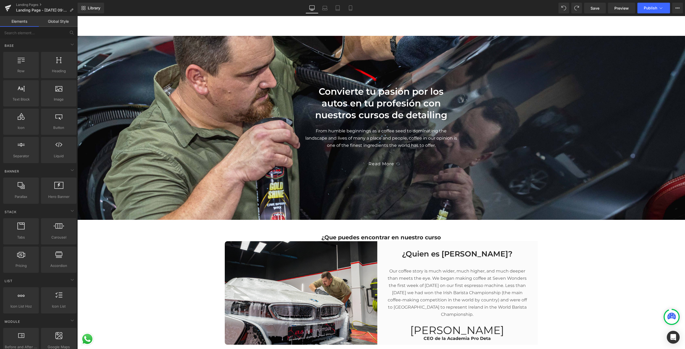
scroll to position [437, 0]
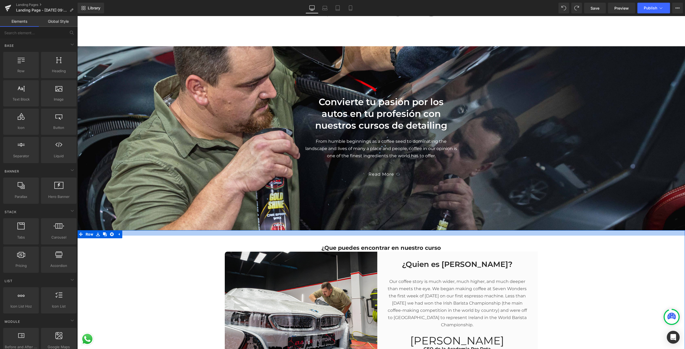
click at [201, 234] on div at bounding box center [381, 232] width 608 height 5
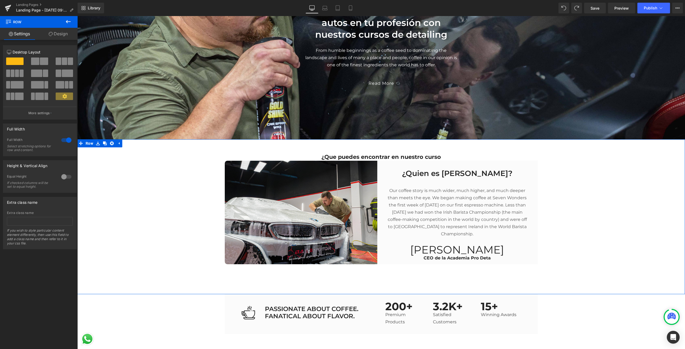
scroll to position [544, 0]
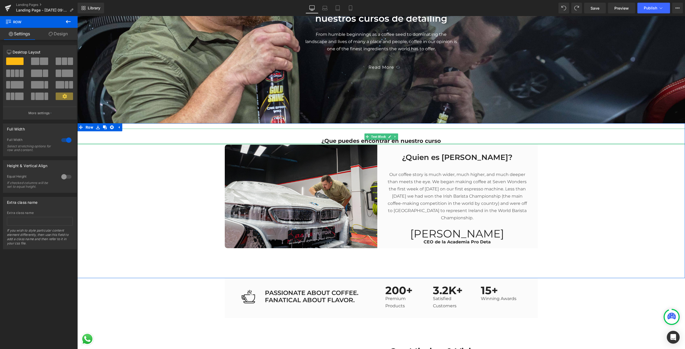
click at [356, 144] on div at bounding box center [381, 143] width 608 height 1
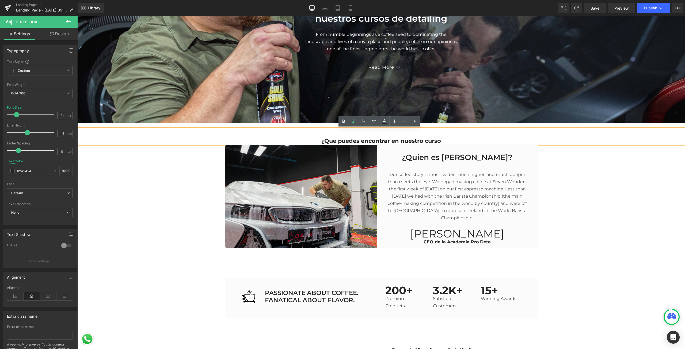
click at [356, 141] on p "¿Que puedes encontrar en nuestro curso" at bounding box center [381, 140] width 608 height 7
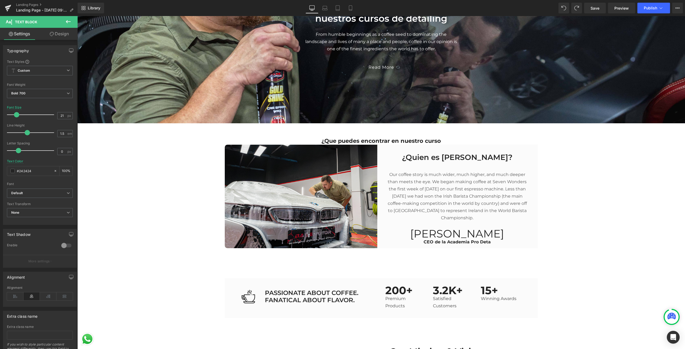
click at [61, 35] on link "Design" at bounding box center [59, 34] width 39 height 12
click at [0, 0] on div "Spacing" at bounding box center [0, 0] width 0 height 0
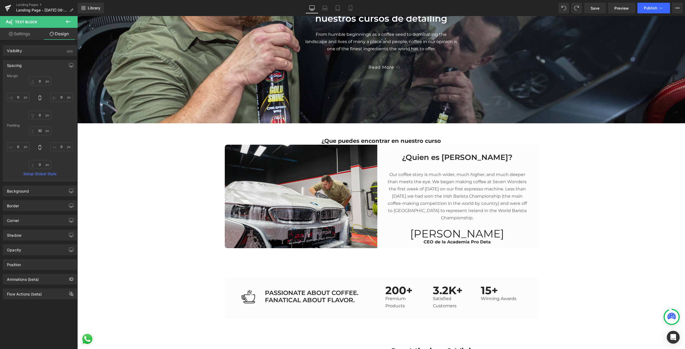
type input "0"
type input "32"
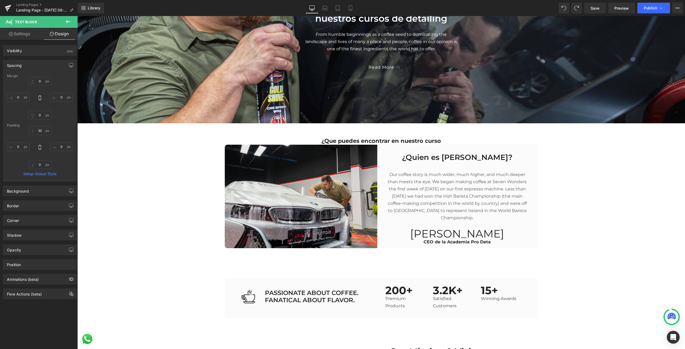
type input "0"
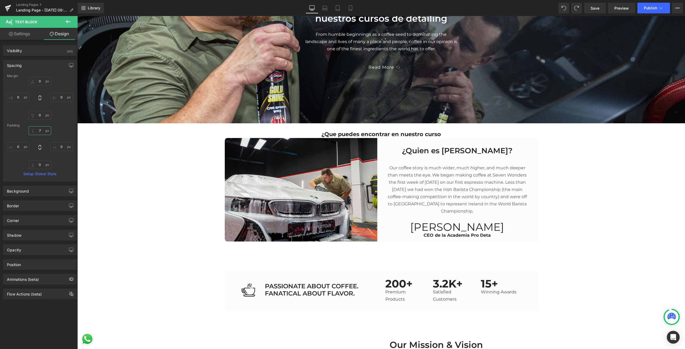
type input "10"
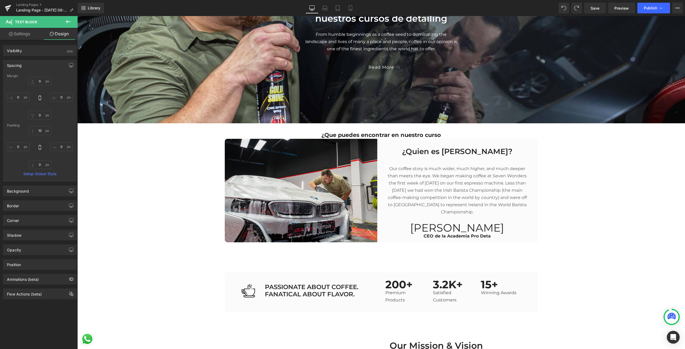
click at [40, 136] on div "10px 10 0px 0 0px 0 0px 0" at bounding box center [40, 147] width 66 height 43
click at [42, 165] on input "0" at bounding box center [40, 164] width 22 height 9
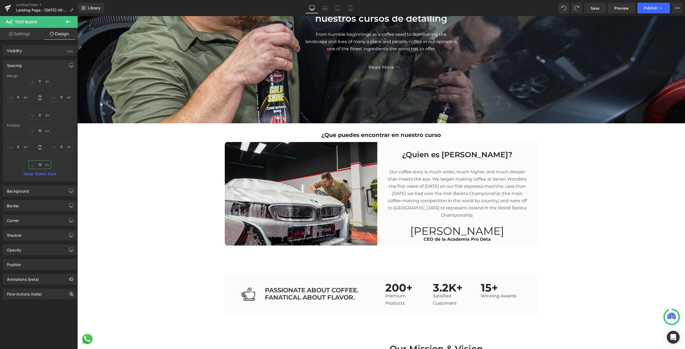
type input "1"
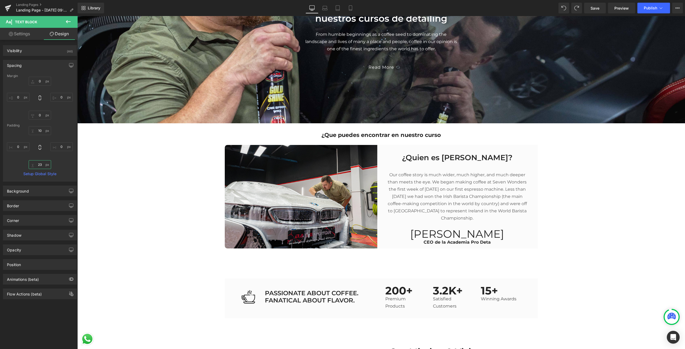
type input "2"
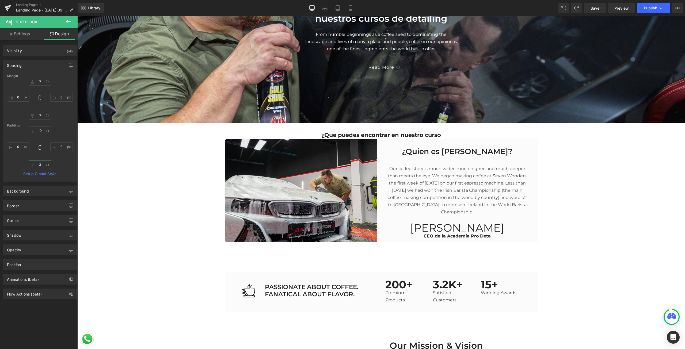
type input "30"
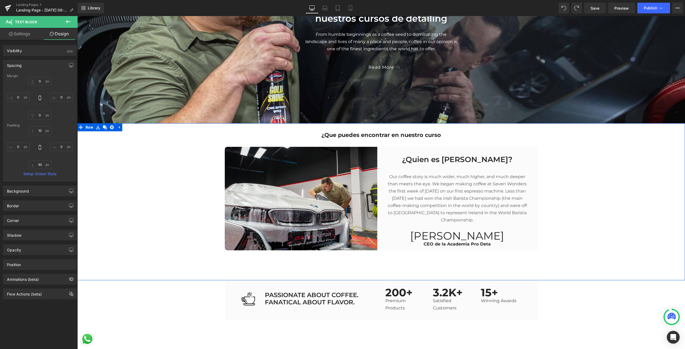
click at [402, 134] on p "¿Que puedes encontrar en nuestro curso" at bounding box center [381, 134] width 608 height 7
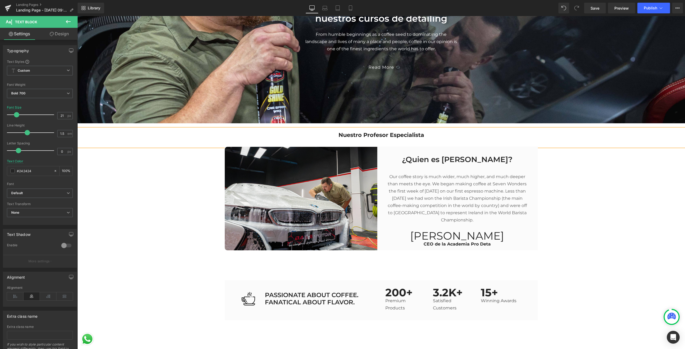
click at [628, 226] on div "Nuestro Profesor Especialista Text Block ¿Quien es [PERSON_NAME]? Heading Our c…" at bounding box center [381, 189] width 608 height 121
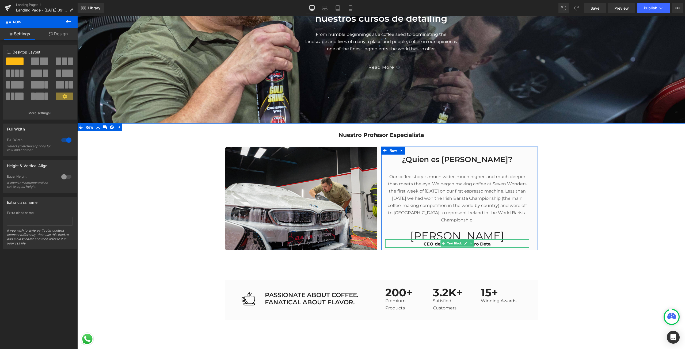
click at [487, 245] on span "CEO de la Academia Pro Deta" at bounding box center [457, 244] width 67 height 5
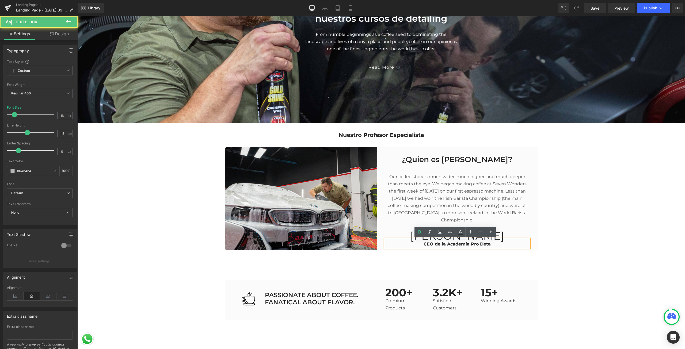
click at [490, 245] on p "CEO de la Academia Pro Deta" at bounding box center [457, 244] width 144 height 7
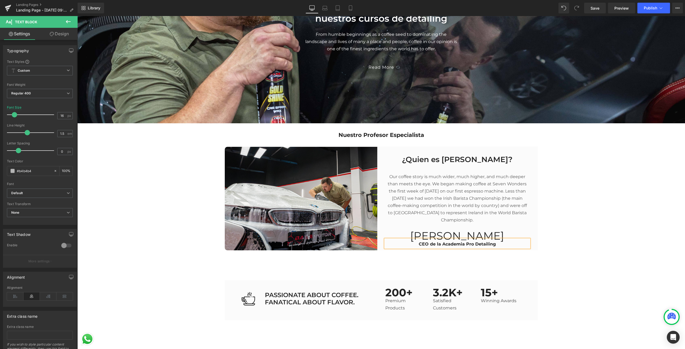
click at [571, 227] on div "Nuestro Profesor Especialista Text Block ¿Quien es [PERSON_NAME]? Heading Our c…" at bounding box center [381, 189] width 608 height 121
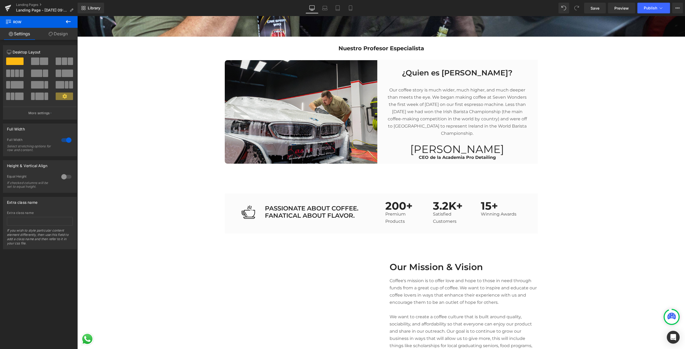
scroll to position [722, 0]
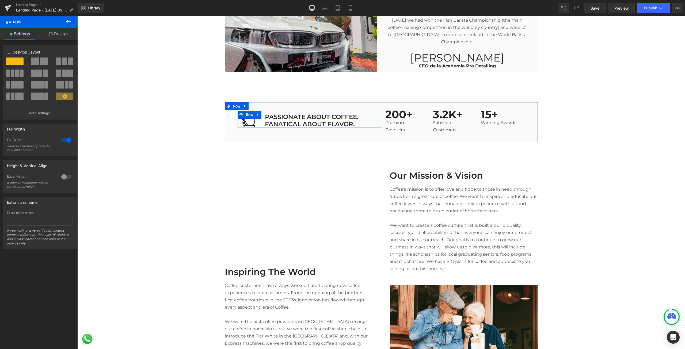
click at [290, 121] on p "PASSIONATE ABOUT COFFEE. FANATICAL ABOUT FLAVOR." at bounding box center [323, 120] width 116 height 14
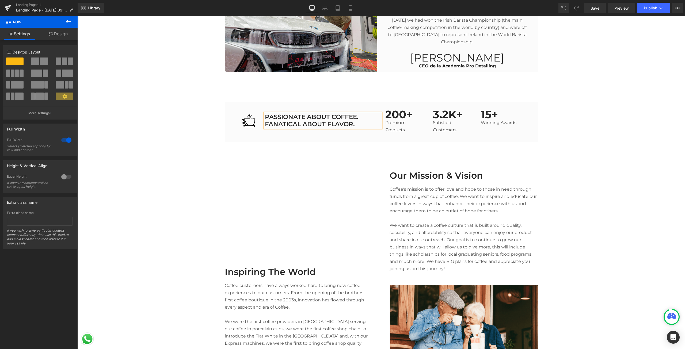
click at [290, 121] on p "PASSIONATE ABOUT COFFEE. FANATICAL ABOUT FLAVOR." at bounding box center [323, 120] width 116 height 14
click at [312, 120] on p "PASSIONATE ABOUT COFFEE. FANATICAL ABOUT FLAVOR." at bounding box center [323, 120] width 116 height 14
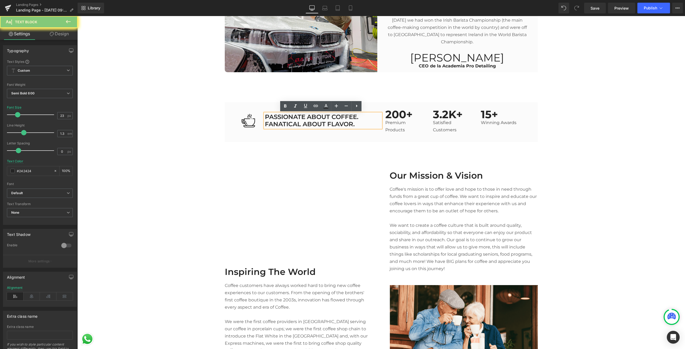
click at [364, 126] on p "PASSIONATE ABOUT COFFEE. FANATICAL ABOUT FLAVOR." at bounding box center [323, 120] width 116 height 14
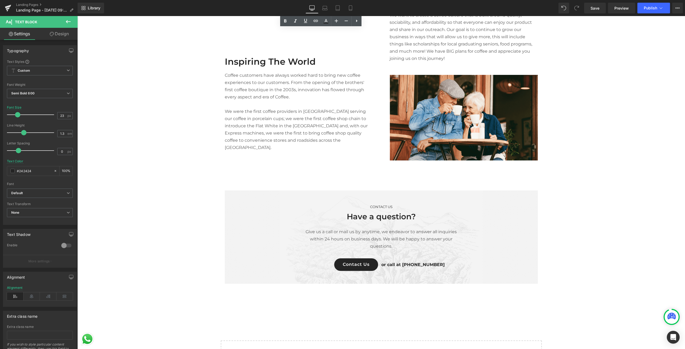
scroll to position [1044, 0]
